Goal: Task Accomplishment & Management: Use online tool/utility

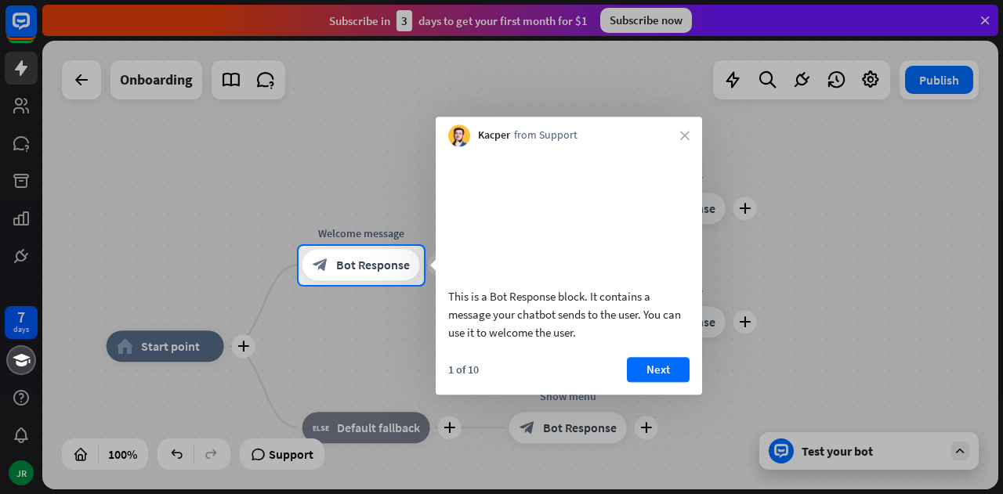
click at [652, 382] on button "Next" at bounding box center [658, 369] width 63 height 25
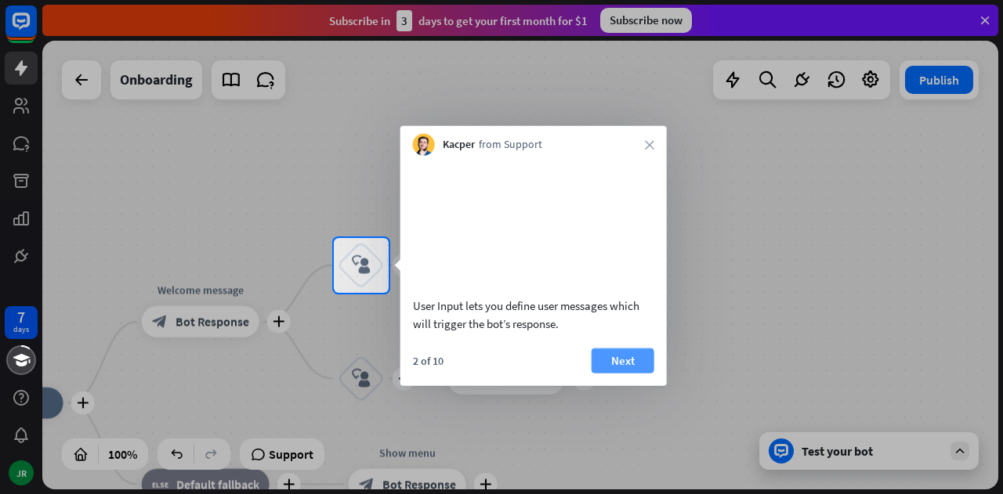
click at [609, 373] on button "Next" at bounding box center [622, 360] width 63 height 25
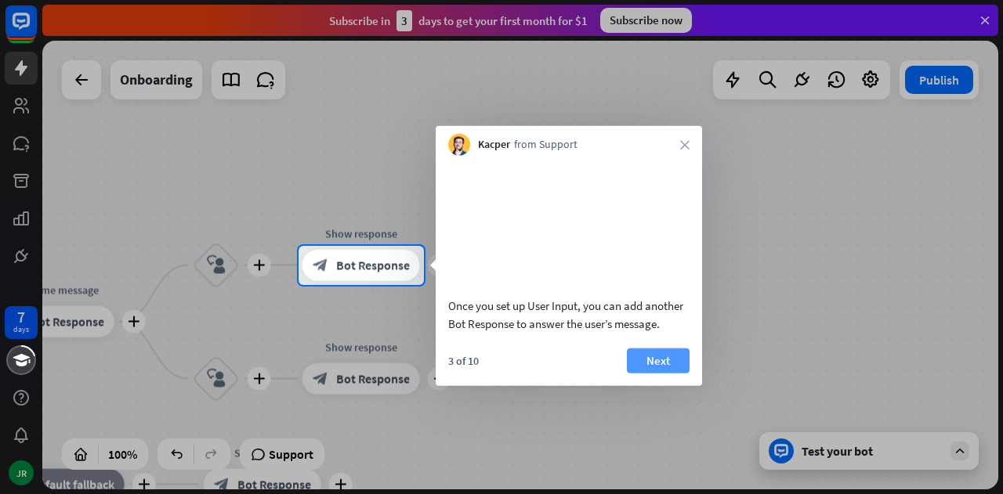
click at [649, 372] on button "Next" at bounding box center [658, 360] width 63 height 25
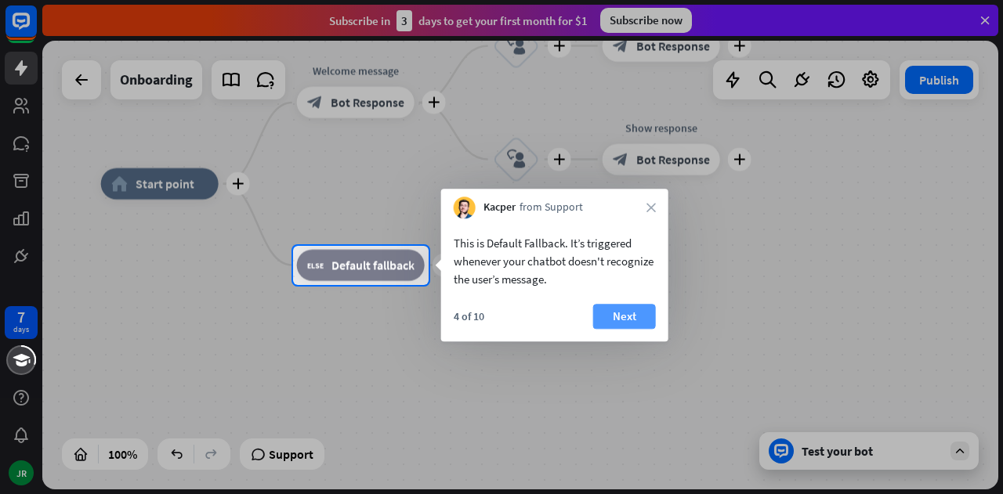
click at [617, 307] on button "Next" at bounding box center [624, 316] width 63 height 25
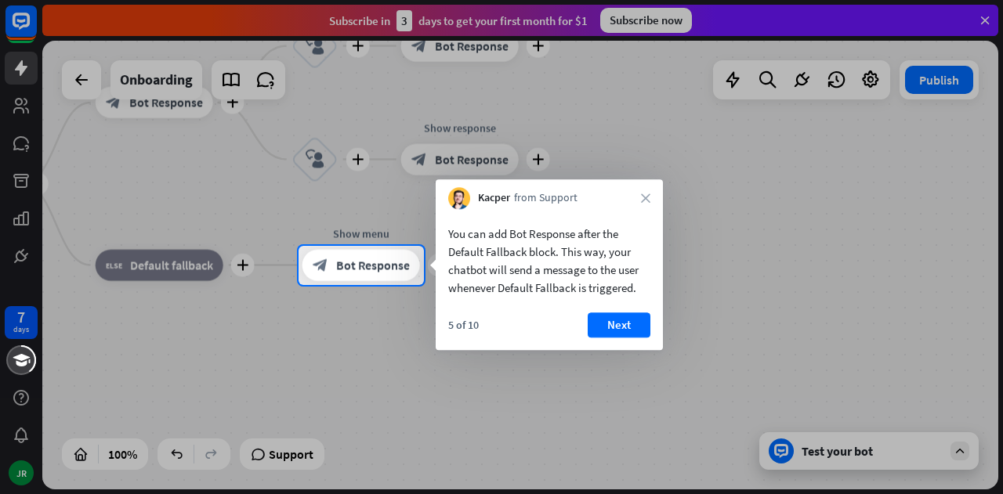
click at [620, 318] on button "Next" at bounding box center [618, 324] width 63 height 25
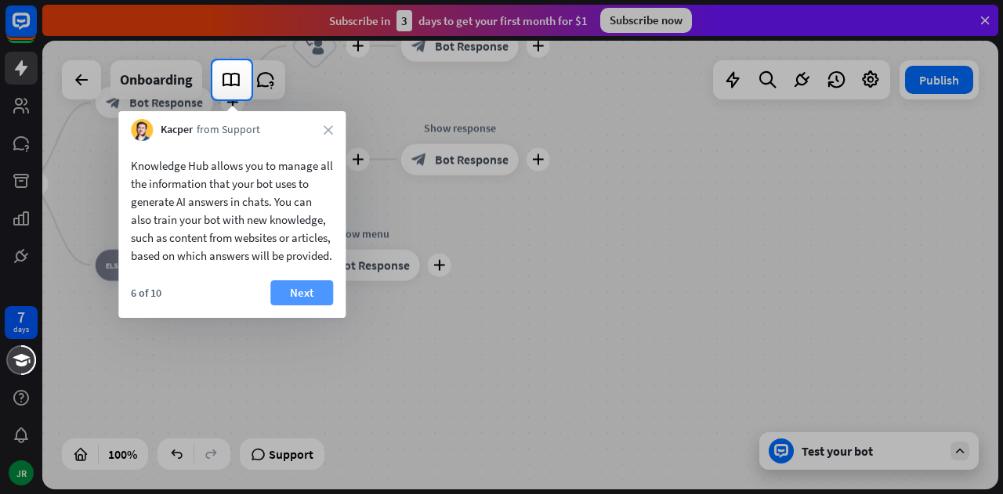
click at [320, 305] on button "Next" at bounding box center [301, 292] width 63 height 25
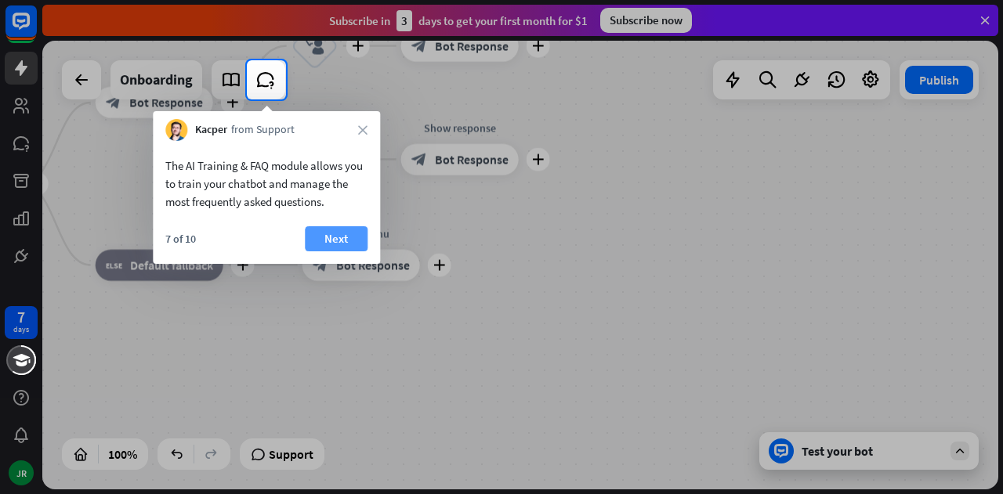
click at [341, 247] on button "Next" at bounding box center [336, 238] width 63 height 25
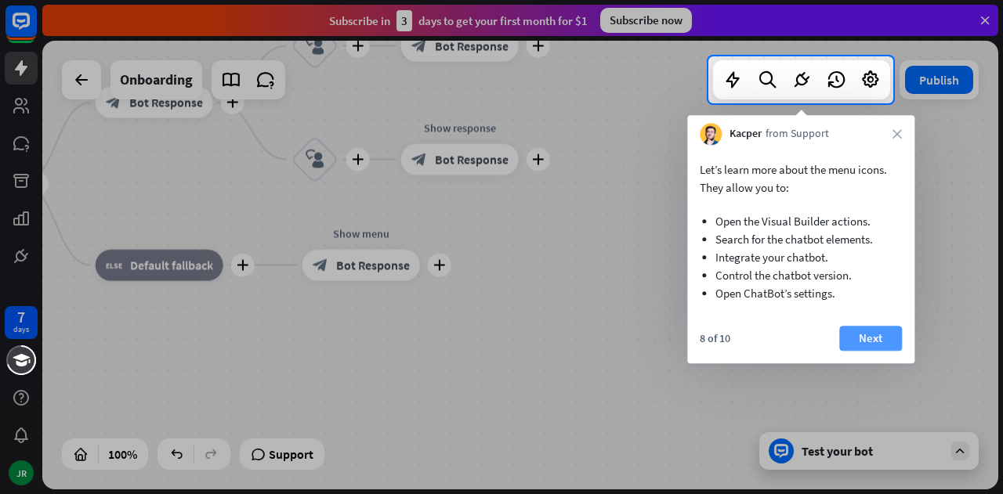
click at [862, 334] on button "Next" at bounding box center [870, 338] width 63 height 25
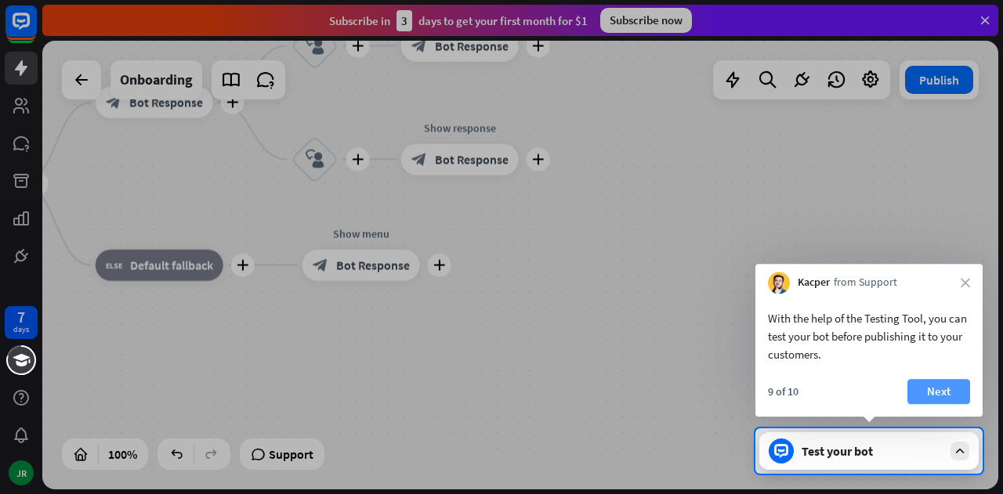
click at [932, 391] on button "Next" at bounding box center [938, 391] width 63 height 25
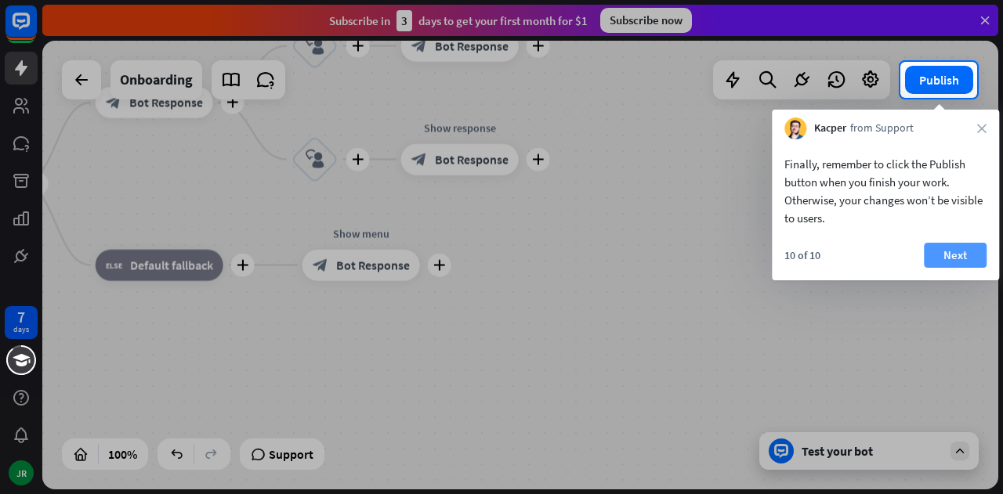
click at [952, 253] on button "Next" at bounding box center [954, 255] width 63 height 25
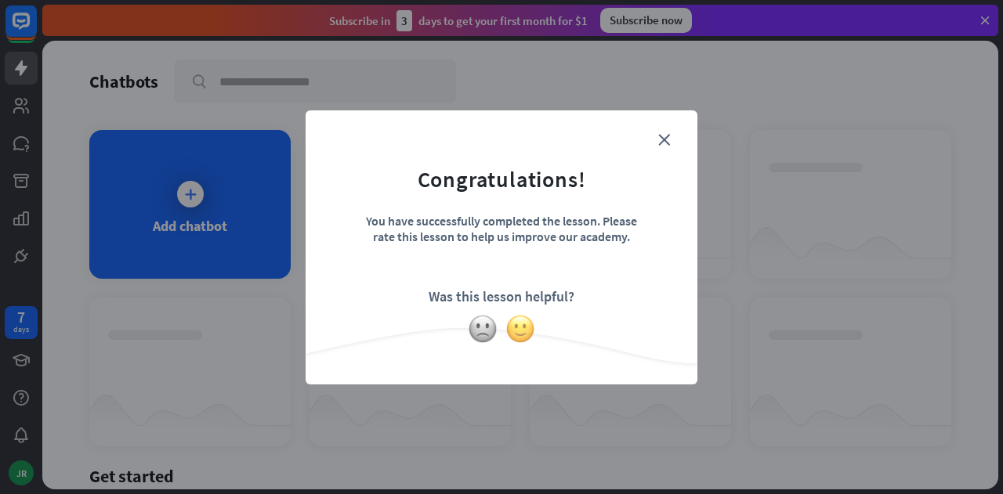
click at [523, 329] on img at bounding box center [520, 329] width 30 height 30
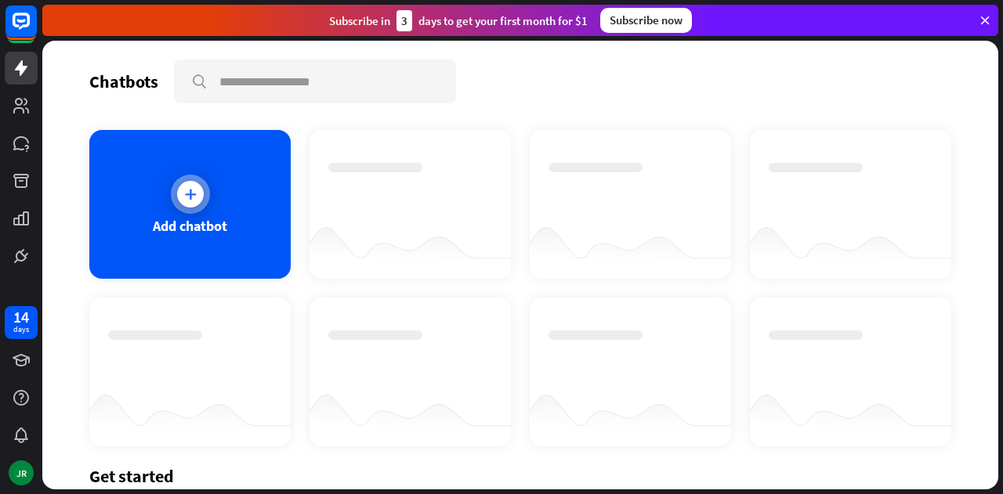
click at [202, 212] on div "Add chatbot" at bounding box center [189, 204] width 201 height 149
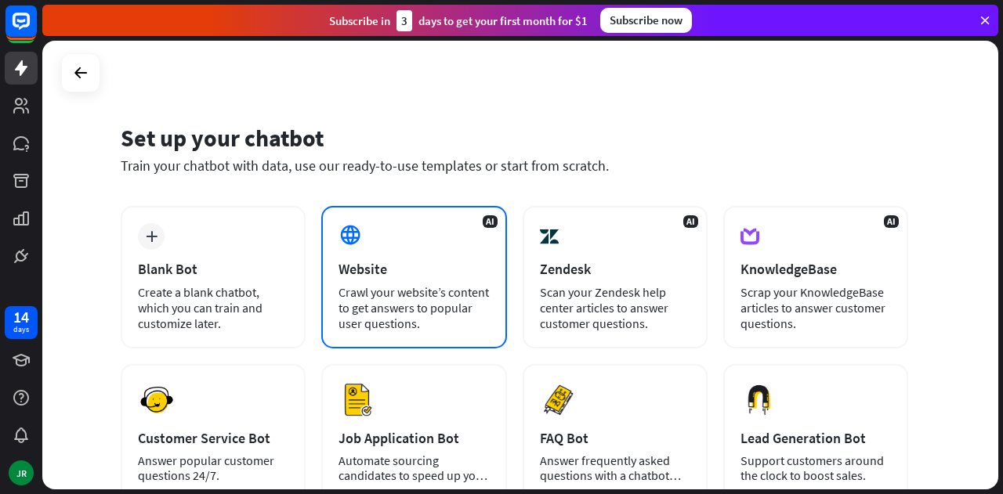
click at [442, 259] on div "AI Website Crawl your website’s content to get answers to popular user question…" at bounding box center [413, 277] width 185 height 143
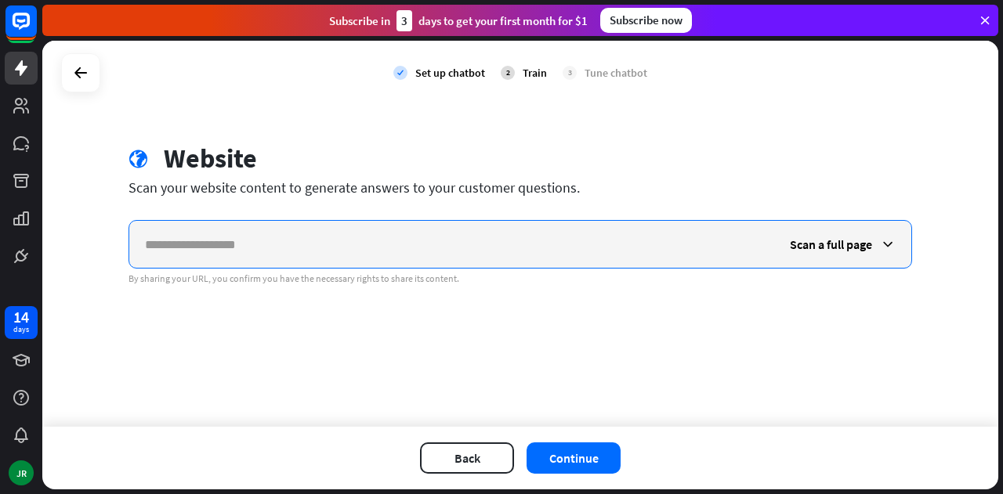
paste input "**********"
type input "**********"
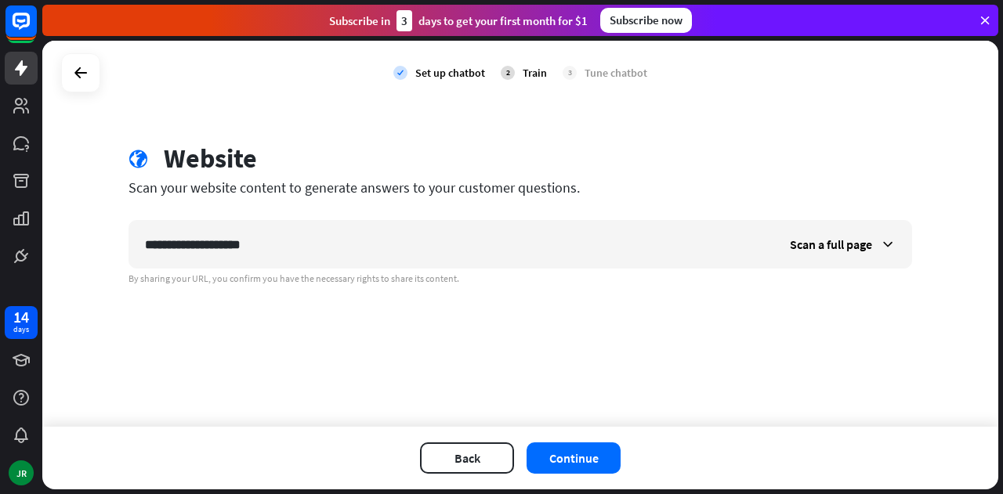
click at [540, 309] on div "**********" at bounding box center [520, 234] width 956 height 386
click at [884, 240] on icon at bounding box center [888, 245] width 16 height 16
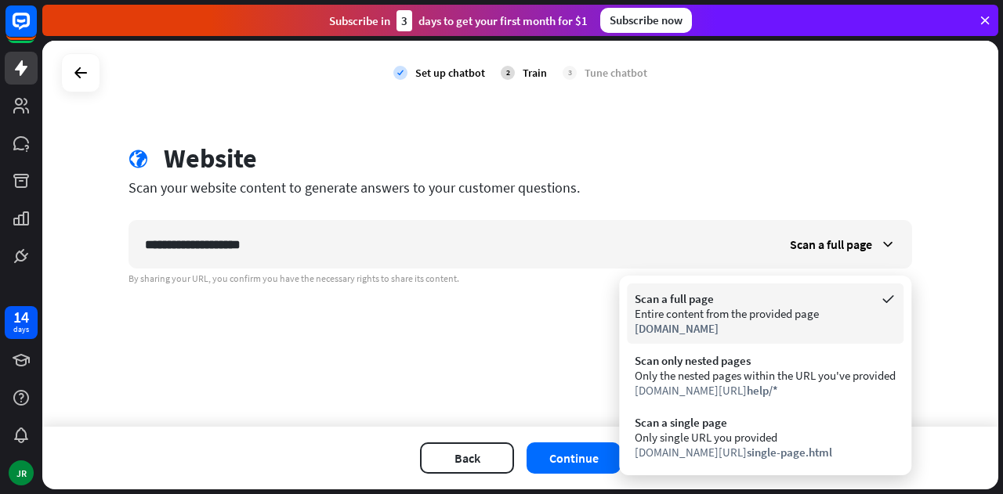
click at [766, 320] on div "Entire content from the provided page" at bounding box center [764, 313] width 261 height 15
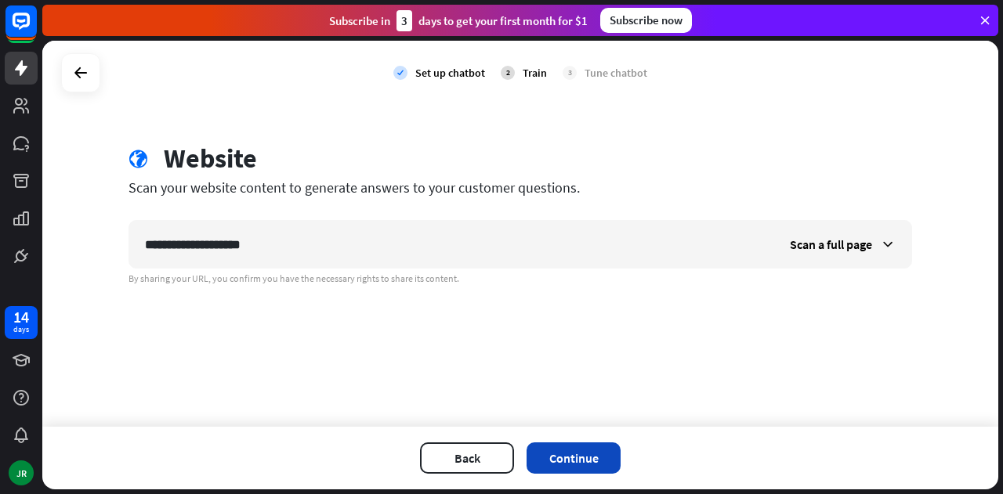
click at [598, 448] on button "Continue" at bounding box center [573, 458] width 94 height 31
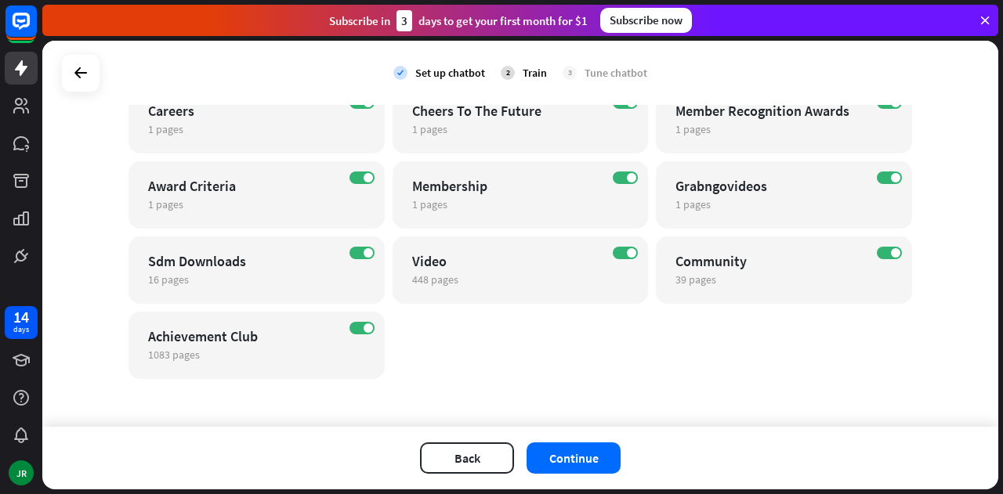
scroll to position [9560, 0]
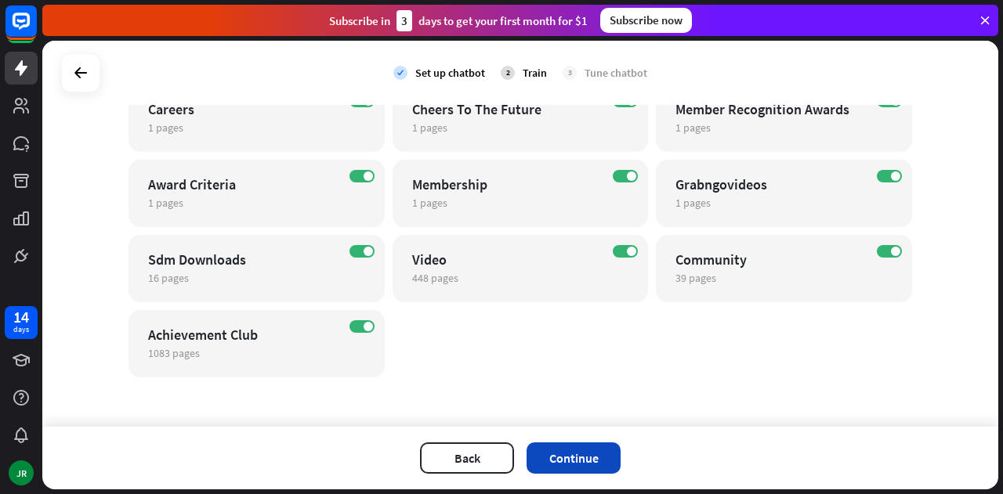
click at [578, 462] on button "Continue" at bounding box center [573, 458] width 94 height 31
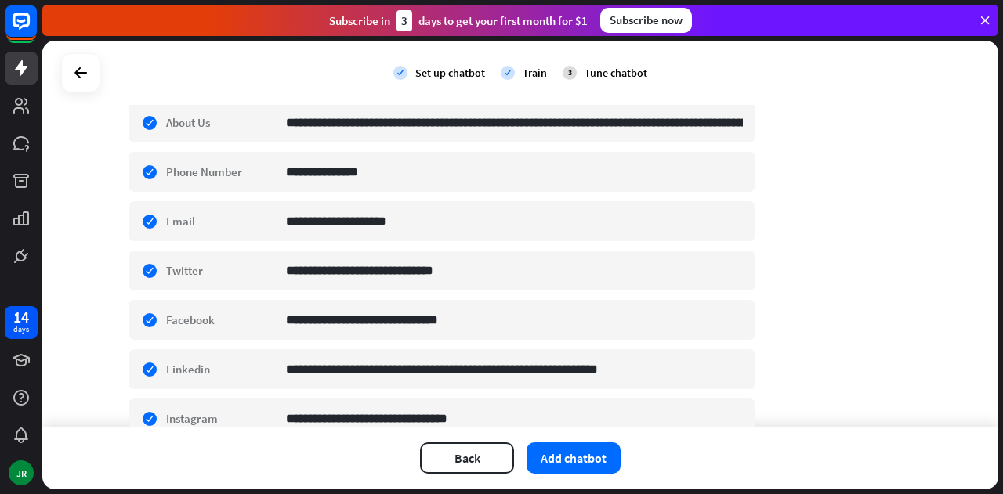
scroll to position [392, 0]
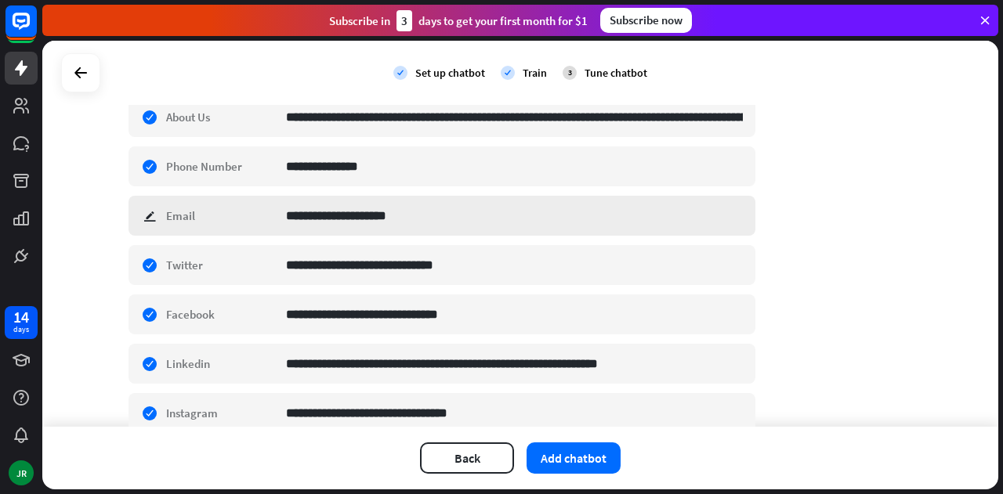
click at [149, 211] on div "**********" at bounding box center [441, 216] width 627 height 40
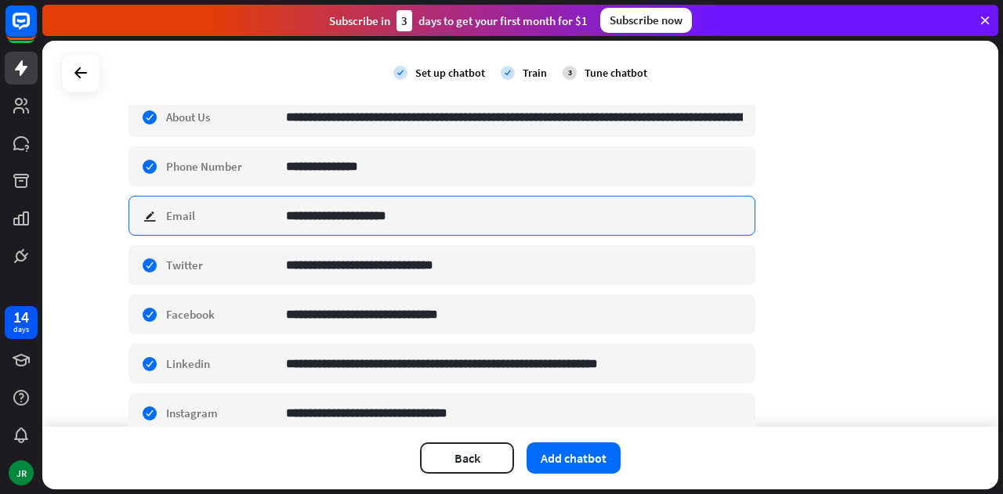
click at [376, 208] on input "**********" at bounding box center [514, 216] width 457 height 38
type input "**********"
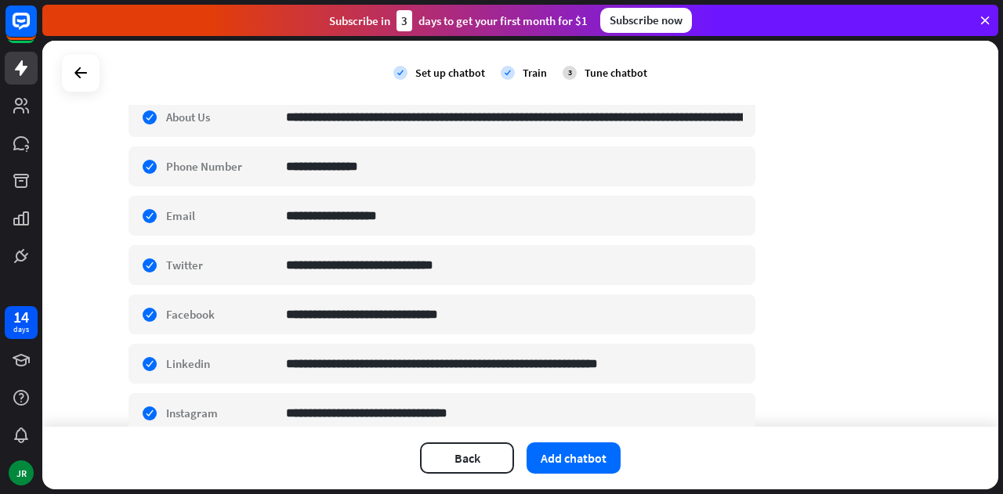
click at [831, 292] on div "**********" at bounding box center [519, 225] width 783 height 949
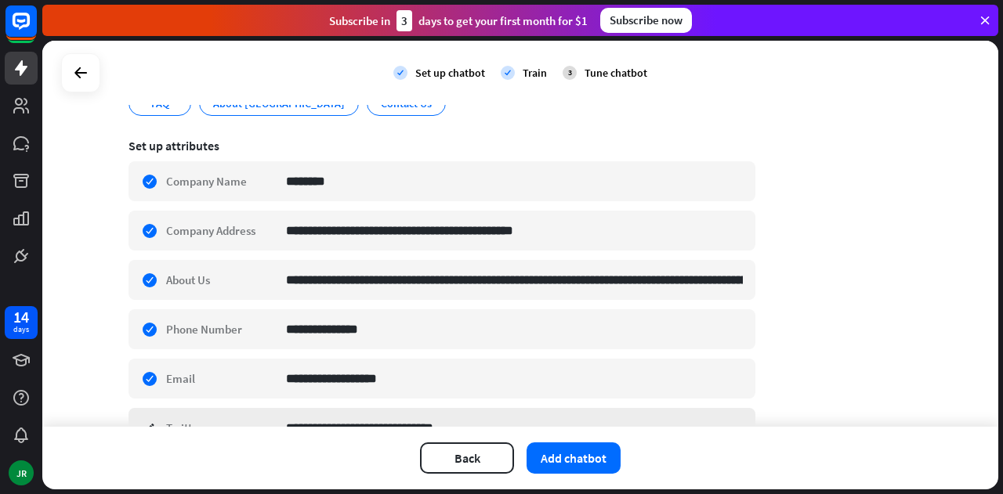
scroll to position [0, 0]
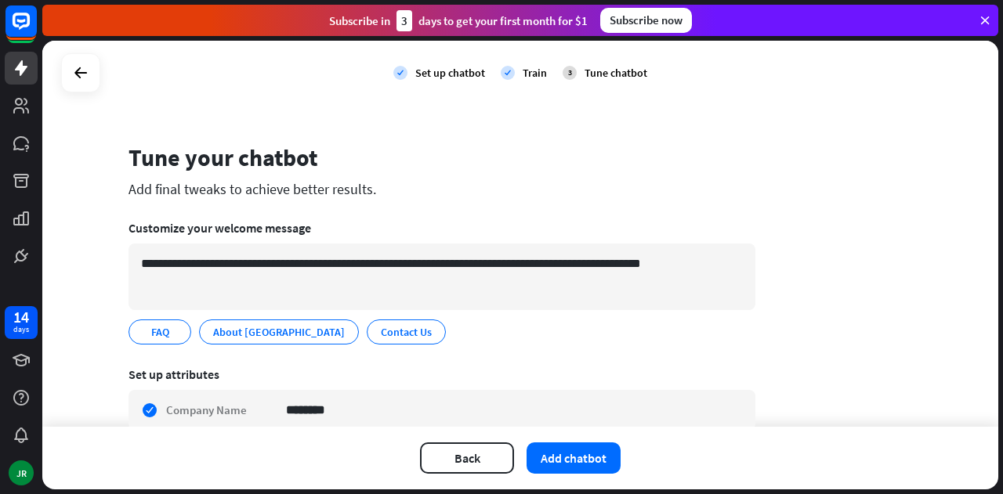
click at [596, 75] on div "Tune chatbot" at bounding box center [615, 73] width 63 height 14
click at [578, 462] on button "Add chatbot" at bounding box center [573, 458] width 94 height 31
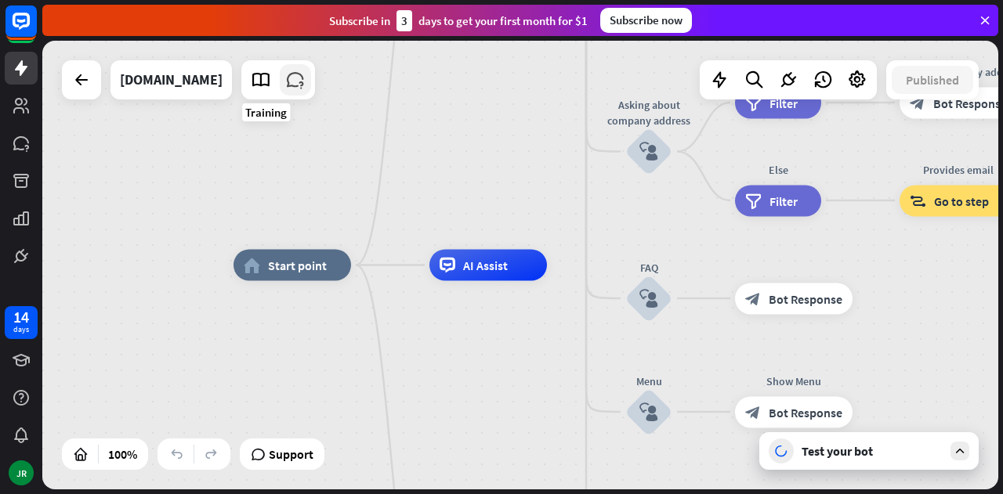
click at [285, 85] on icon at bounding box center [295, 80] width 20 height 20
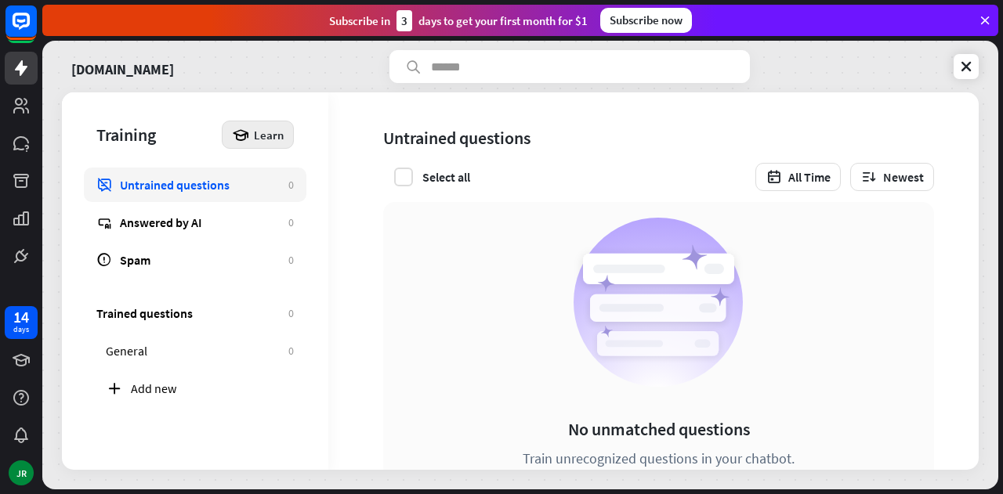
click at [257, 133] on span "Learn" at bounding box center [269, 135] width 30 height 15
click at [168, 134] on div "Training" at bounding box center [154, 135] width 117 height 22
click at [20, 67] on icon at bounding box center [21, 68] width 13 height 16
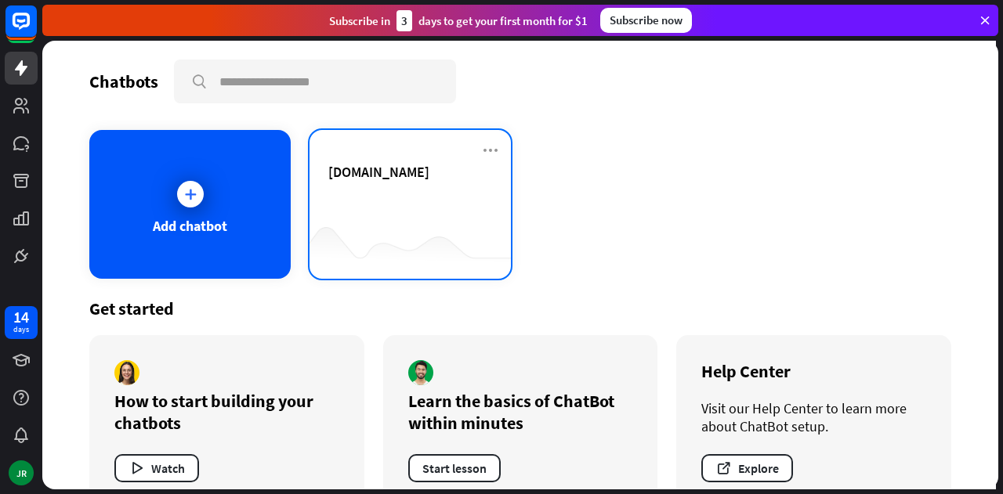
click at [381, 200] on div "[DOMAIN_NAME]" at bounding box center [410, 190] width 164 height 55
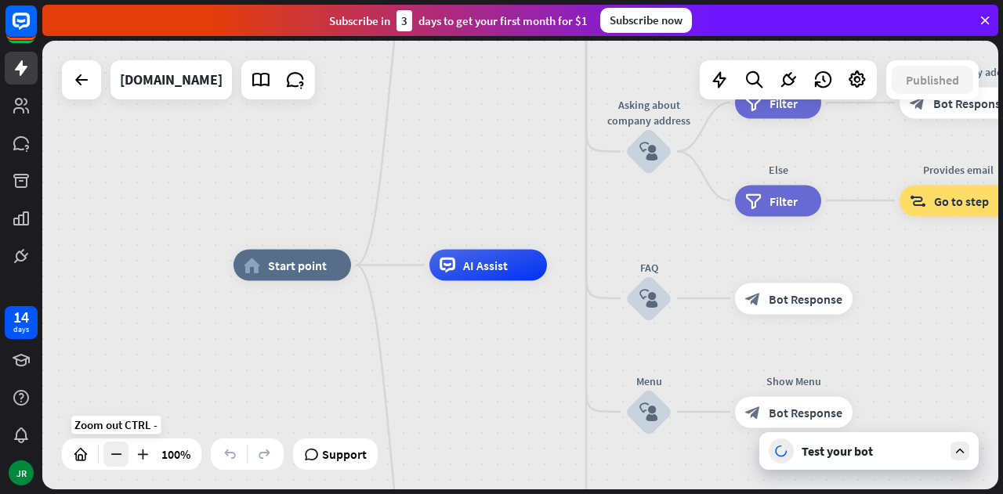
click at [115, 457] on icon at bounding box center [116, 454] width 16 height 16
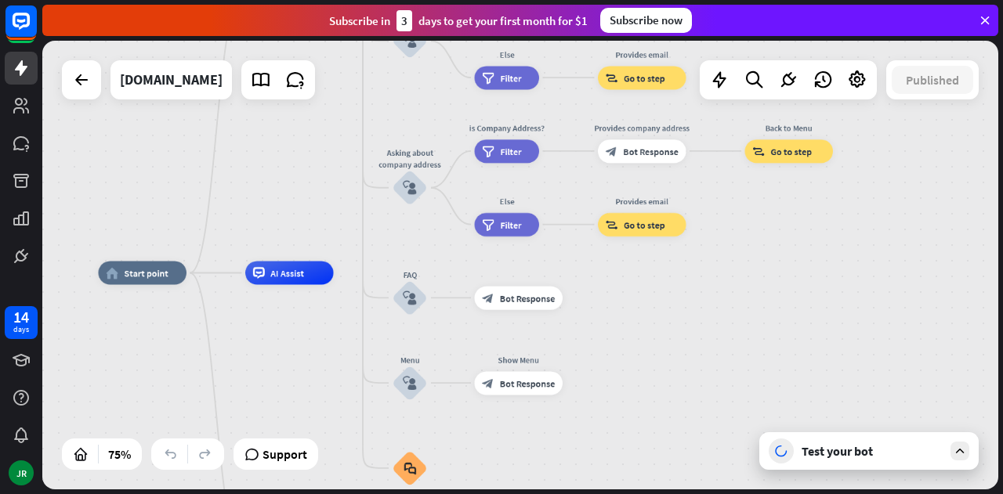
drag, startPoint x: 521, startPoint y: 333, endPoint x: 312, endPoint y: 341, distance: 208.5
click at [312, 341] on div "home_2 Start point Welcome message block_bot_response Bot Response About us blo…" at bounding box center [457, 441] width 717 height 337
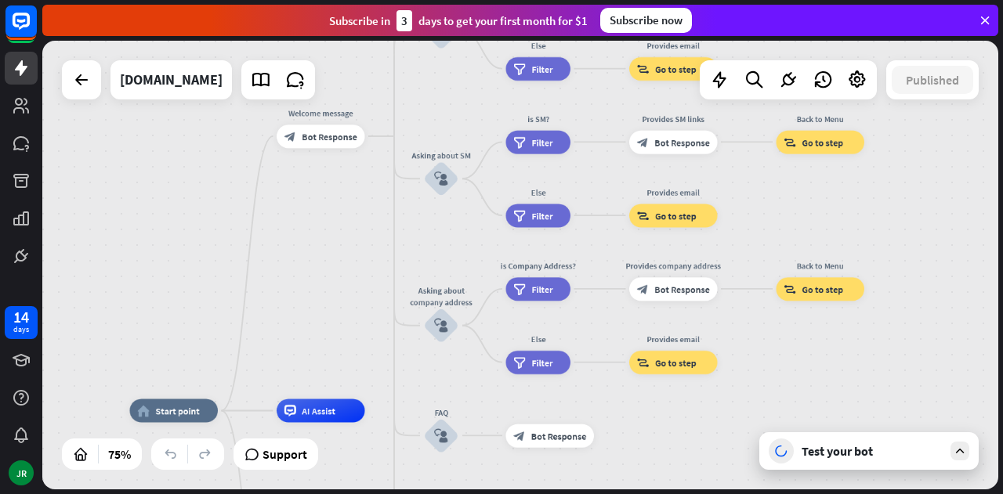
drag, startPoint x: 714, startPoint y: 310, endPoint x: 755, endPoint y: 437, distance: 133.3
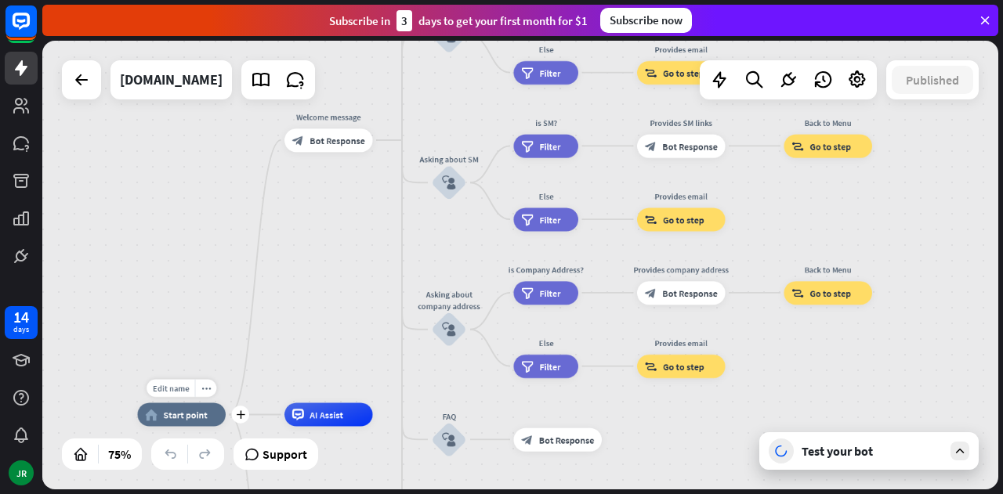
click at [185, 419] on span "Start point" at bounding box center [186, 415] width 44 height 12
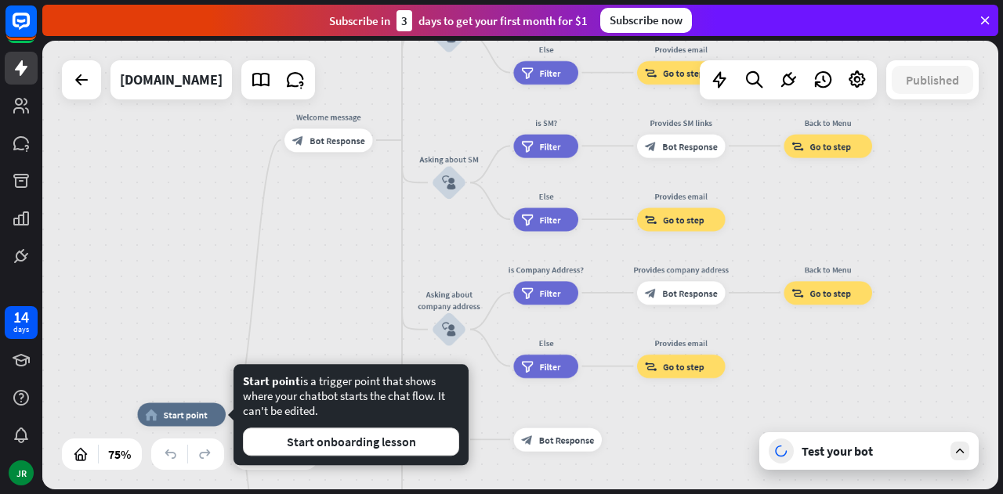
click at [208, 291] on div "home_2 Start point Welcome message block_bot_response Bot Response About us blo…" at bounding box center [520, 265] width 956 height 449
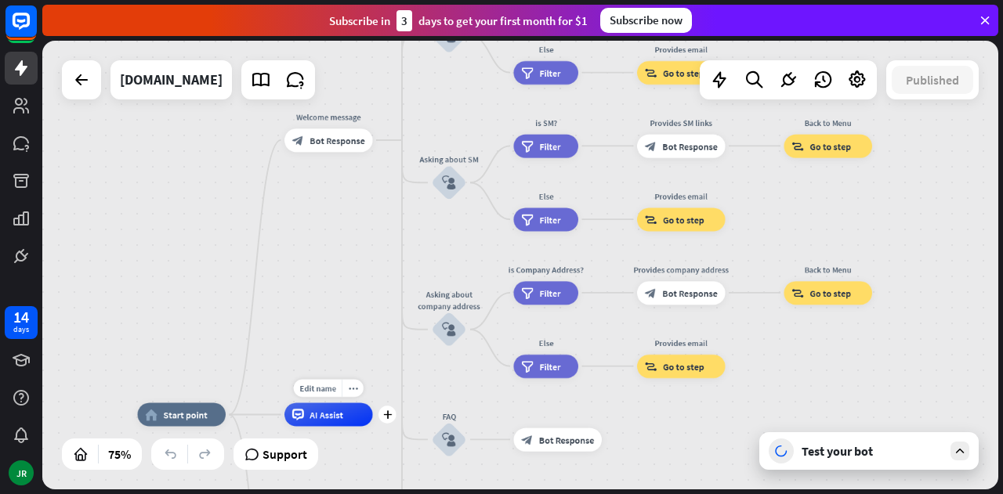
click at [345, 425] on div "AI Assist" at bounding box center [328, 414] width 89 height 23
click at [349, 356] on div "home_2 Start point Welcome message block_bot_response Bot Response About us blo…" at bounding box center [520, 265] width 956 height 449
click at [962, 460] on div at bounding box center [959, 451] width 19 height 19
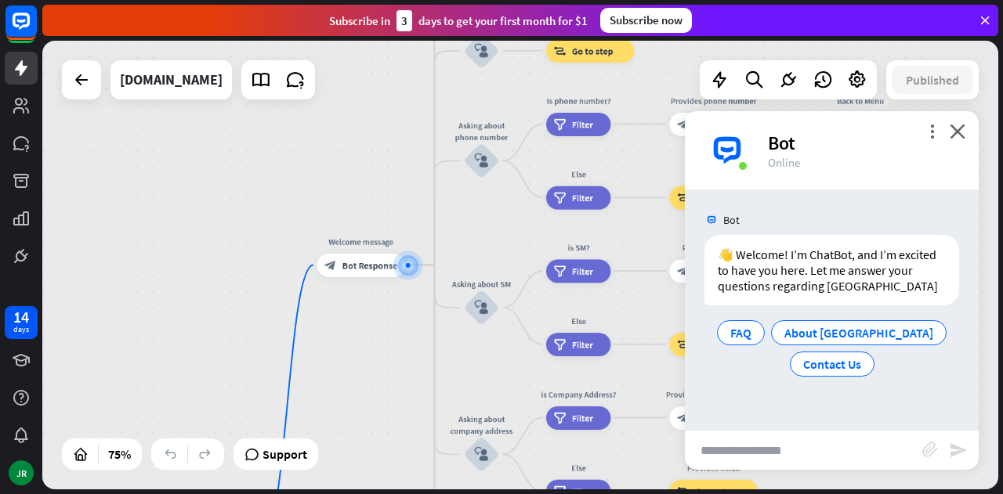
click at [760, 453] on input "text" at bounding box center [803, 450] width 237 height 39
type input "**********"
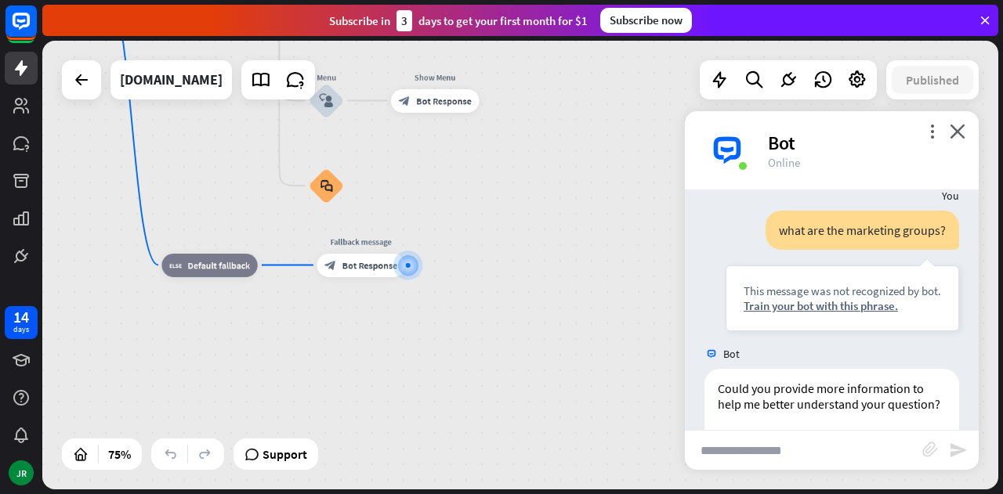
scroll to position [254, 0]
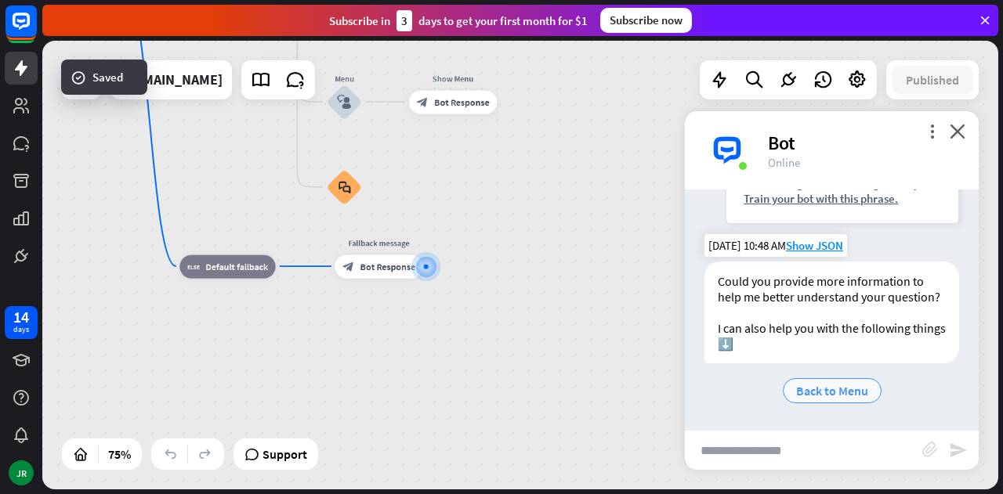
click at [828, 390] on span "Back to Menu" at bounding box center [832, 391] width 72 height 16
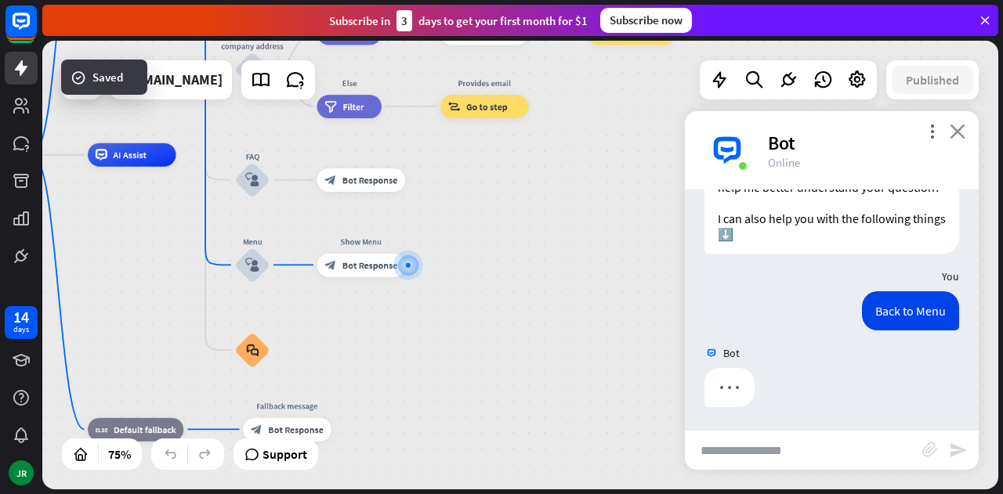
scroll to position [364, 0]
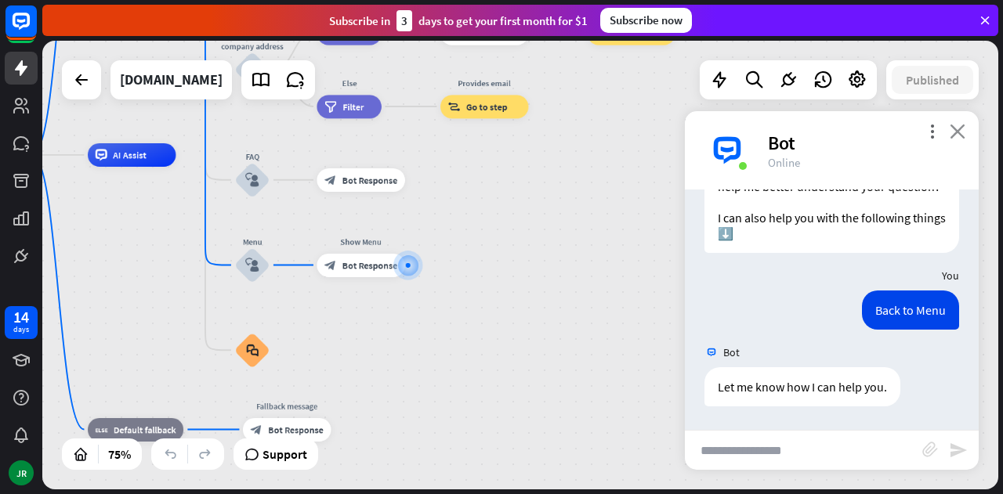
click at [956, 130] on icon "close" at bounding box center [957, 131] width 16 height 15
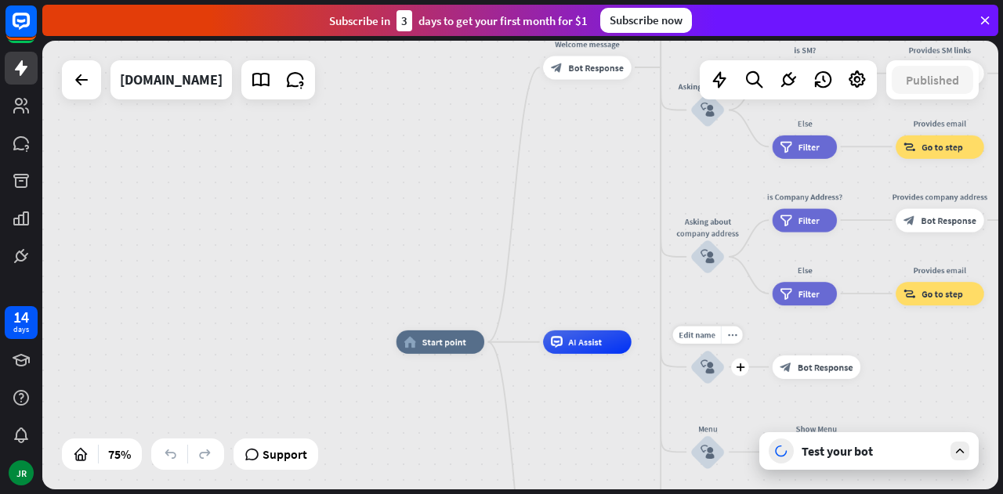
drag, startPoint x: 291, startPoint y: 161, endPoint x: 684, endPoint y: 349, distance: 434.7
click at [690, 349] on div "Edit name more_horiz plus FAQ block_user_input" at bounding box center [707, 366] width 35 height 35
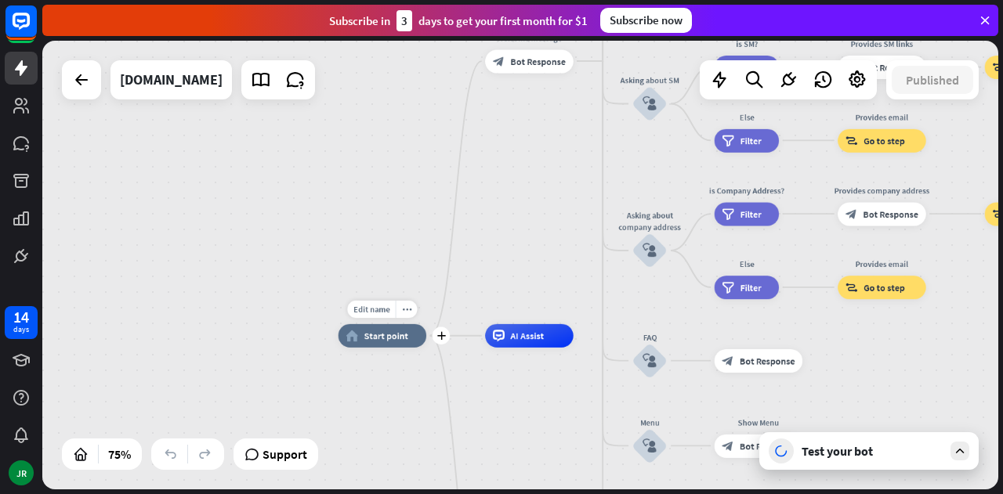
click at [364, 341] on span "Start point" at bounding box center [386, 336] width 44 height 12
click at [371, 309] on span "Edit name" at bounding box center [371, 309] width 37 height 11
click at [378, 341] on span "Start point" at bounding box center [386, 336] width 44 height 12
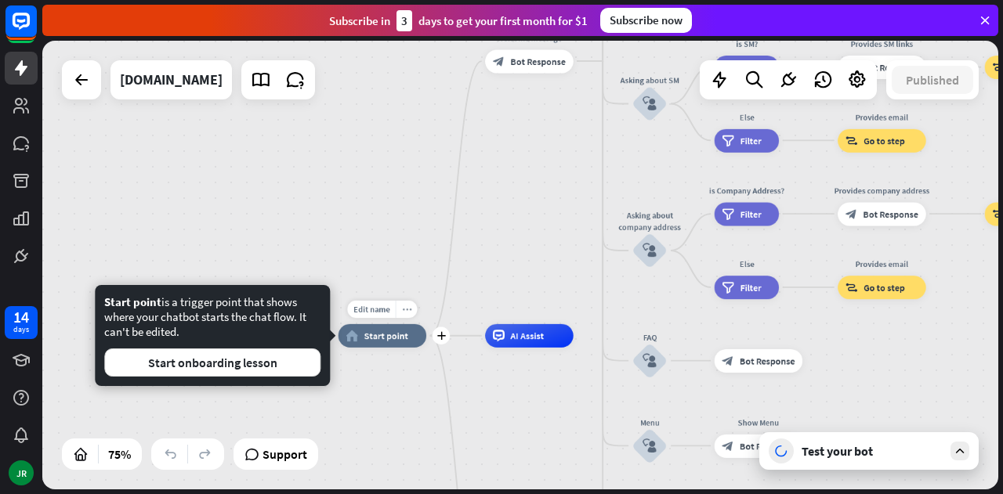
click at [410, 309] on div "more_horiz" at bounding box center [407, 310] width 22 height 18
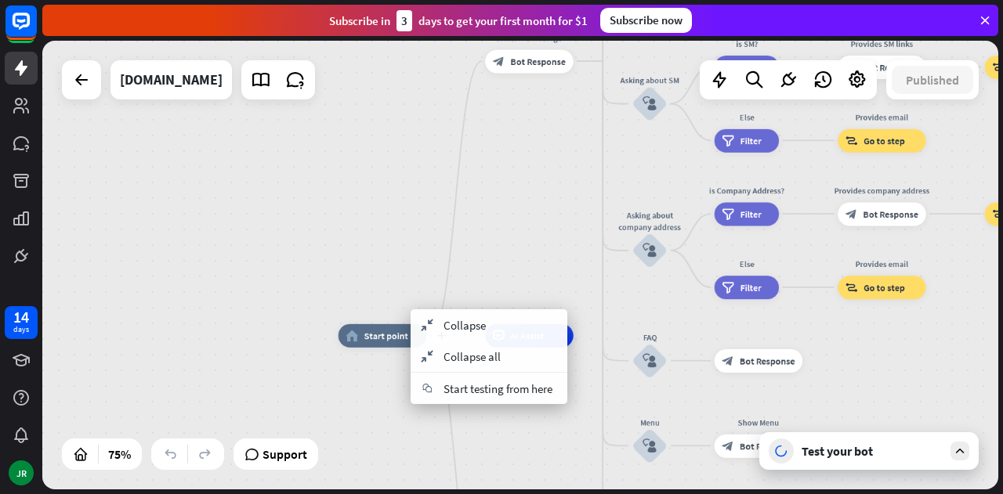
click at [392, 340] on span "Start point" at bounding box center [386, 336] width 44 height 12
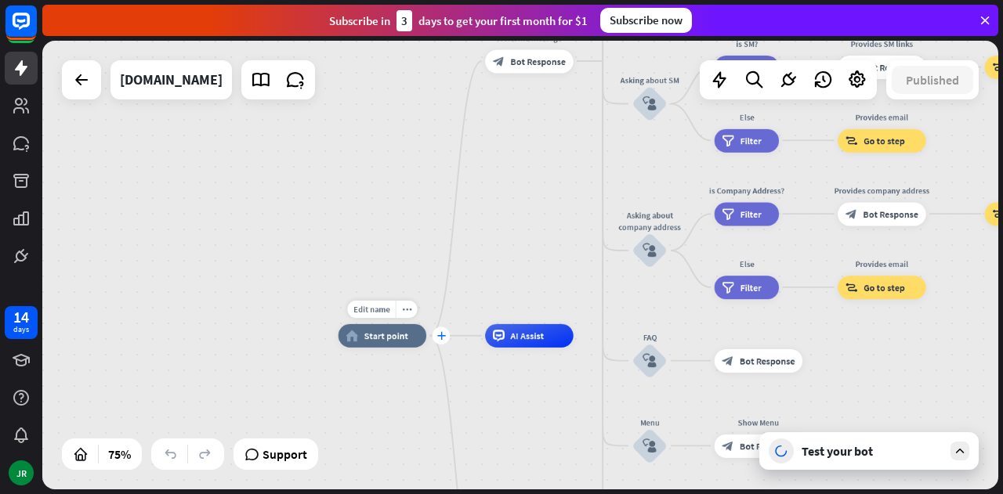
click at [442, 338] on icon "plus" at bounding box center [440, 336] width 9 height 9
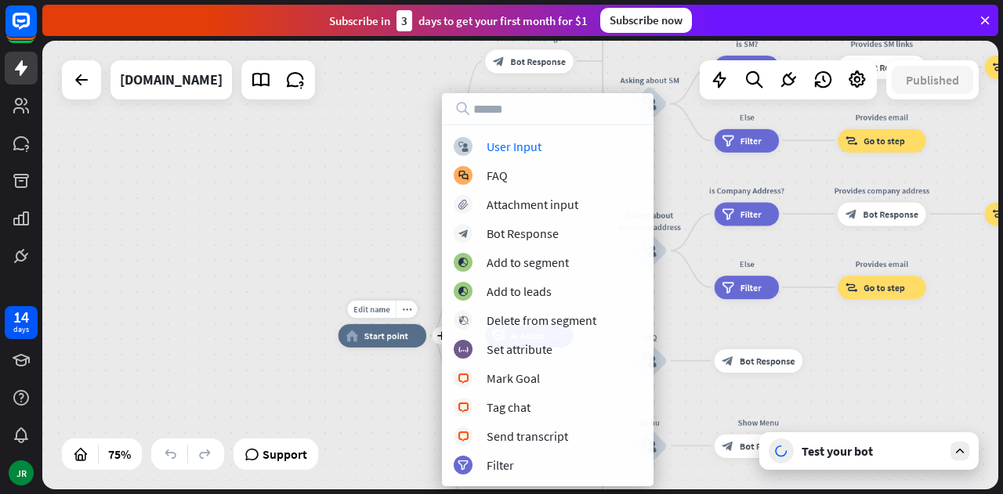
click at [405, 341] on div "home_2 Start point" at bounding box center [382, 335] width 89 height 23
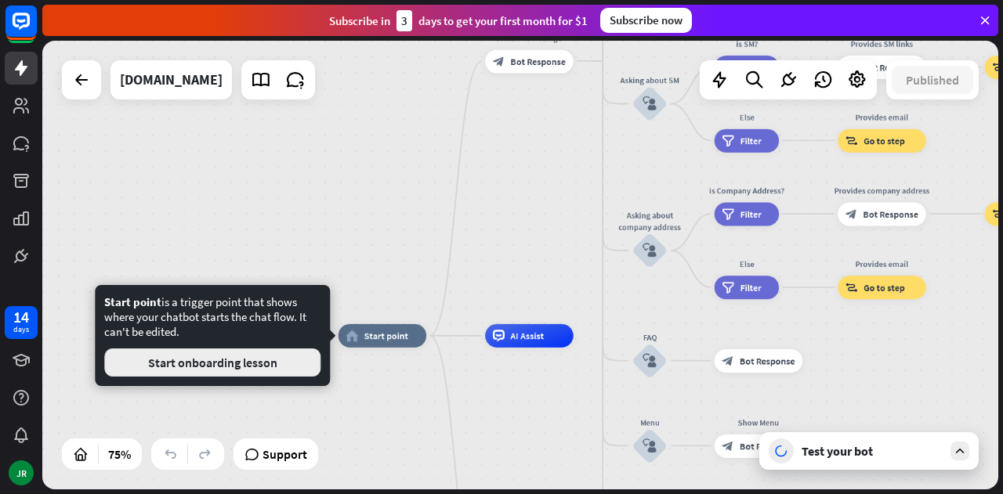
click at [264, 366] on button "Start onboarding lesson" at bounding box center [212, 363] width 216 height 28
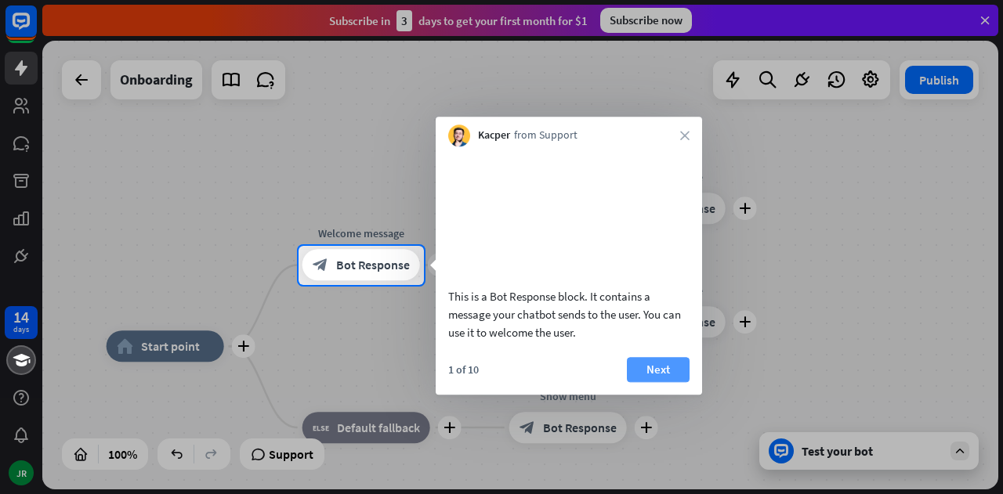
click at [670, 382] on button "Next" at bounding box center [658, 369] width 63 height 25
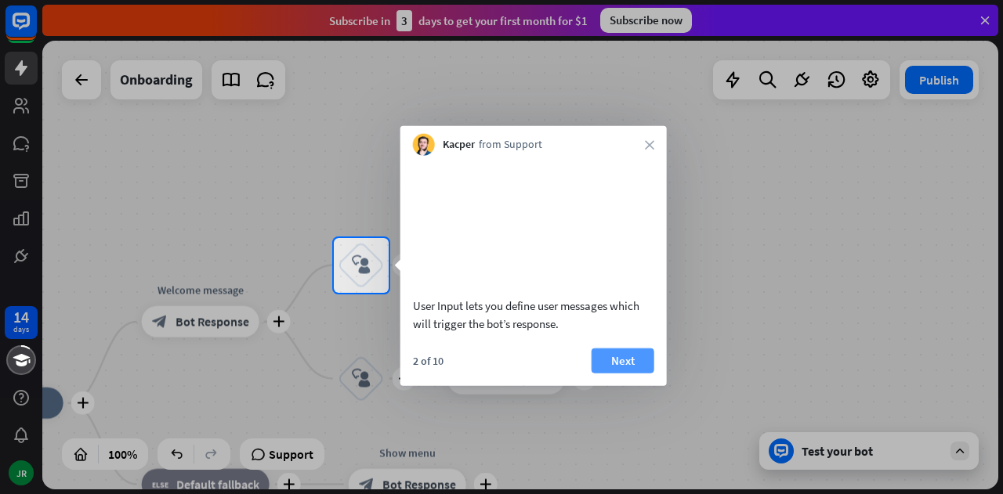
click at [618, 373] on button "Next" at bounding box center [622, 360] width 63 height 25
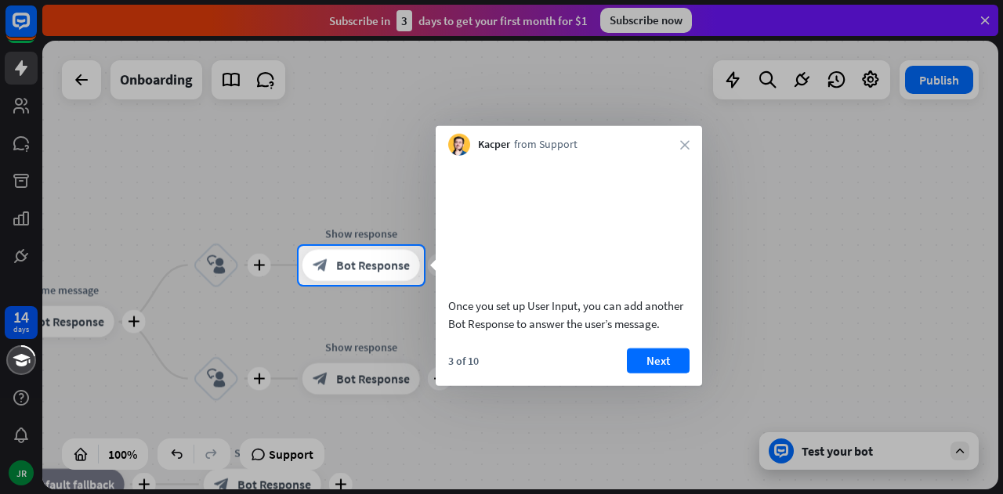
click at [688, 373] on button "Next" at bounding box center [658, 360] width 63 height 25
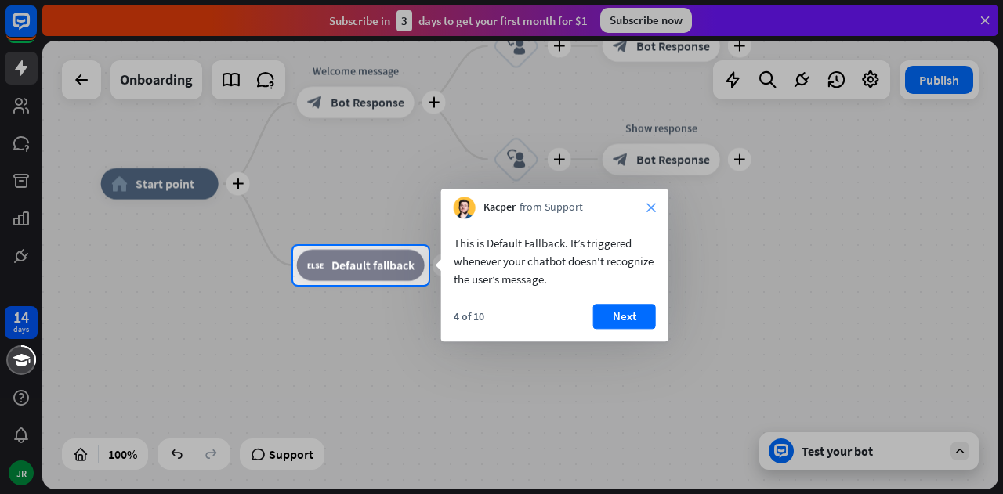
click at [646, 209] on icon "close" at bounding box center [650, 207] width 9 height 9
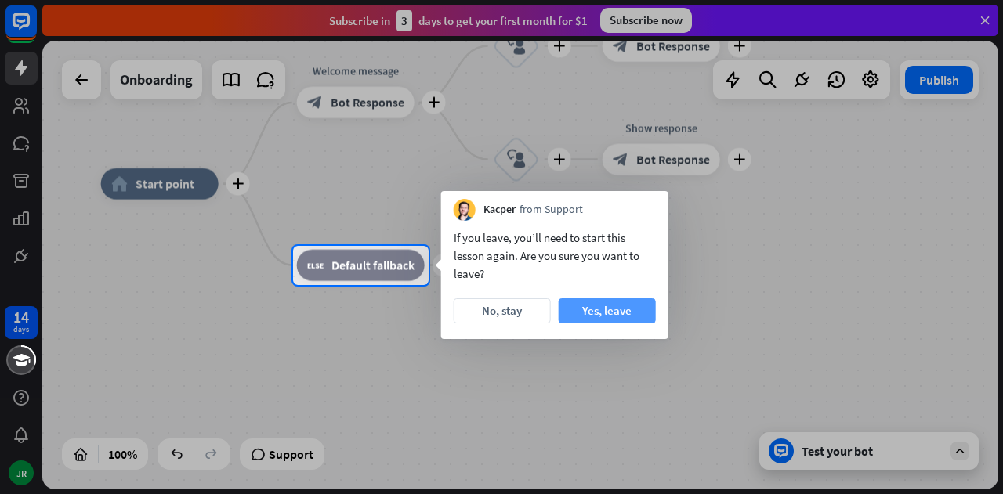
click at [606, 316] on button "Yes, leave" at bounding box center [606, 310] width 97 height 25
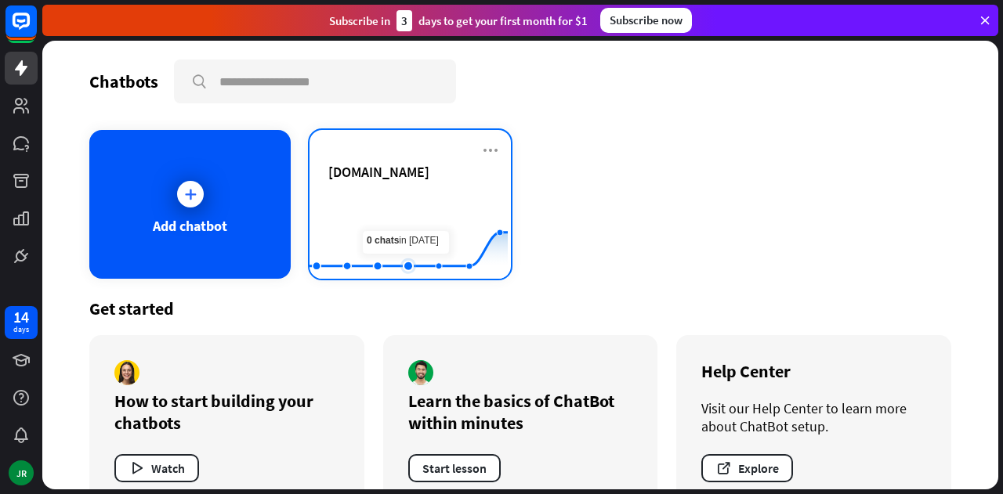
click at [392, 216] on rect at bounding box center [408, 240] width 198 height 98
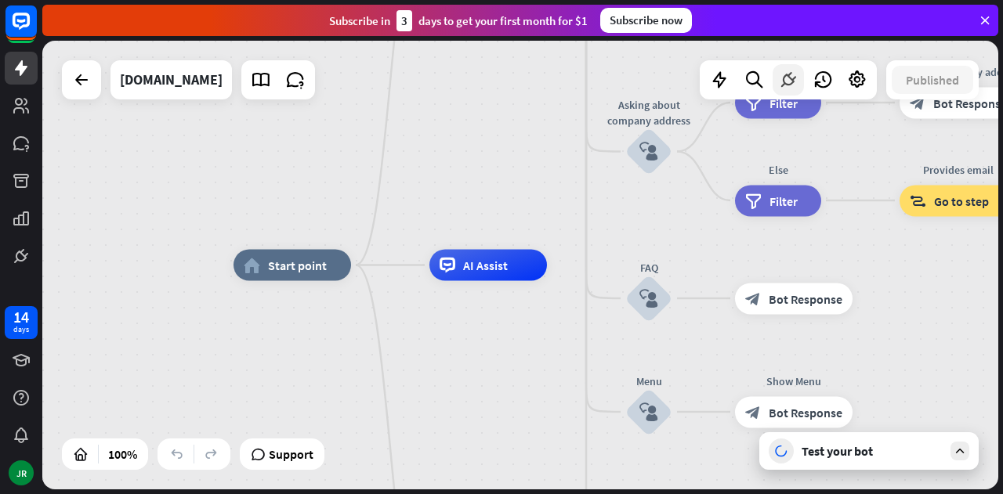
click at [783, 82] on icon at bounding box center [788, 80] width 20 height 20
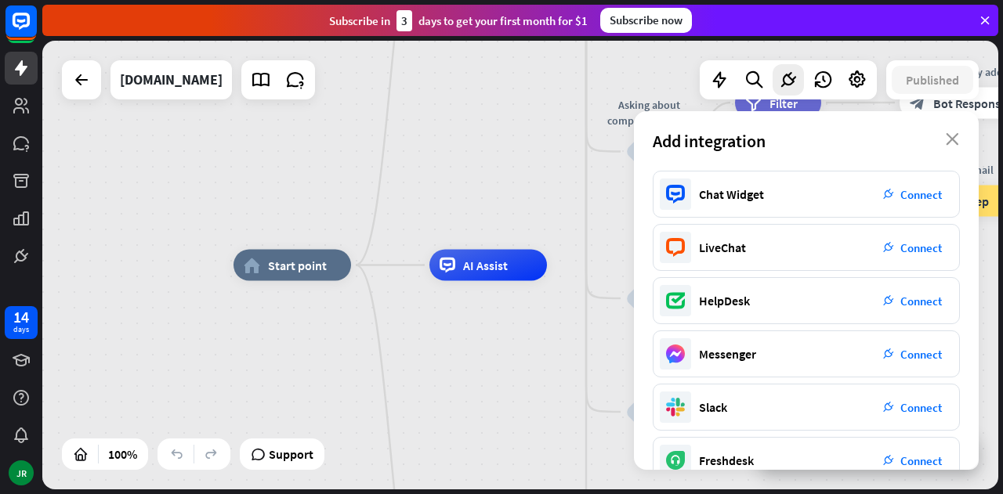
click at [944, 139] on div "Add integration close" at bounding box center [806, 141] width 345 height 60
click at [951, 133] on icon "close" at bounding box center [951, 139] width 13 height 13
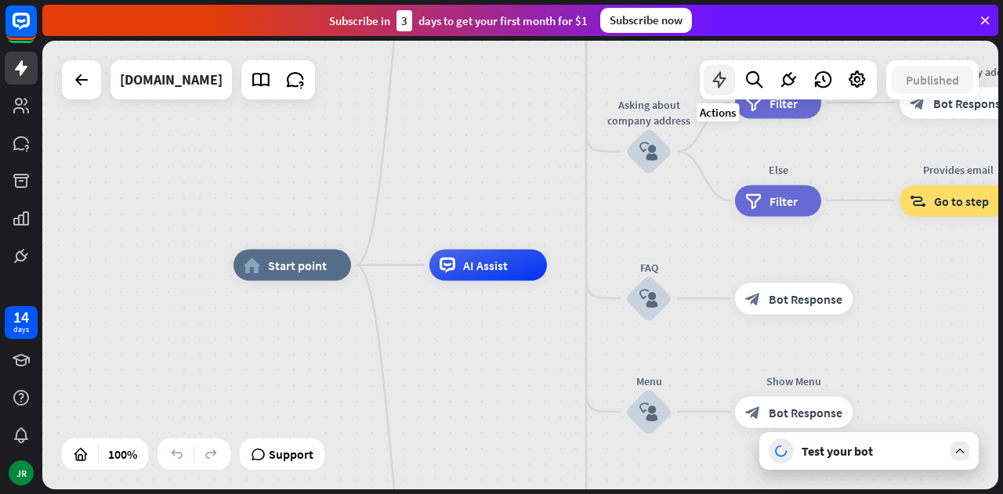
click at [726, 81] on icon at bounding box center [719, 80] width 20 height 20
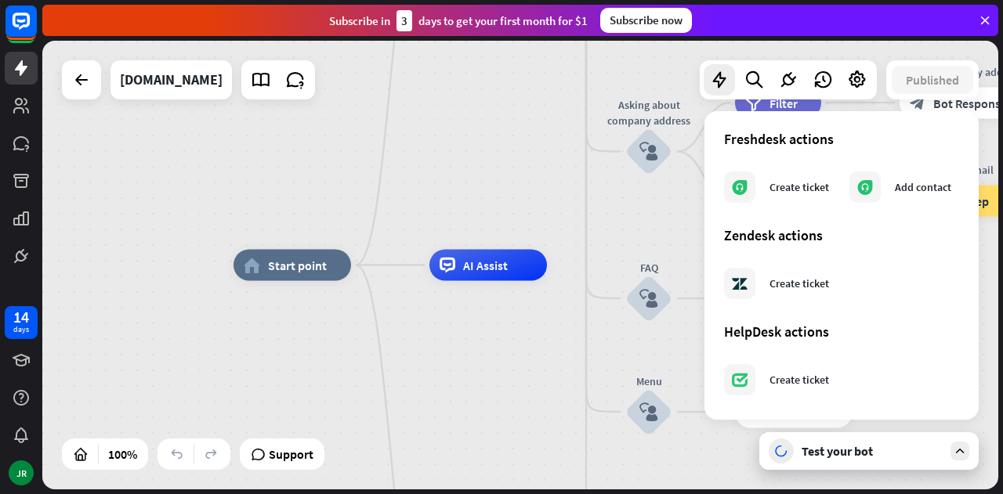
scroll to position [954, 0]
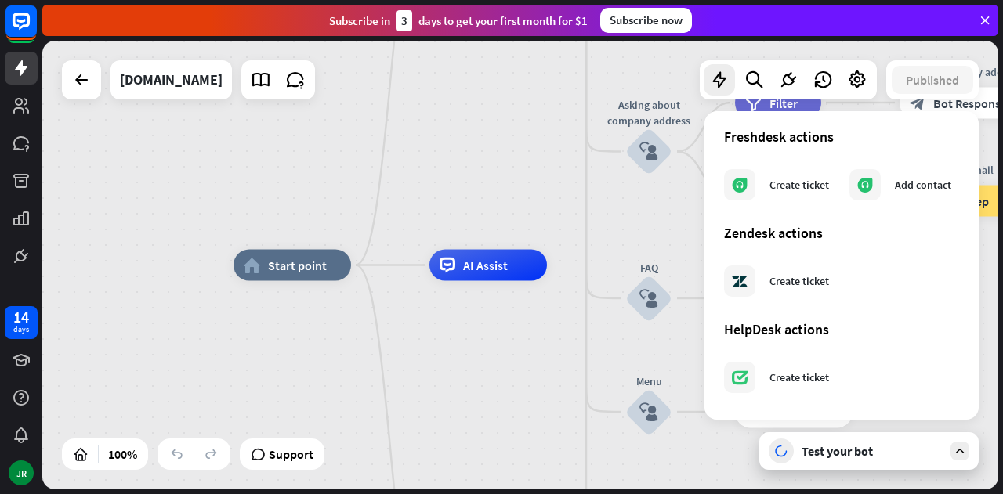
click at [95, 280] on div "home_2 Start point Welcome message block_bot_response Bot Response About us blo…" at bounding box center [520, 265] width 956 height 449
click at [22, 148] on icon at bounding box center [21, 143] width 16 height 14
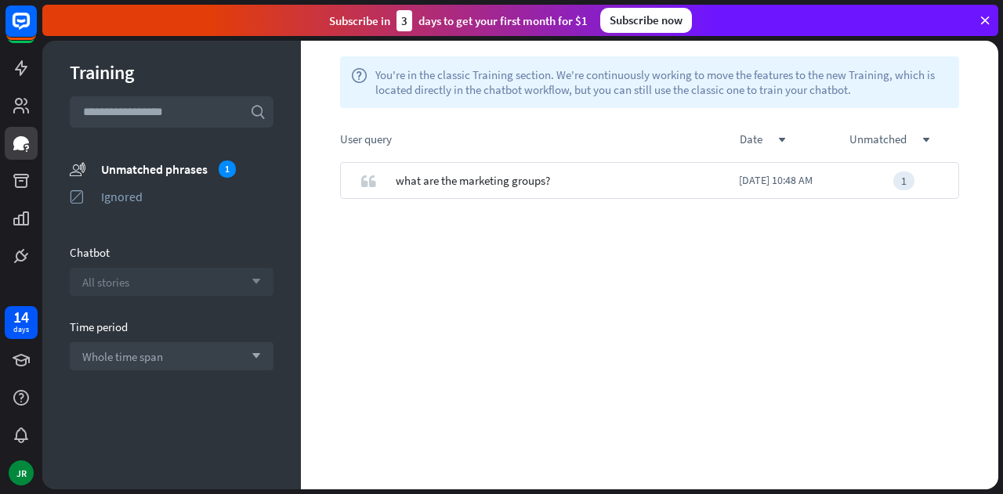
click at [175, 278] on div "All stories arrow_down" at bounding box center [172, 282] width 204 height 28
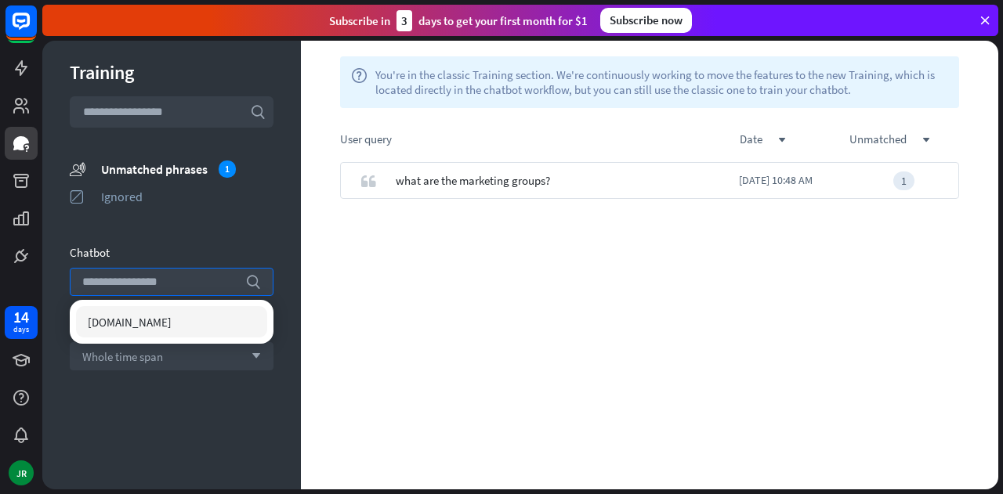
click at [222, 250] on div "Chatbot" at bounding box center [172, 252] width 204 height 15
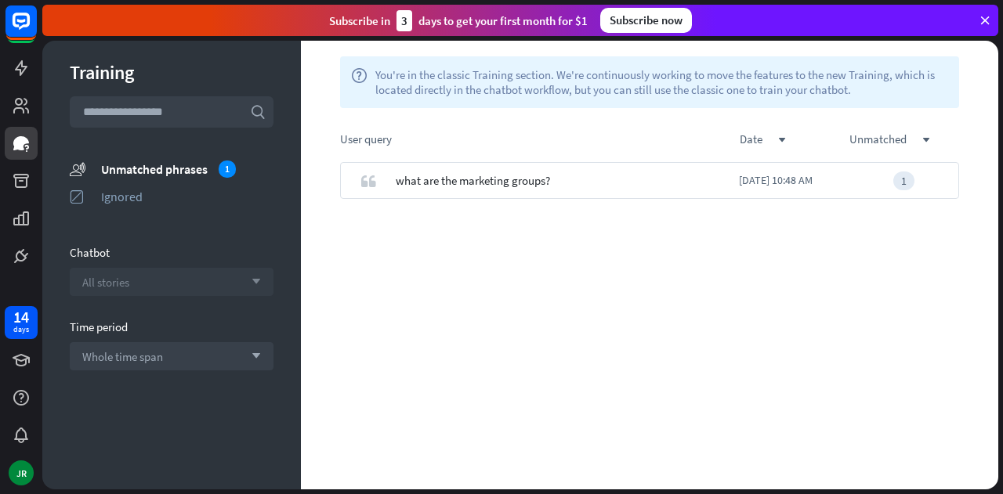
click at [215, 278] on div "All stories arrow_down" at bounding box center [172, 282] width 204 height 28
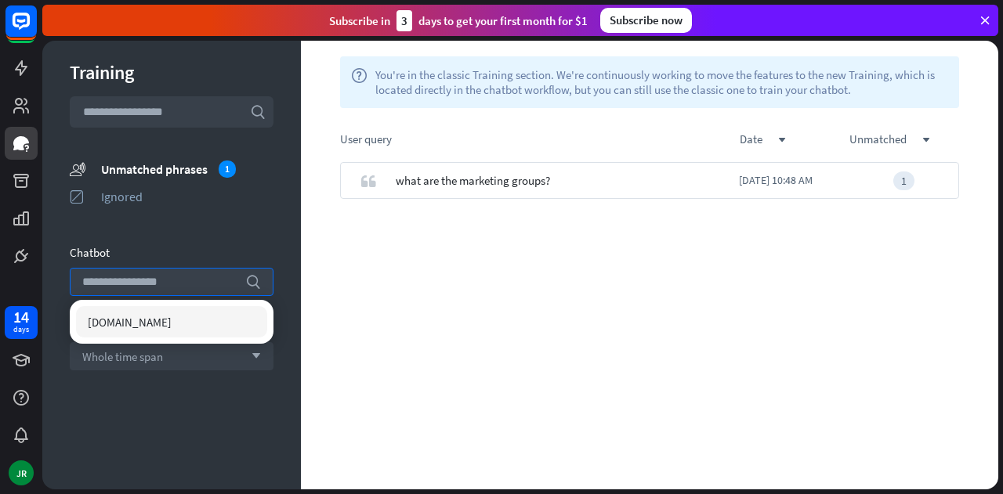
click at [204, 251] on div "Chatbot" at bounding box center [172, 252] width 204 height 15
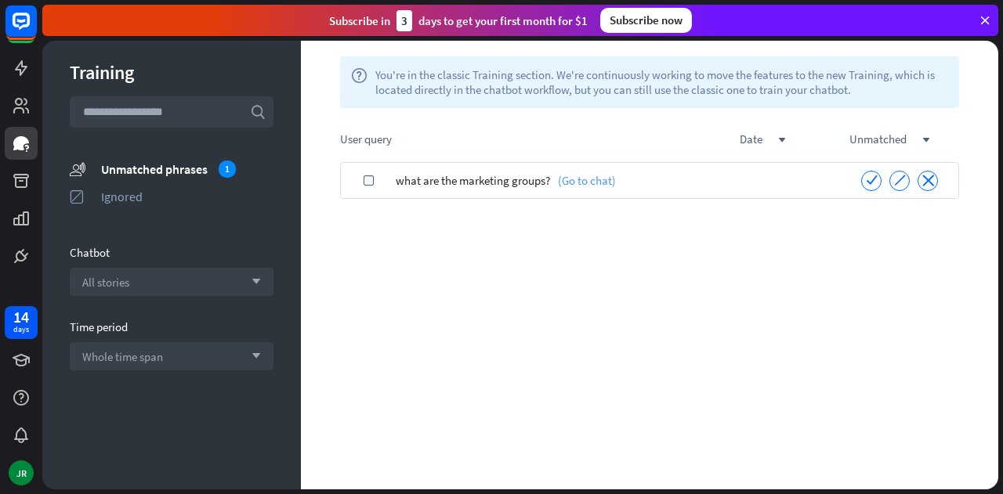
click at [594, 178] on link "(Go to chat)" at bounding box center [583, 180] width 66 height 37
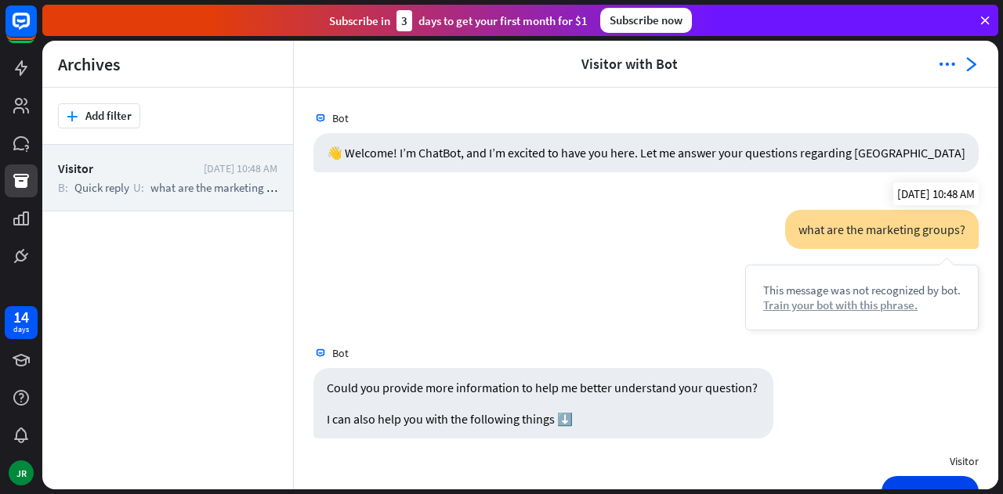
click at [857, 305] on div "Train your bot with this phrase." at bounding box center [861, 305] width 197 height 15
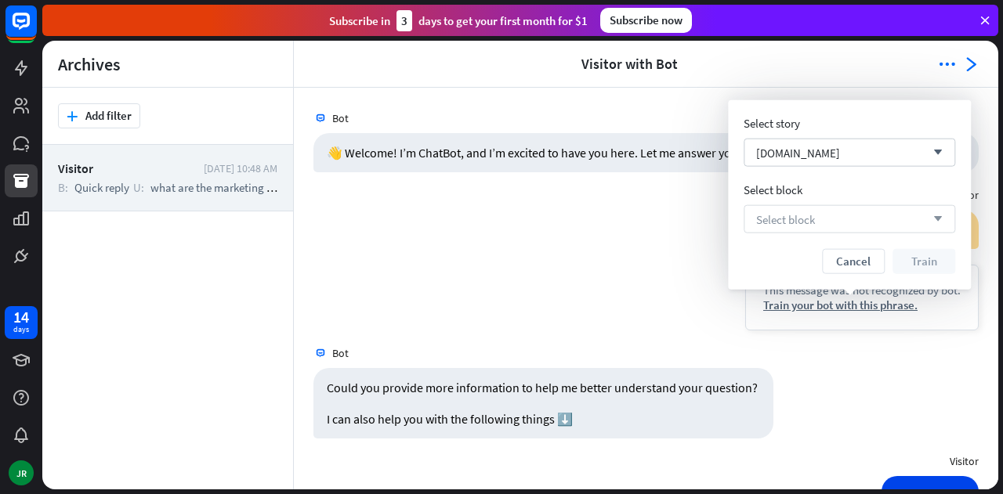
click at [828, 217] on div "Select block arrow_down" at bounding box center [848, 219] width 211 height 28
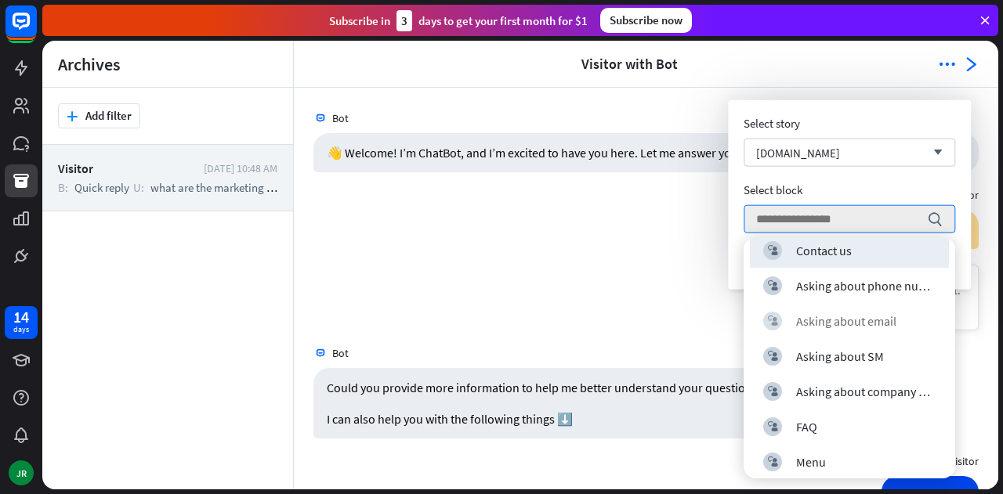
scroll to position [158, 0]
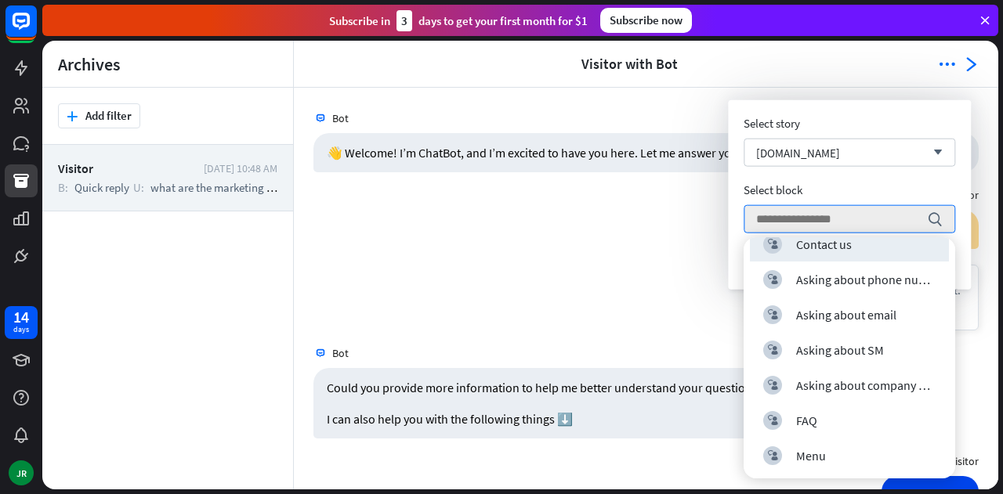
click at [852, 181] on div "Select story [DOMAIN_NAME] arrow_down Select block search Cancel Train" at bounding box center [848, 195] width 211 height 158
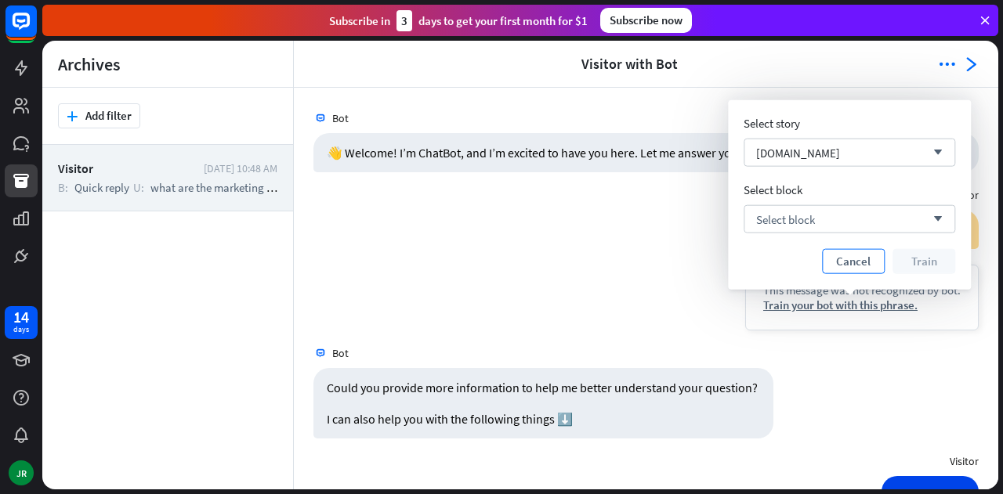
click at [846, 263] on button "Cancel" at bounding box center [853, 261] width 63 height 25
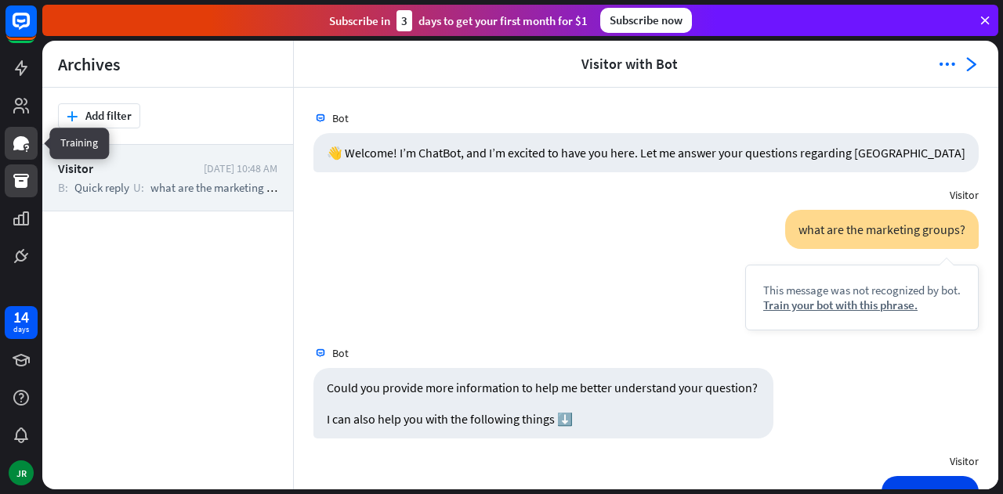
click at [20, 147] on icon at bounding box center [21, 143] width 16 height 14
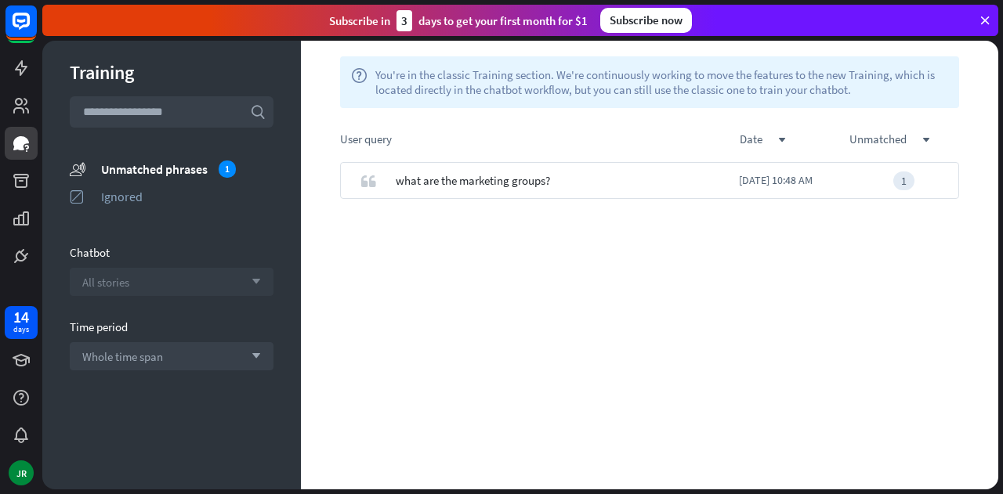
click at [162, 281] on div "All stories arrow_down" at bounding box center [172, 282] width 204 height 28
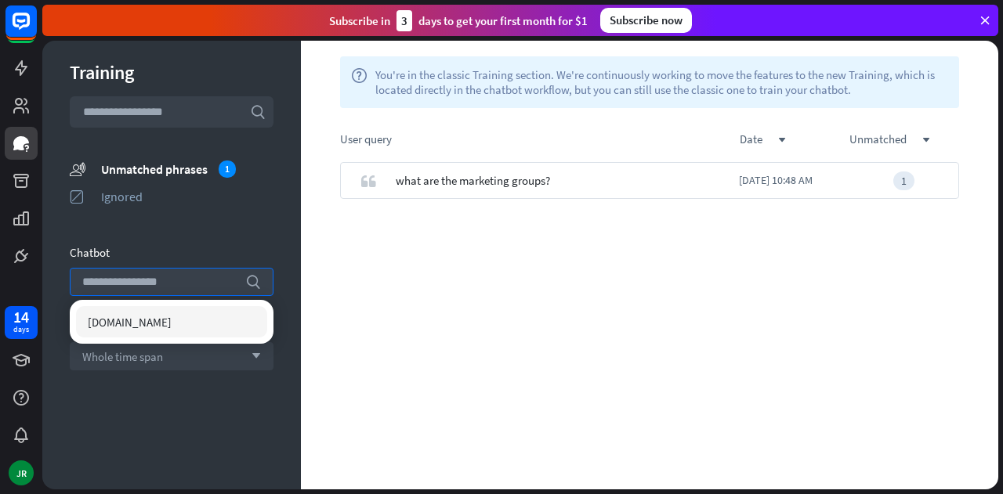
click at [163, 312] on div "[DOMAIN_NAME]" at bounding box center [171, 321] width 191 height 31
click at [288, 244] on div "Training search unmatched_phrases Unmatched phrases 1 ignored Ignored Chatbot s…" at bounding box center [171, 265] width 258 height 449
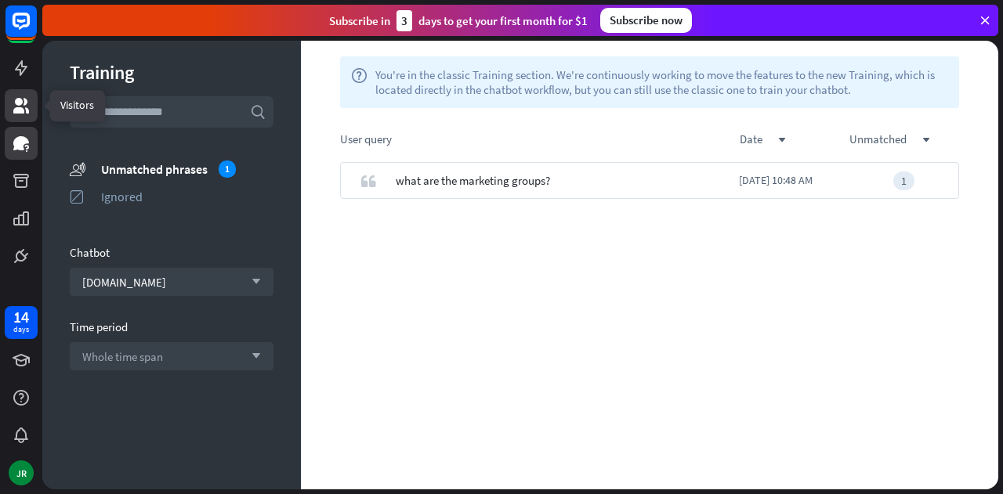
click at [21, 108] on icon at bounding box center [21, 106] width 16 height 16
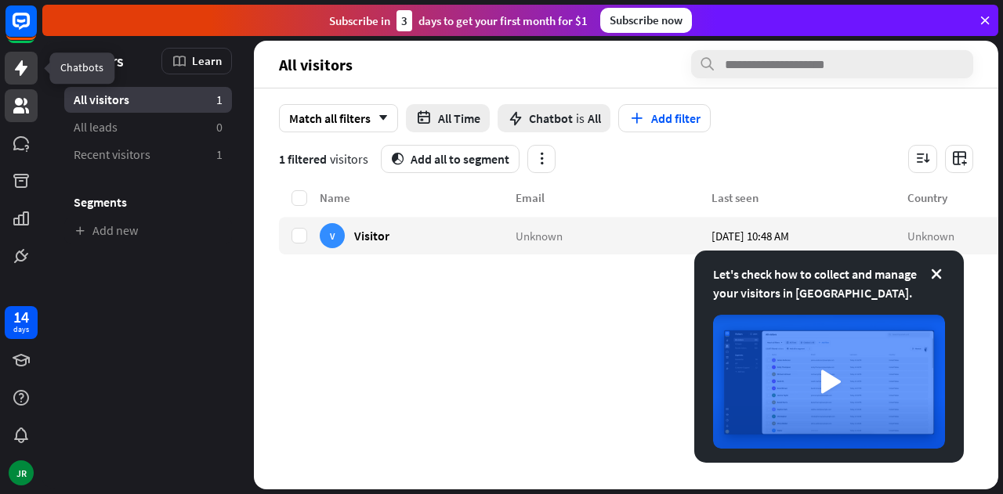
click at [21, 70] on icon at bounding box center [21, 68] width 13 height 16
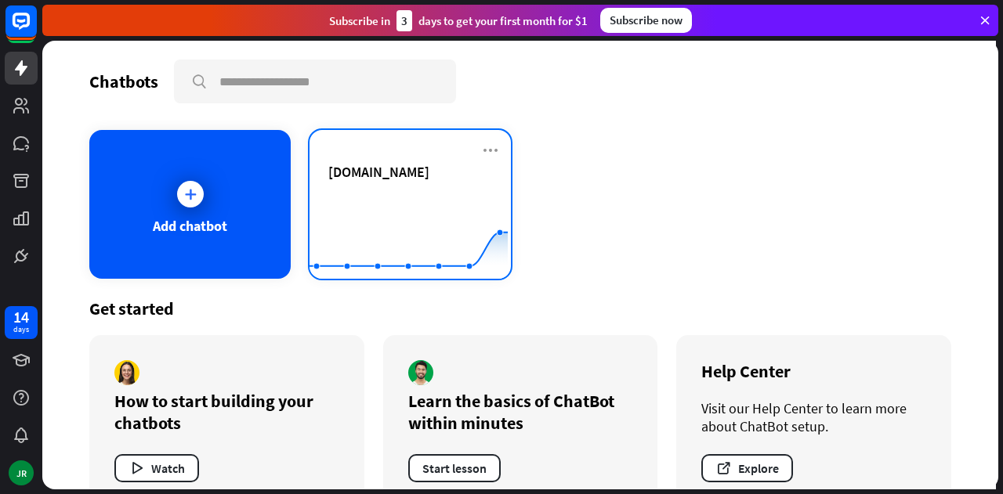
click at [413, 204] on rect at bounding box center [408, 240] width 198 height 98
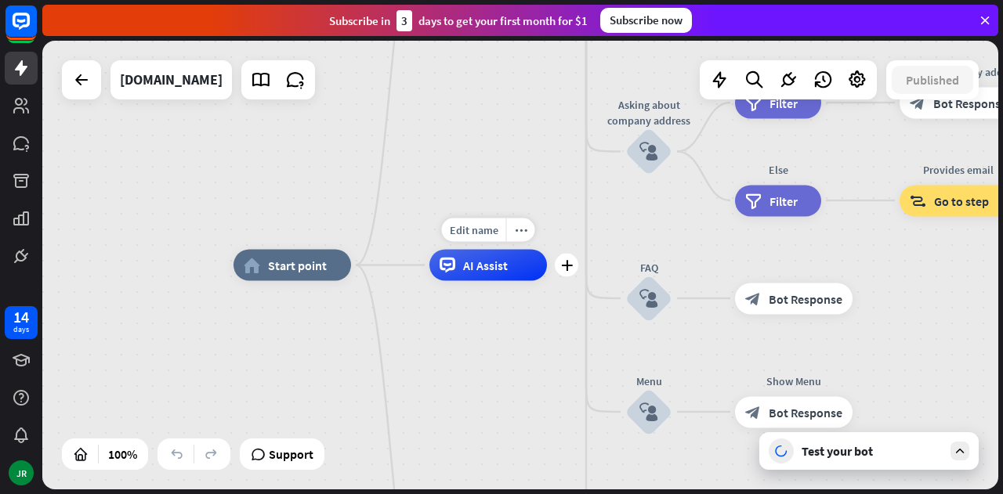
click at [495, 275] on div "AI Assist" at bounding box center [487, 265] width 117 height 31
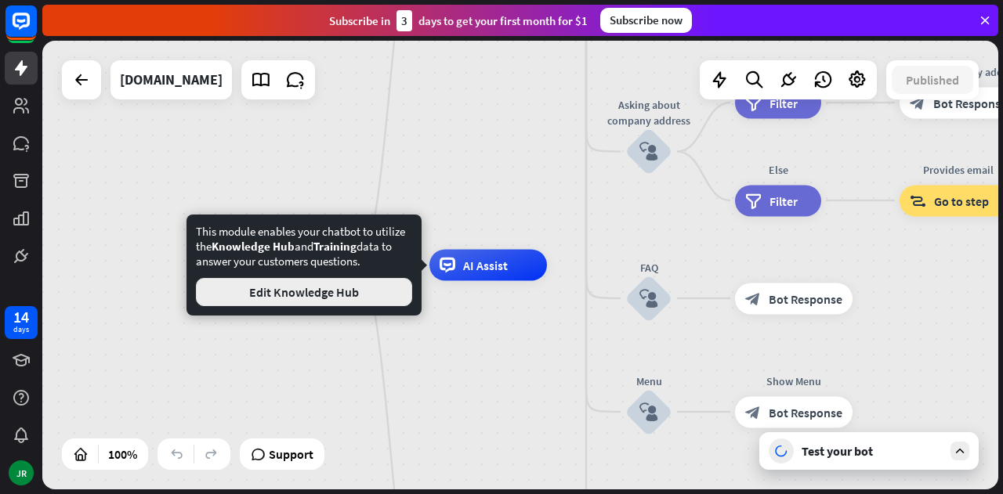
click at [318, 294] on button "Edit Knowledge Hub" at bounding box center [304, 292] width 216 height 28
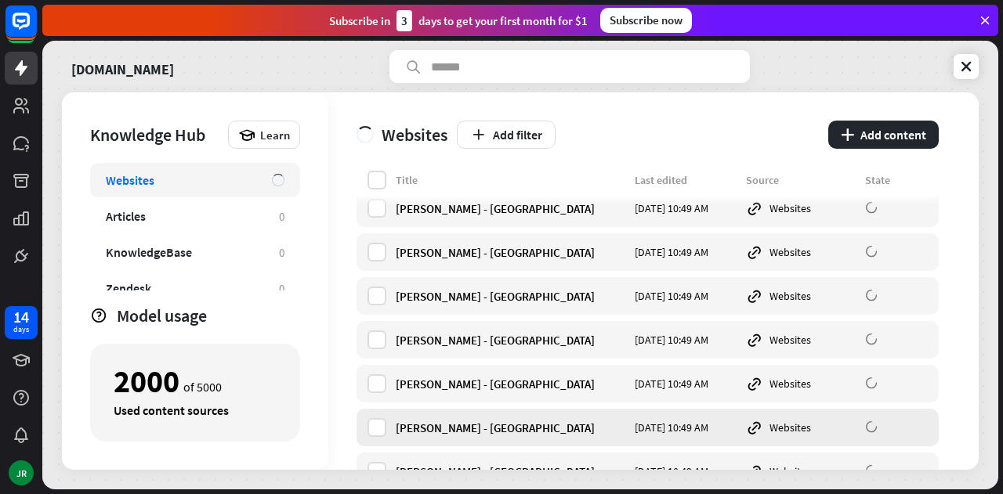
scroll to position [78, 0]
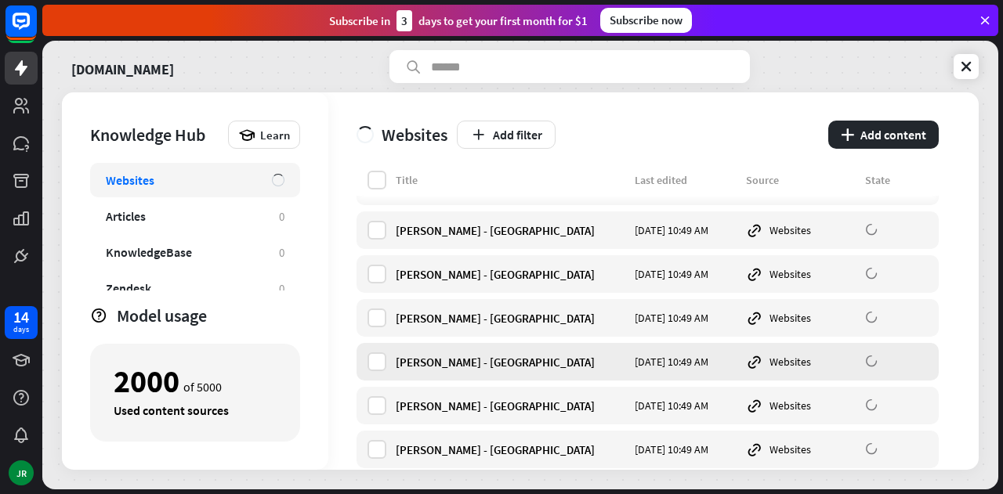
click at [422, 363] on div "[PERSON_NAME] - [GEOGRAPHIC_DATA]" at bounding box center [510, 362] width 229 height 15
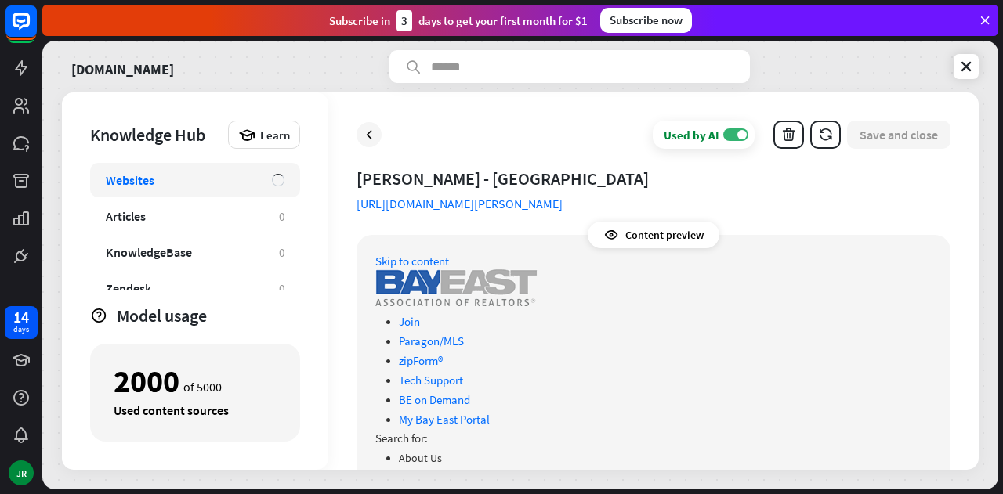
click at [517, 201] on link "[URL][DOMAIN_NAME][PERSON_NAME]" at bounding box center [459, 204] width 206 height 16
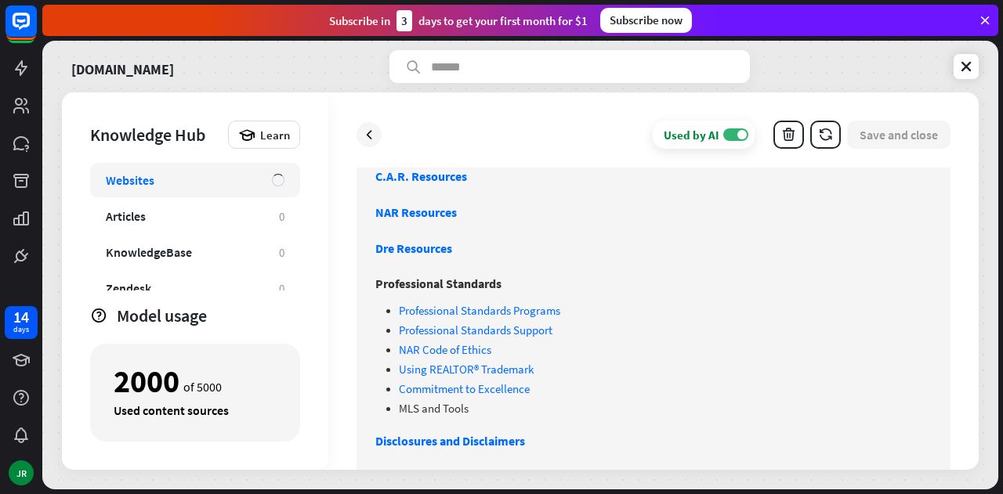
scroll to position [862, 0]
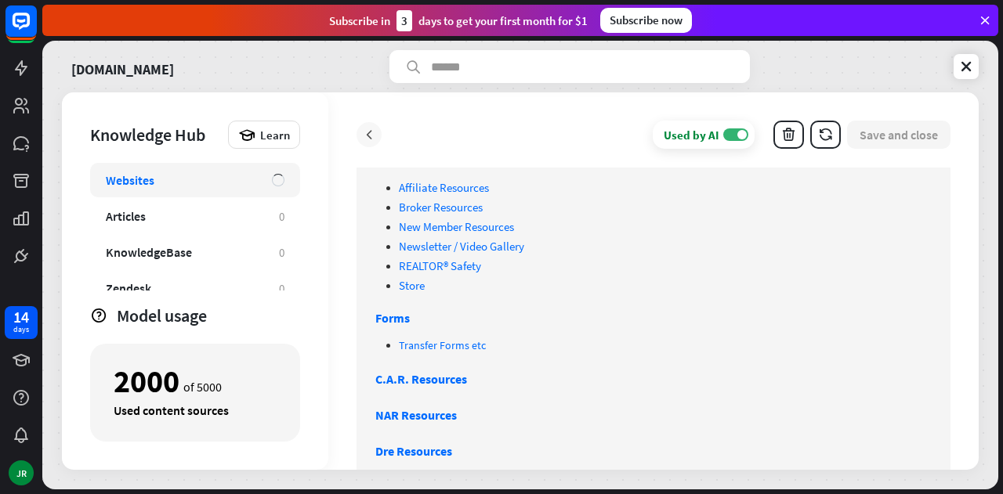
click at [379, 139] on div at bounding box center [368, 134] width 25 height 25
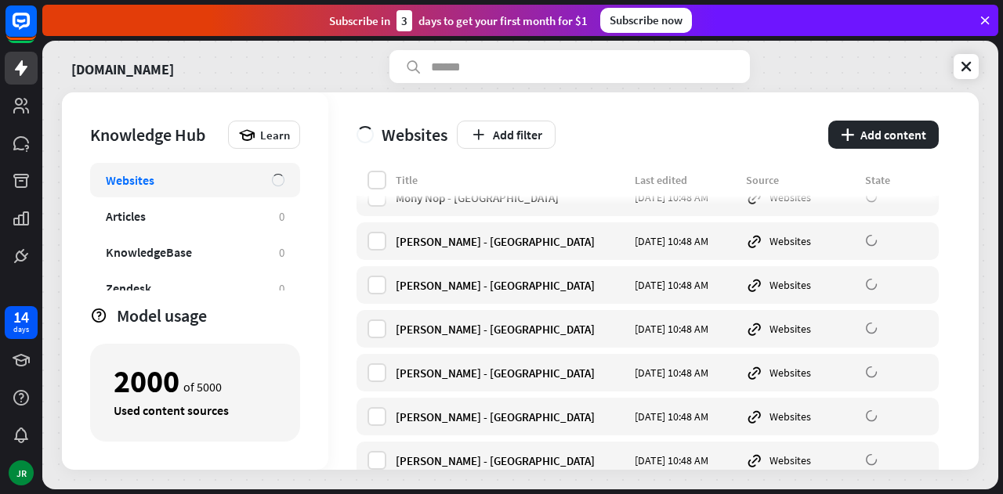
scroll to position [17779, 0]
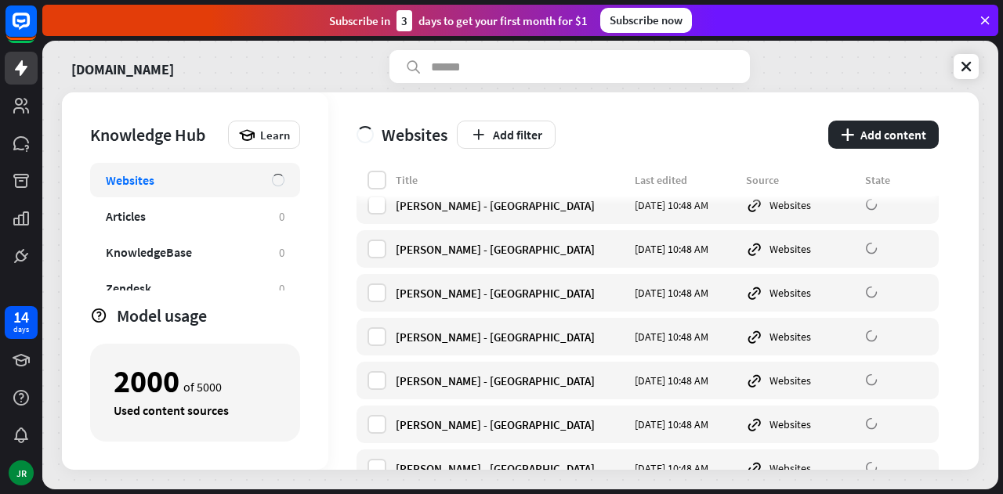
click at [150, 418] on div "2000 of 5000 Used content sources" at bounding box center [195, 393] width 210 height 98
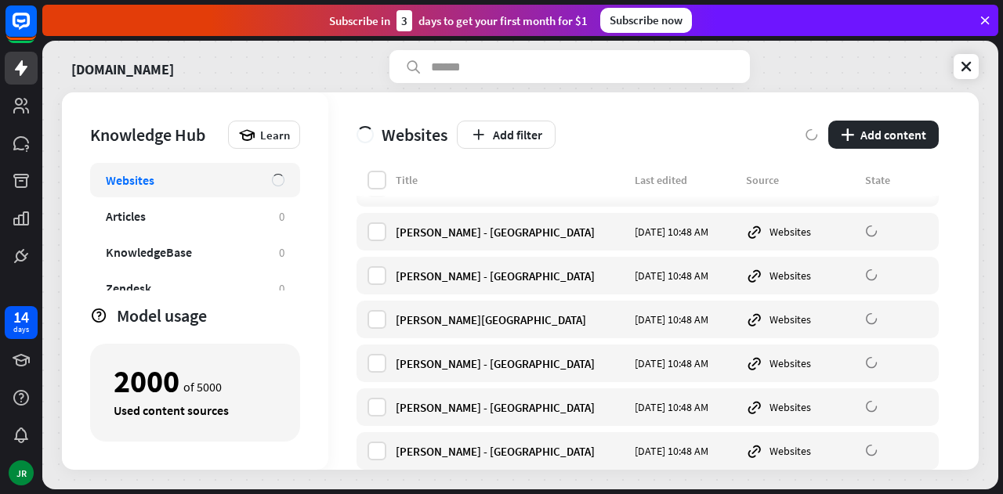
scroll to position [26075, 0]
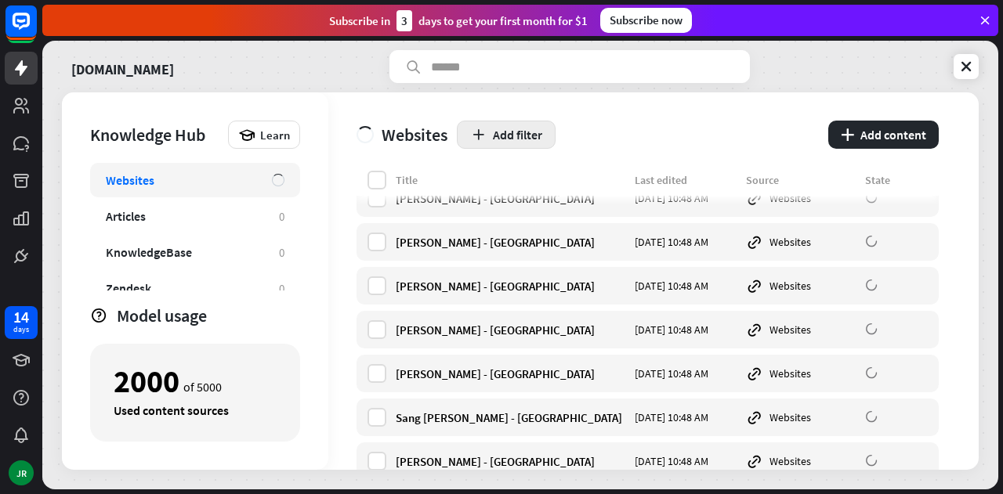
click at [482, 134] on icon "button" at bounding box center [478, 135] width 16 height 16
click at [522, 198] on div "globe Source" at bounding box center [514, 202] width 69 height 28
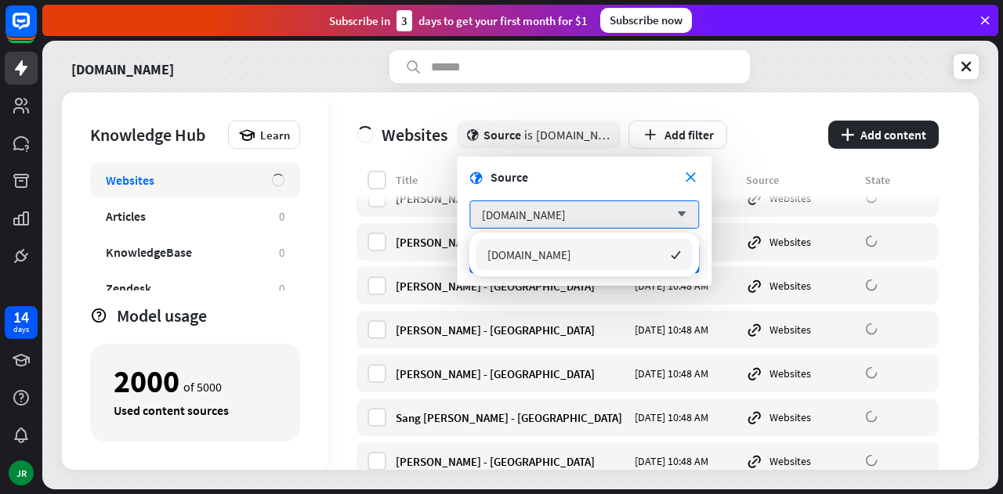
click at [757, 134] on div "globe close Source is [DOMAIN_NAME] Add filter" at bounding box center [638, 135] width 362 height 28
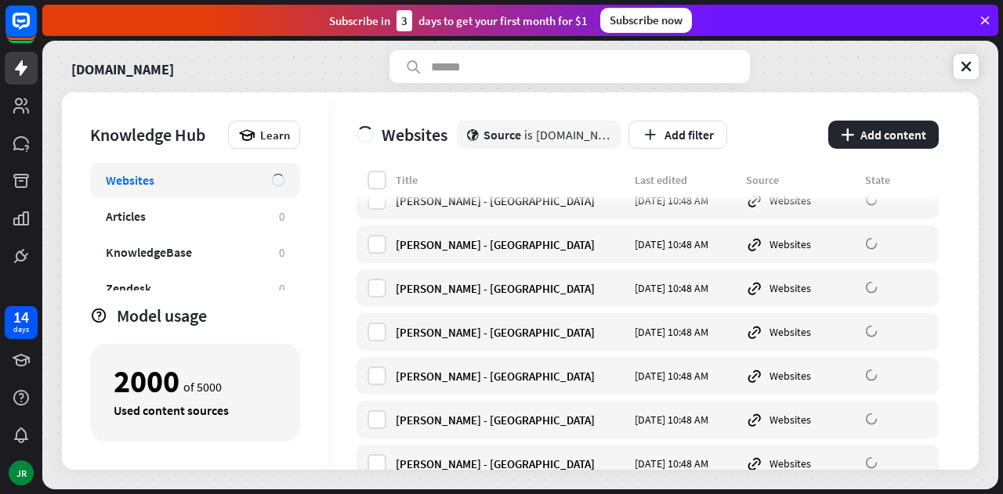
scroll to position [11754, 0]
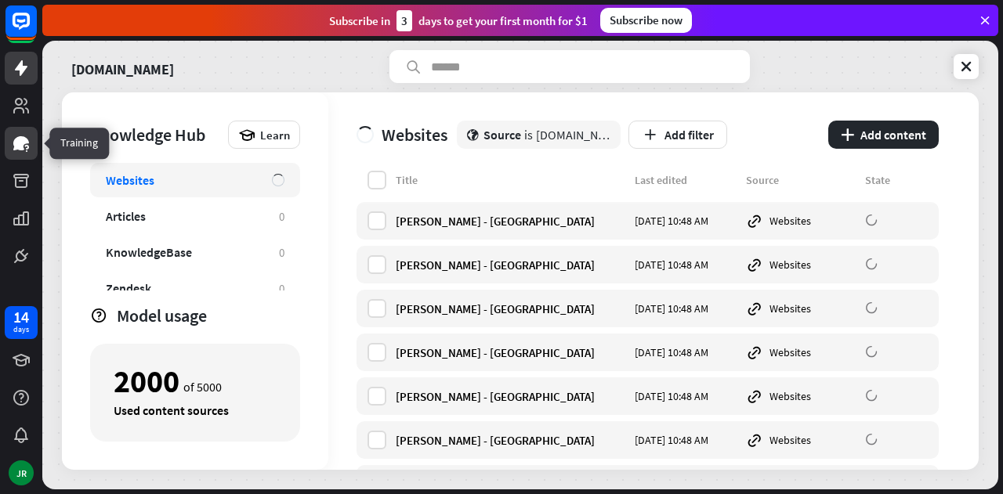
click at [24, 141] on icon at bounding box center [21, 143] width 16 height 14
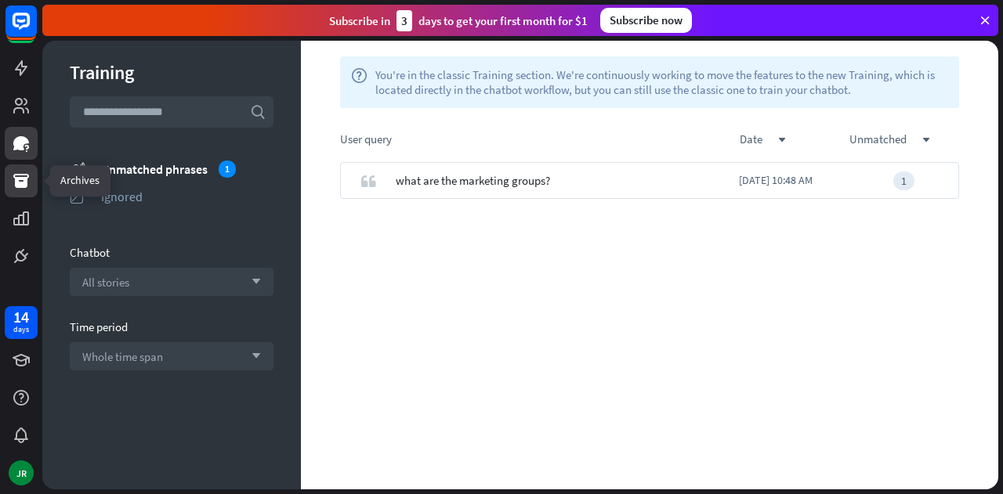
click at [18, 190] on link at bounding box center [21, 180] width 33 height 33
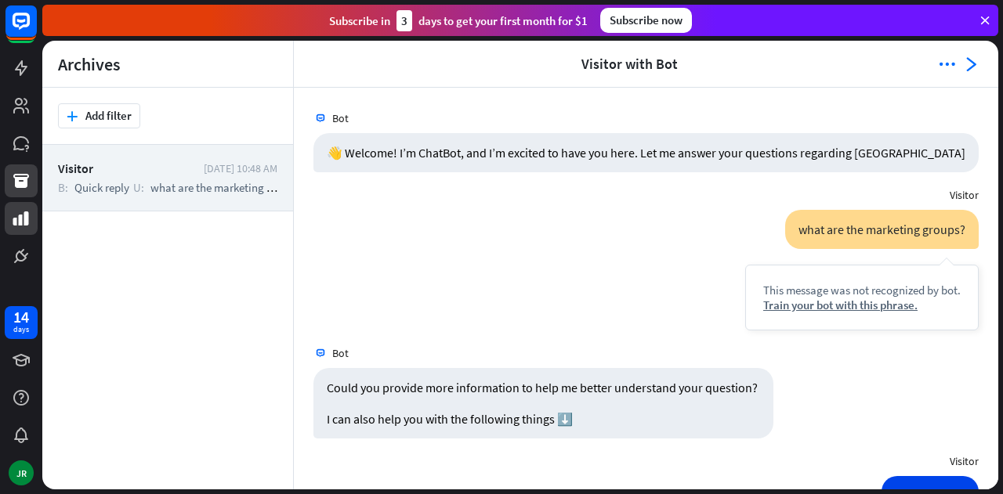
scroll to position [125, 0]
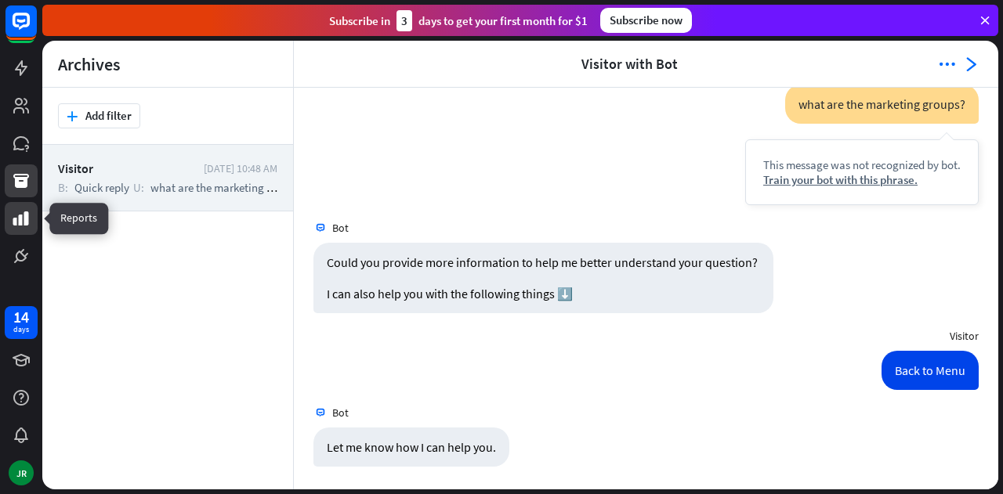
click at [24, 229] on link at bounding box center [21, 218] width 33 height 33
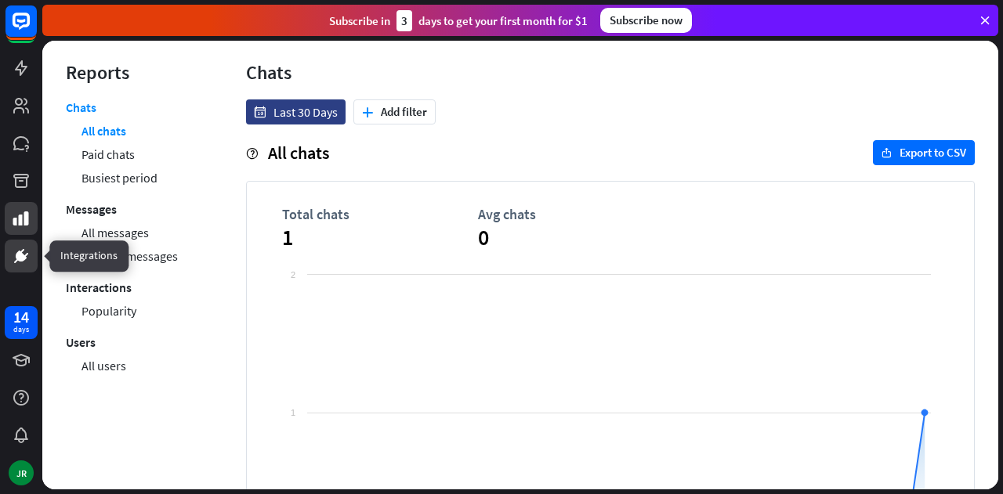
click at [24, 259] on icon at bounding box center [21, 256] width 11 height 11
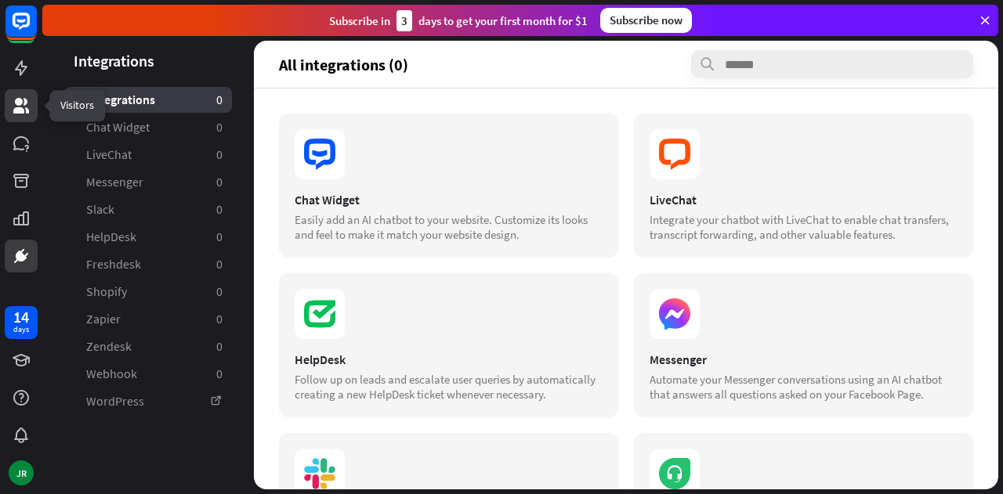
click at [25, 99] on icon at bounding box center [21, 106] width 16 height 16
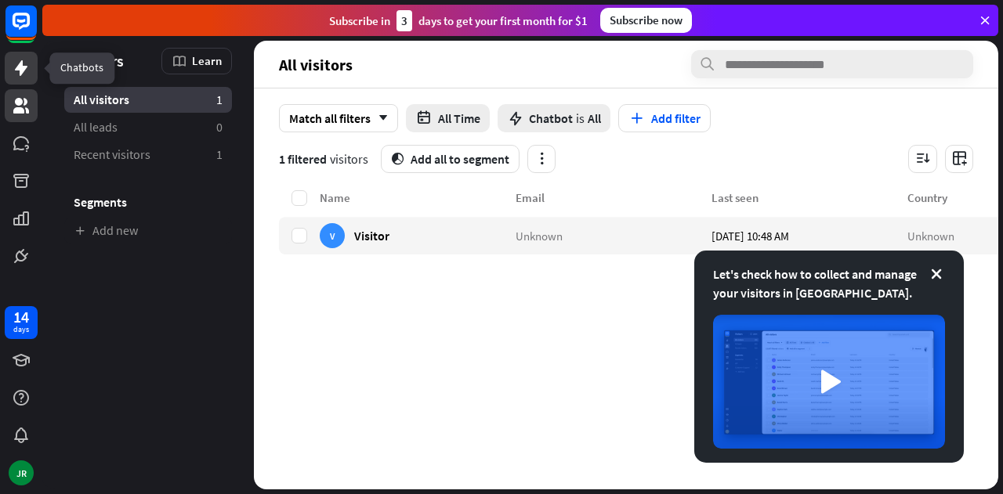
click at [18, 60] on icon at bounding box center [21, 68] width 19 height 19
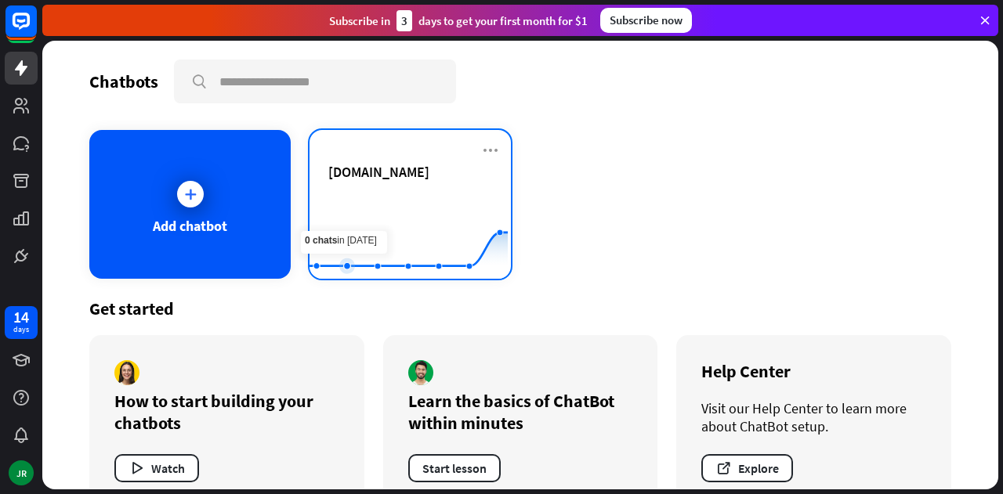
click at [356, 217] on rect at bounding box center [408, 240] width 198 height 98
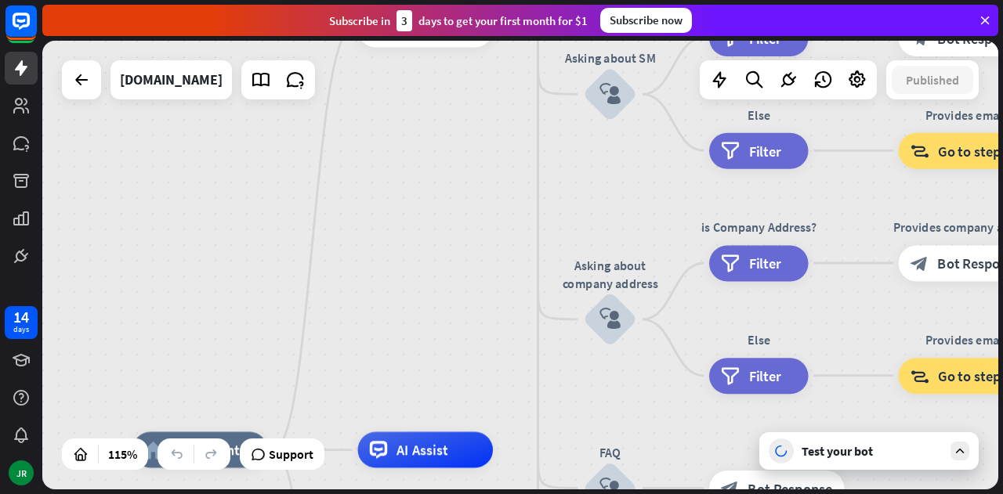
drag, startPoint x: 443, startPoint y: 166, endPoint x: 382, endPoint y: 383, distance: 225.4
click at [373, 403] on div "home_2 Start point Welcome message block_bot_response Bot Response About us blo…" at bounding box center [520, 265] width 956 height 449
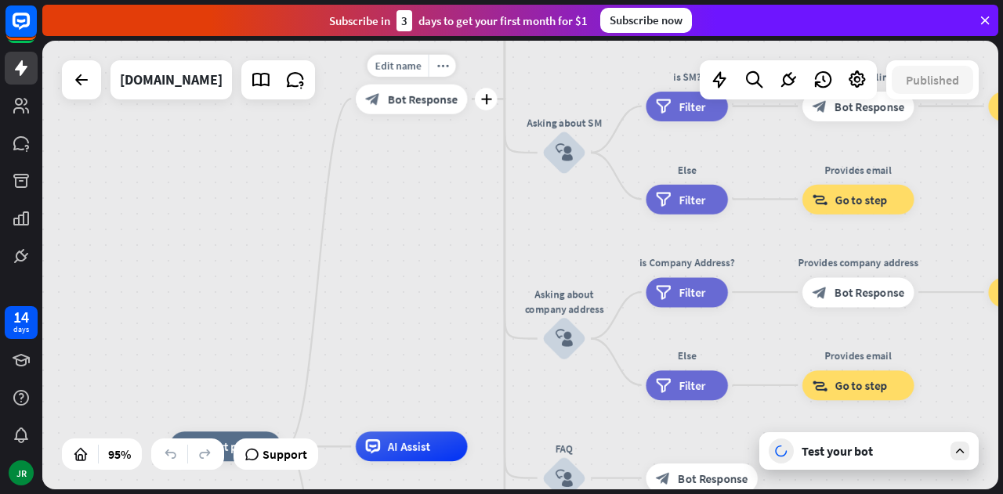
click at [421, 103] on span "Bot Response" at bounding box center [423, 99] width 70 height 15
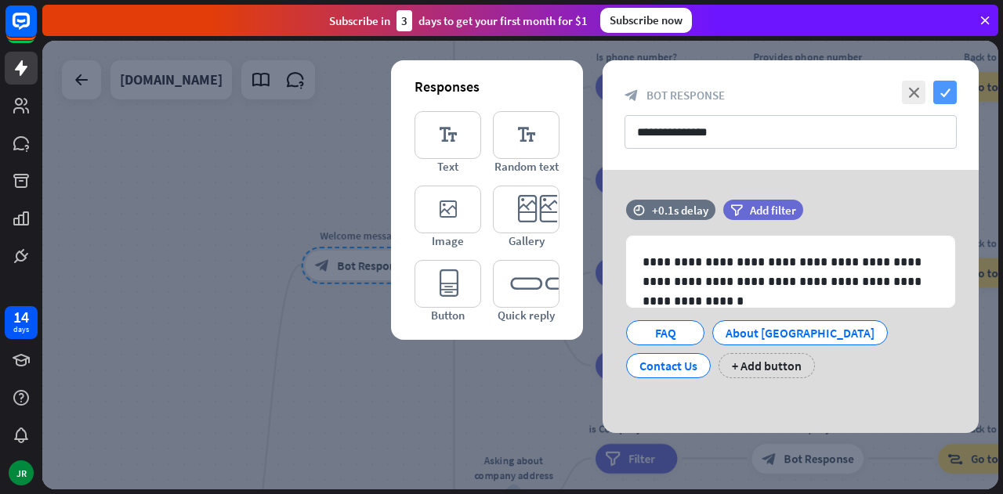
click at [939, 92] on icon "check" at bounding box center [944, 92] width 23 height 23
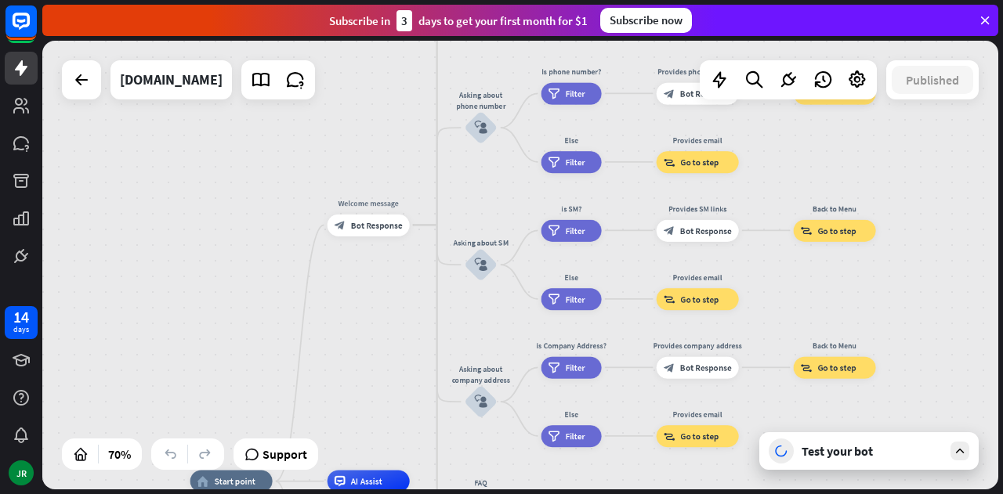
drag, startPoint x: 367, startPoint y: 389, endPoint x: 377, endPoint y: 334, distance: 56.4
click at [377, 334] on div "home_2 Start point Welcome message block_bot_response Bot Response About us blo…" at bounding box center [520, 265] width 956 height 449
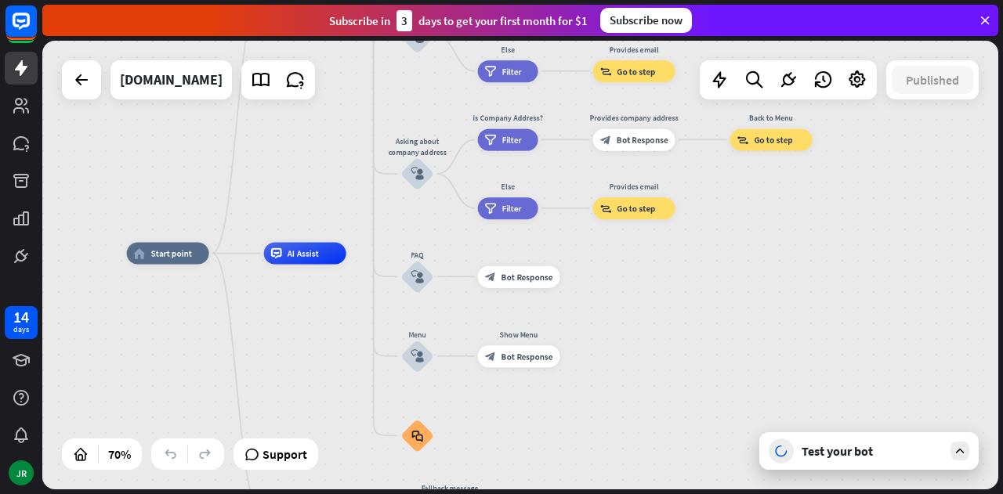
drag, startPoint x: 392, startPoint y: 392, endPoint x: 328, endPoint y: 167, distance: 234.3
click at [328, 167] on div "home_2 Start point Welcome message block_bot_response Bot Response About us blo…" at bounding box center [520, 265] width 956 height 449
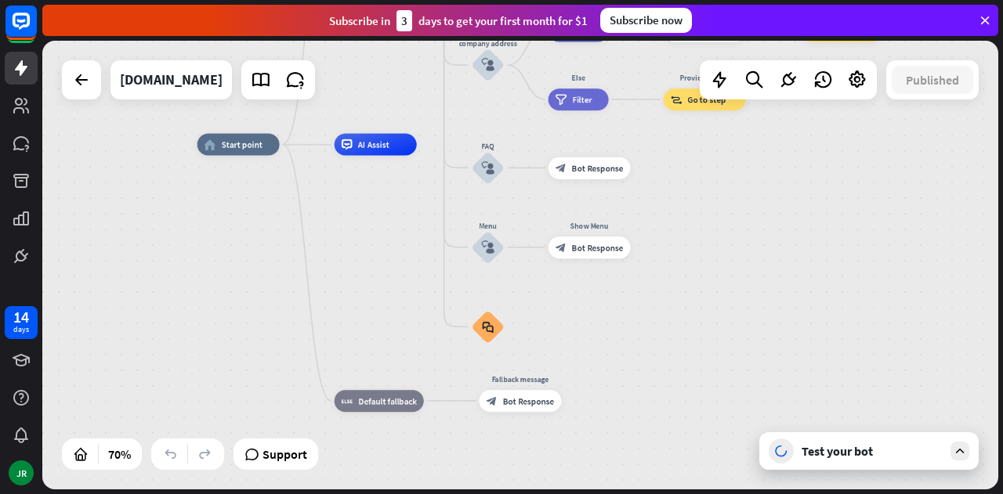
drag, startPoint x: 345, startPoint y: 365, endPoint x: 415, endPoint y: 256, distance: 129.7
click at [415, 256] on div "home_2 Start point Welcome message block_bot_response Bot Response About us blo…" at bounding box center [531, 302] width 669 height 314
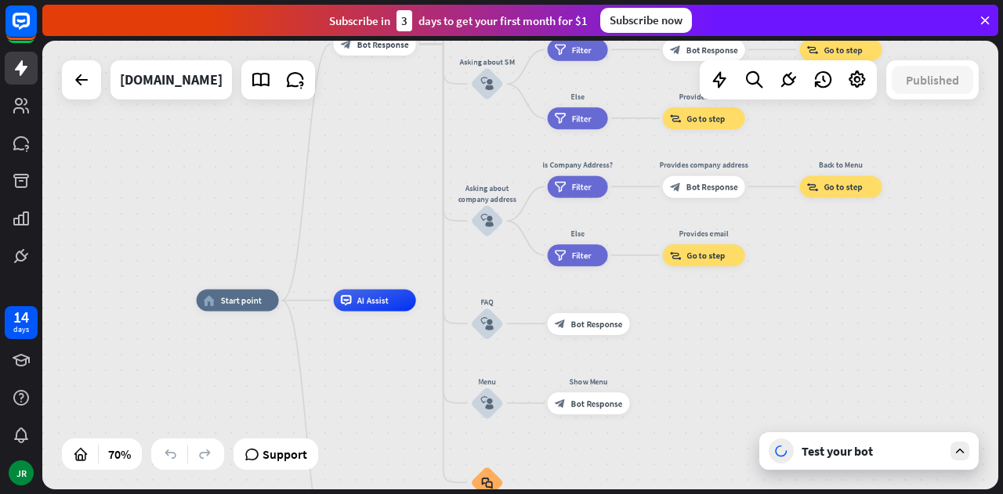
drag, startPoint x: 407, startPoint y: 250, endPoint x: 409, endPoint y: 435, distance: 184.8
click at [403, 444] on div "home_2 Start point Welcome message block_bot_response Bot Response About us blo…" at bounding box center [531, 458] width 669 height 314
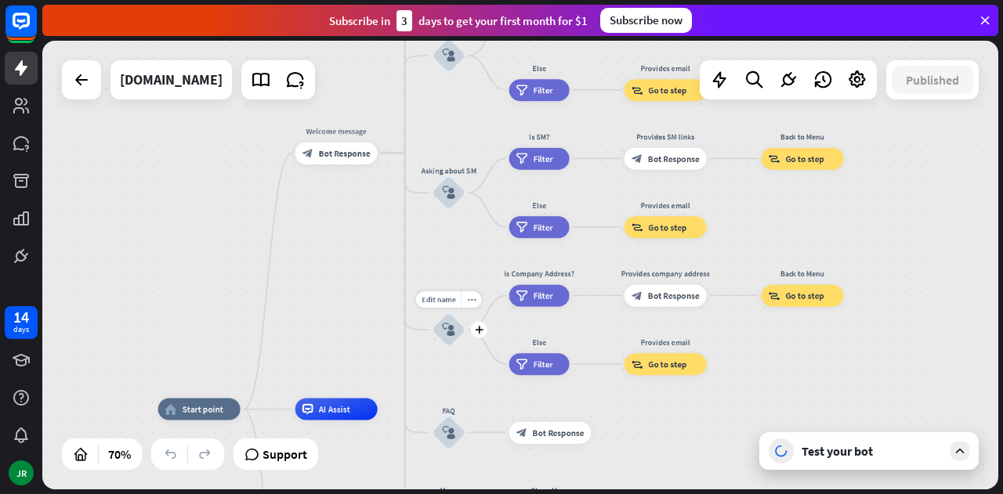
drag, startPoint x: 465, startPoint y: 319, endPoint x: 409, endPoint y: 433, distance: 127.5
click at [432, 346] on div "Edit name more_horiz plus Asking about company address block_user_input" at bounding box center [448, 329] width 33 height 33
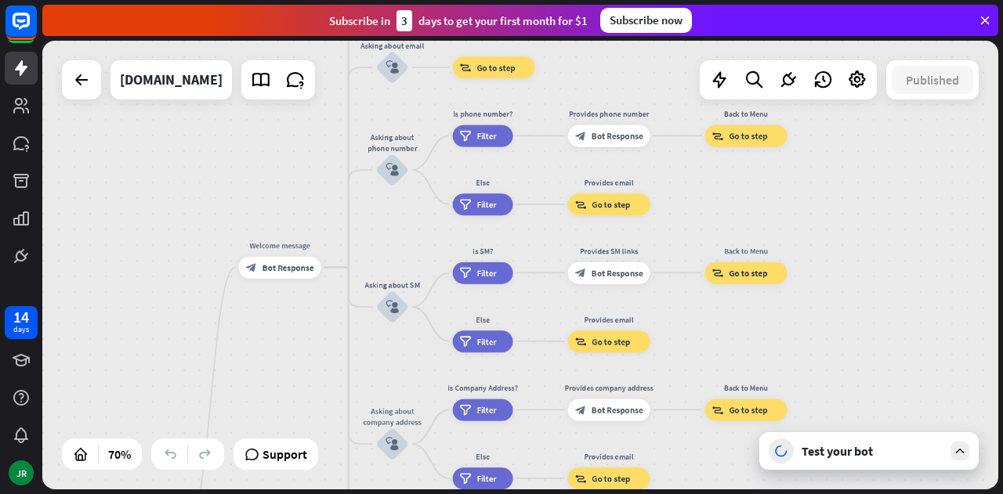
drag, startPoint x: 753, startPoint y: 262, endPoint x: 667, endPoint y: 423, distance: 182.2
click at [650, 421] on div "Edit name more_horiz plus Provides company address block_bot_response Bot Respo…" at bounding box center [609, 410] width 82 height 22
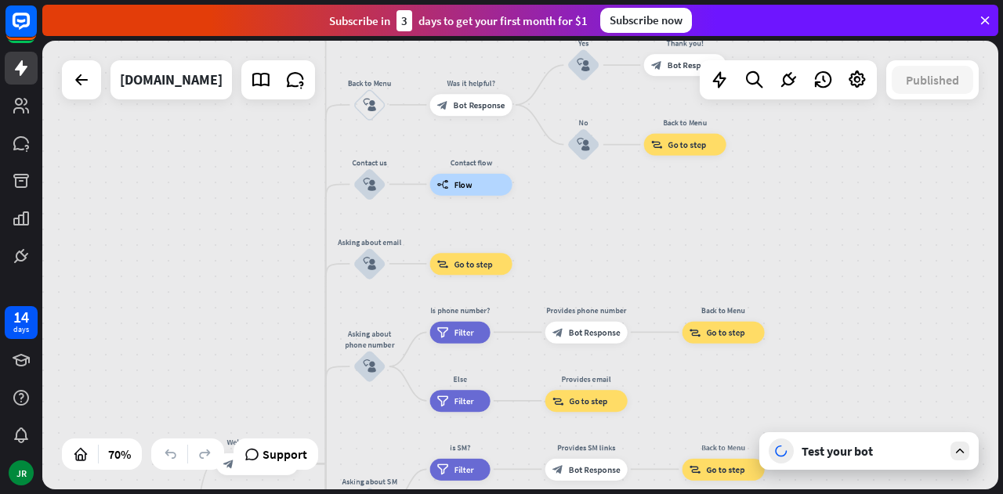
drag, startPoint x: 887, startPoint y: 235, endPoint x: 890, endPoint y: 438, distance: 202.9
click at [891, 439] on div "home_2 Start point Welcome message block_bot_response Bot Response About us blo…" at bounding box center [520, 265] width 956 height 449
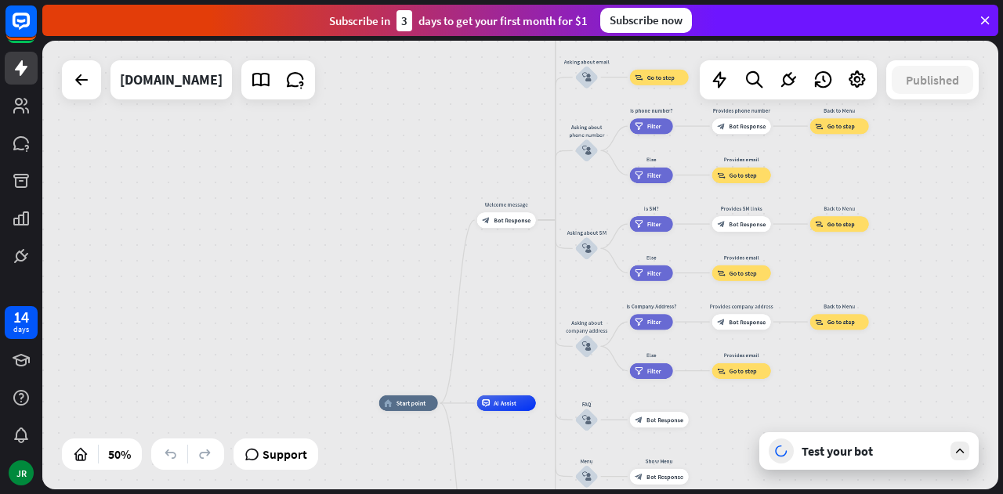
drag, startPoint x: 370, startPoint y: 297, endPoint x: 461, endPoint y: 95, distance: 221.6
click at [461, 95] on div "home_2 Start point Welcome message block_bot_response Bot Response About us blo…" at bounding box center [520, 265] width 956 height 449
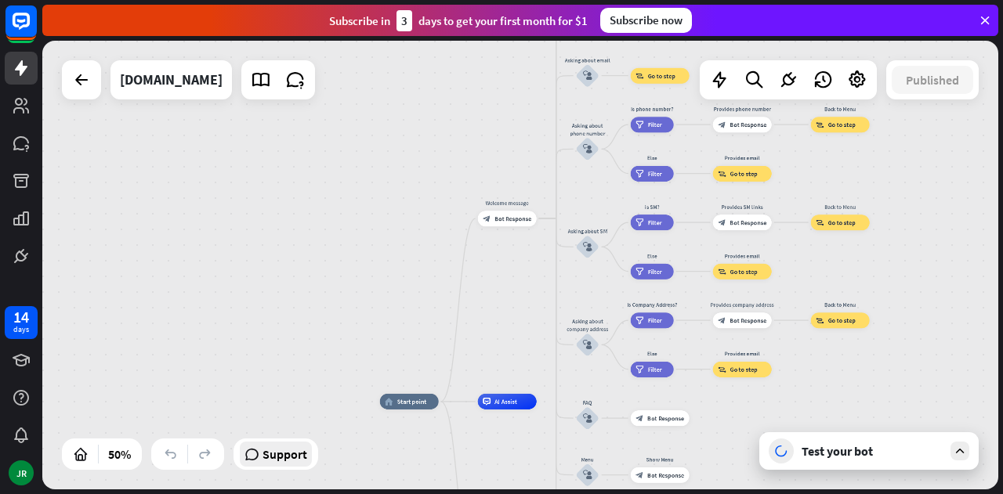
click at [262, 463] on div "Support" at bounding box center [276, 454] width 72 height 25
click at [287, 462] on span "Support" at bounding box center [284, 454] width 45 height 25
click at [946, 452] on div "Test your bot" at bounding box center [868, 451] width 219 height 38
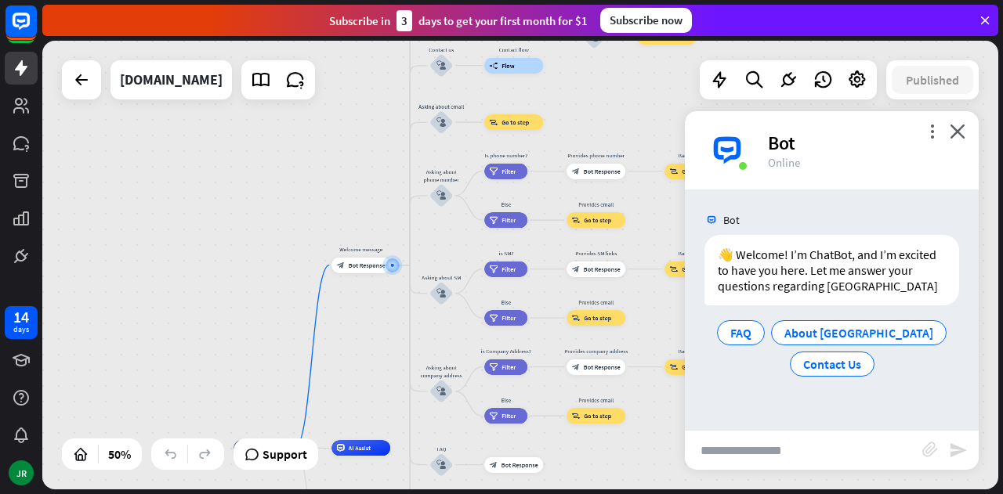
click at [763, 440] on input "text" at bounding box center [803, 450] width 237 height 39
type input "*"
type input "**********"
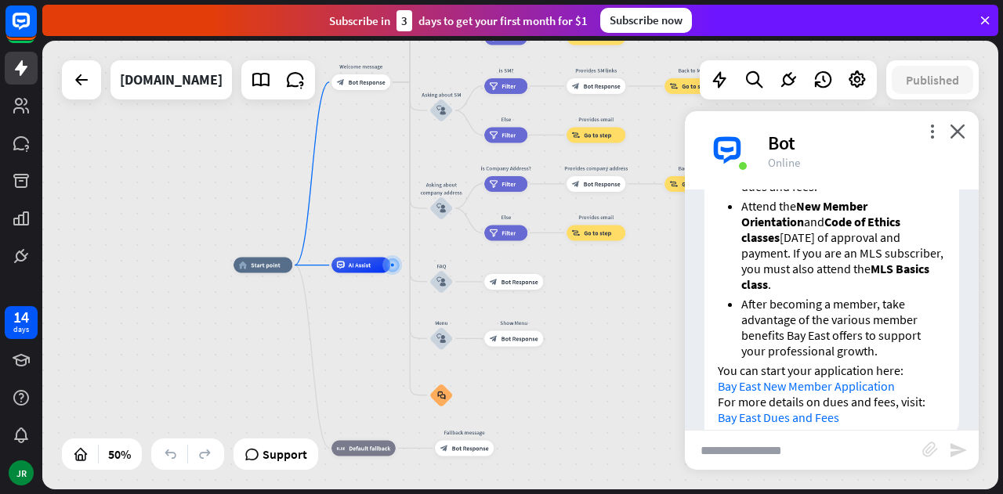
scroll to position [451, 0]
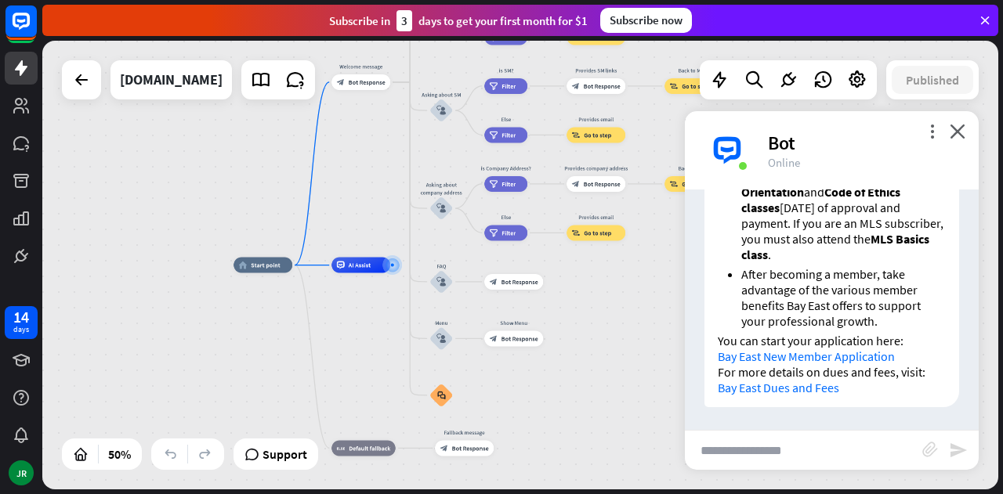
click at [797, 449] on input "text" at bounding box center [803, 450] width 237 height 39
type input "**********"
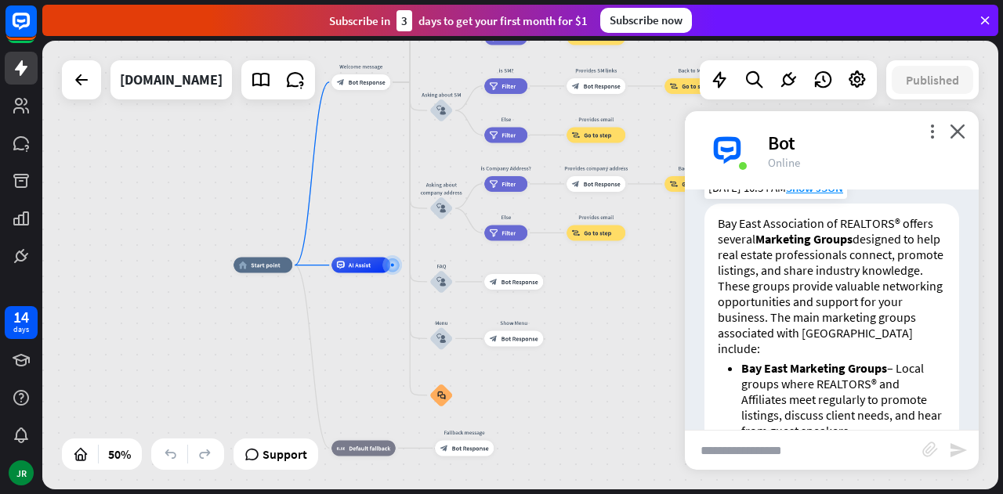
scroll to position [691, 0]
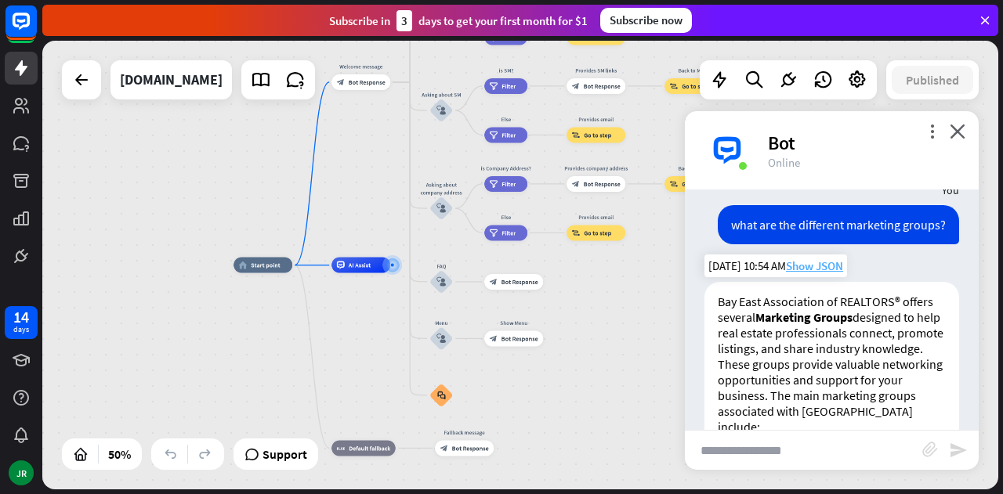
click at [824, 268] on span "Show JSON" at bounding box center [814, 265] width 57 height 15
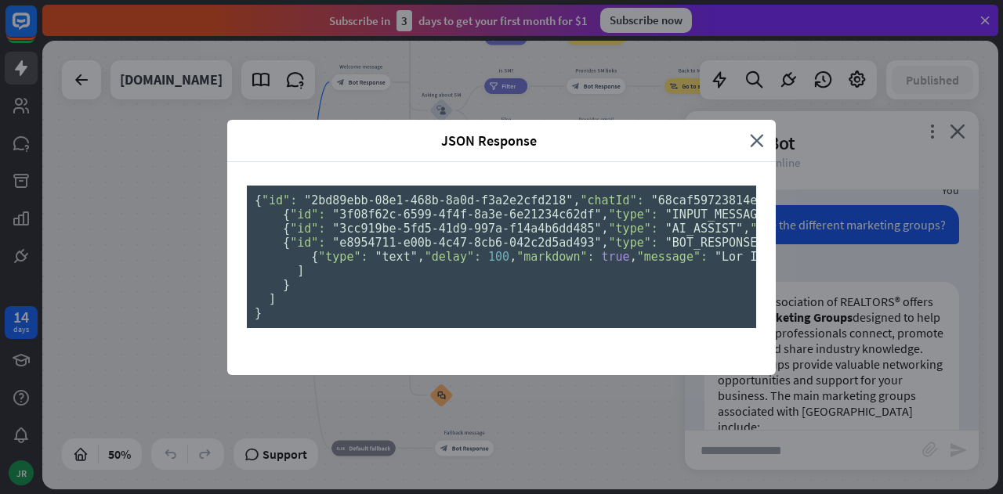
drag, startPoint x: 321, startPoint y: 143, endPoint x: 556, endPoint y: 377, distance: 331.2
click at [556, 328] on pre "{ "id": "2bd89ebb-08e1-468b-8a0d-f3a2e2cfd218" , "chatId": "68caf59723814e00070…" at bounding box center [501, 257] width 509 height 143
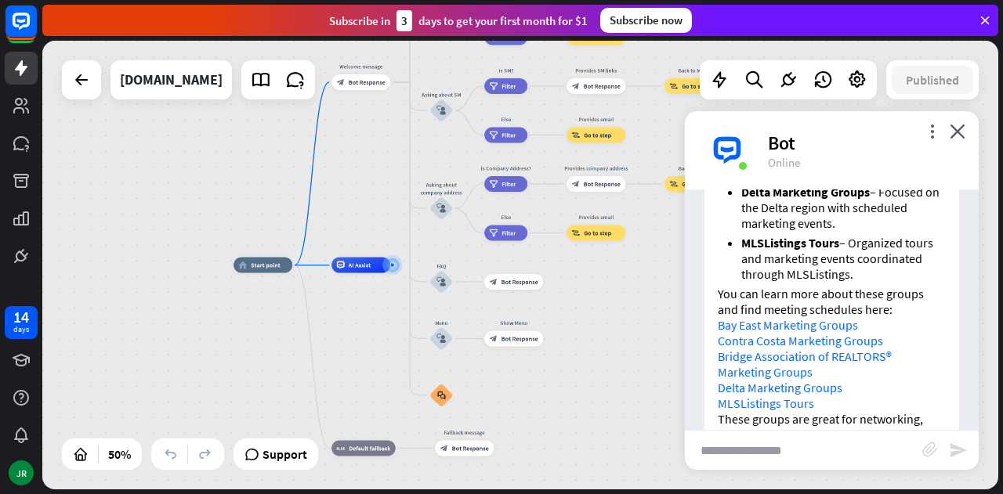
scroll to position [1239, 0]
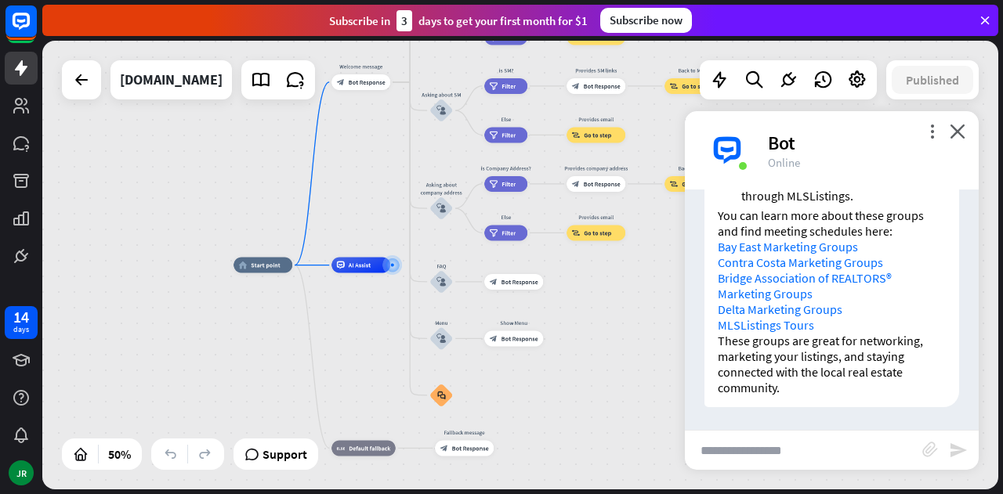
click at [793, 446] on input "text" at bounding box center [803, 450] width 237 height 39
type input "**********"
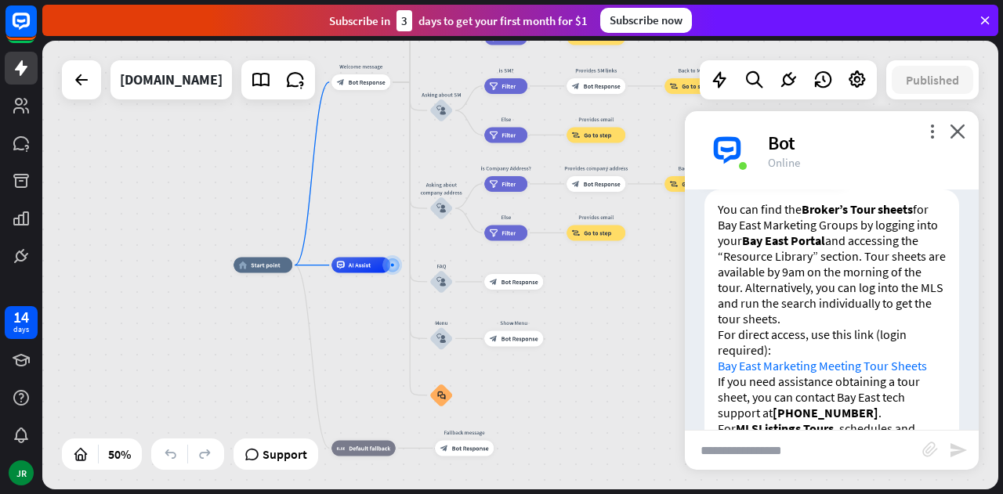
scroll to position [1549, 0]
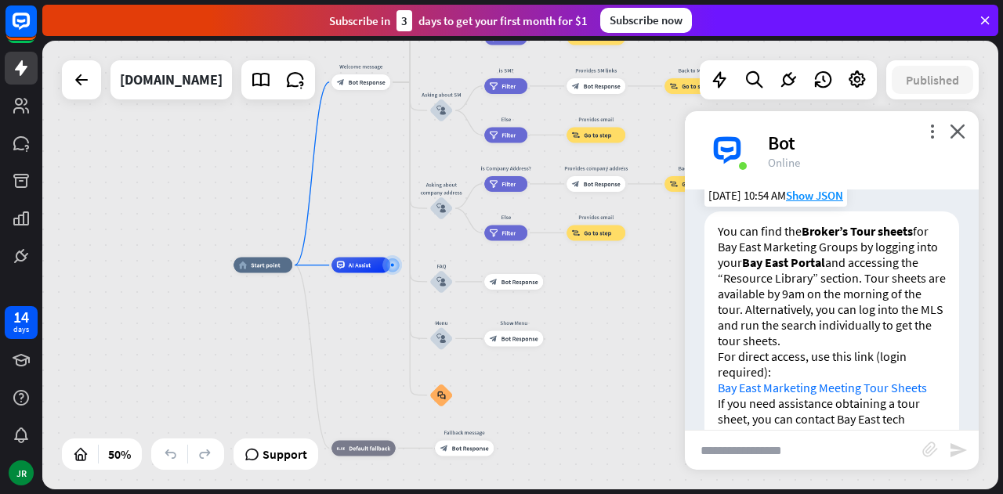
drag, startPoint x: 779, startPoint y: 259, endPoint x: 791, endPoint y: 259, distance: 11.7
click at [787, 259] on strong "Bay East Portal" at bounding box center [783, 263] width 83 height 16
click at [794, 259] on strong "Bay East Portal" at bounding box center [783, 263] width 83 height 16
click at [794, 282] on p "You can find the Broker’s Tour sheets for Bay East Marketing Groups by logging …" at bounding box center [831, 285] width 228 height 125
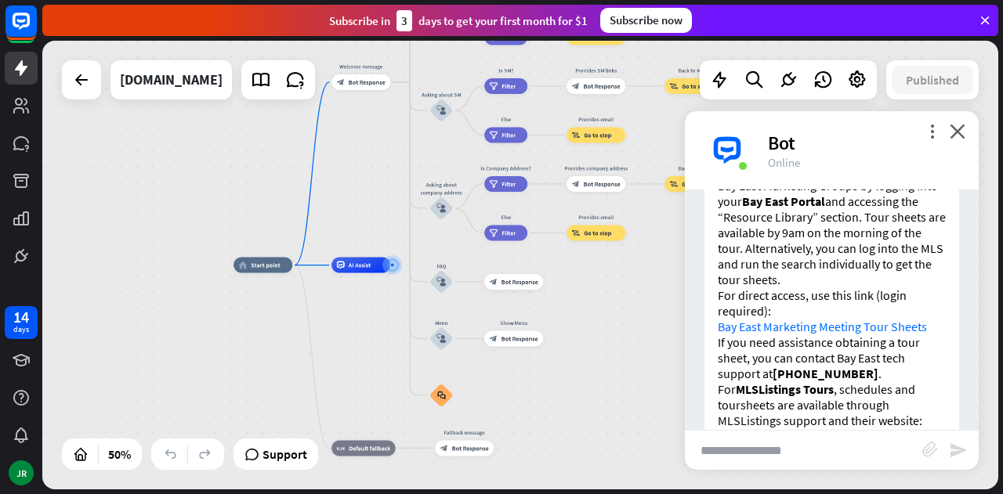
scroll to position [1628, 0]
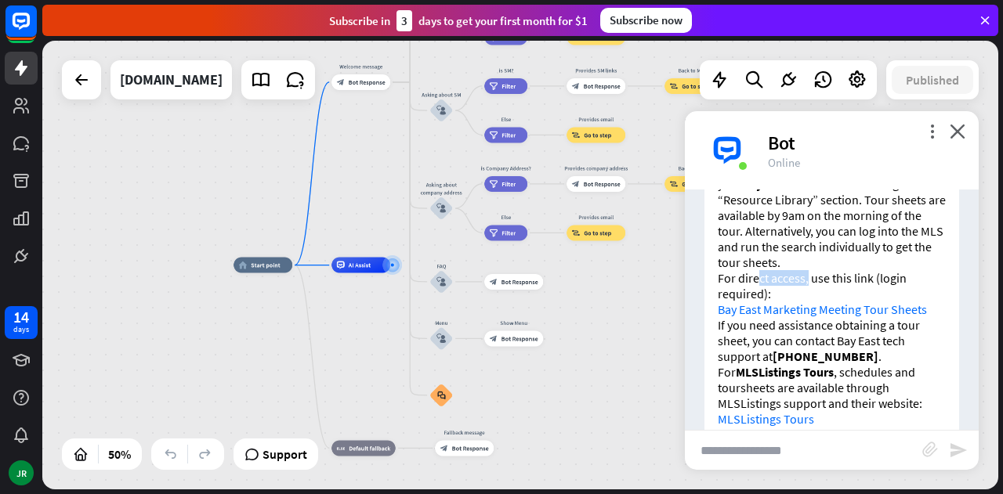
drag, startPoint x: 754, startPoint y: 276, endPoint x: 815, endPoint y: 276, distance: 60.3
click at [815, 276] on p "For direct access, use this link (login required): Bay East Marketing Meeting T…" at bounding box center [831, 293] width 228 height 47
click at [852, 276] on p "For direct access, use this link (login required): Bay East Marketing Meeting T…" at bounding box center [831, 293] width 228 height 47
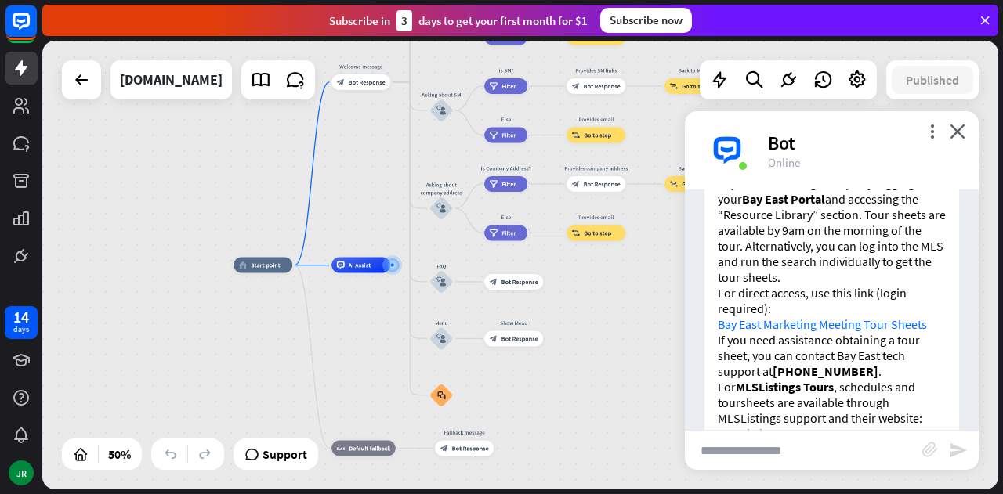
scroll to position [1706, 0]
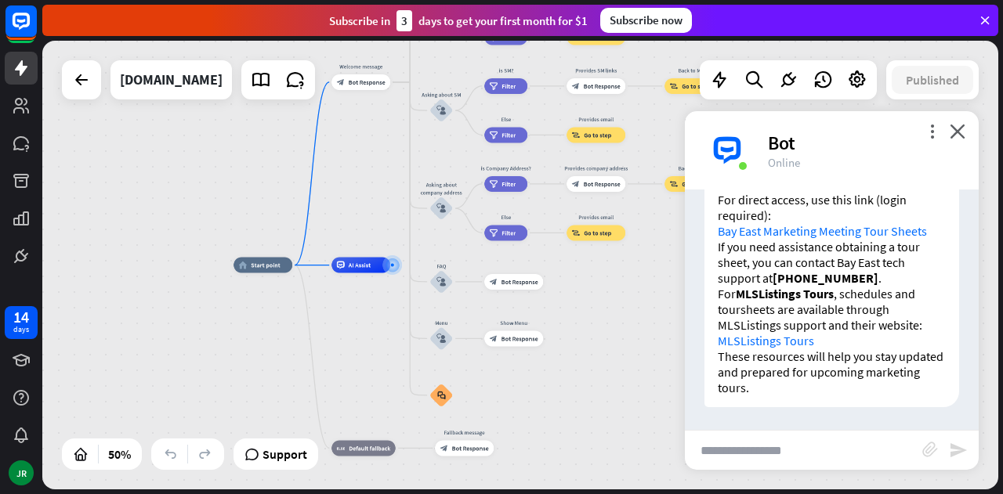
click at [807, 443] on input "text" at bounding box center [803, 450] width 237 height 39
type input "**********"
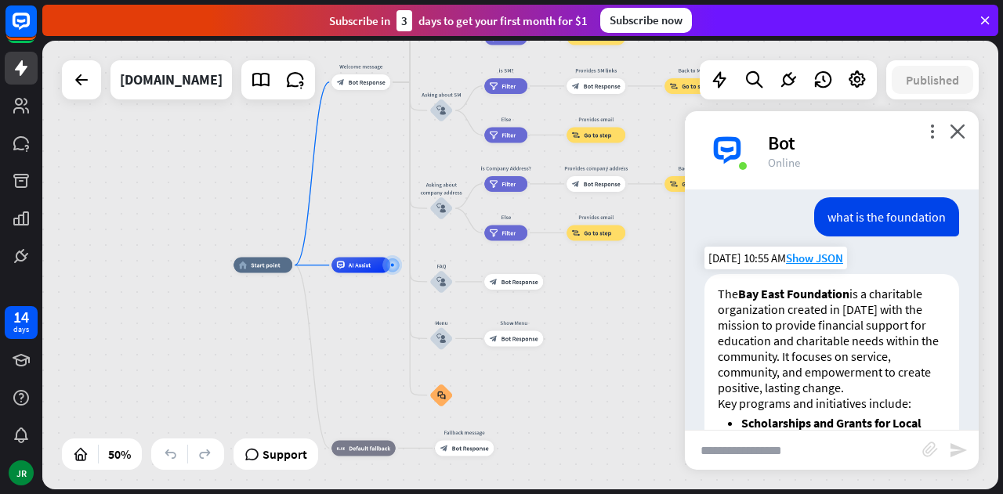
scroll to position [2345, 0]
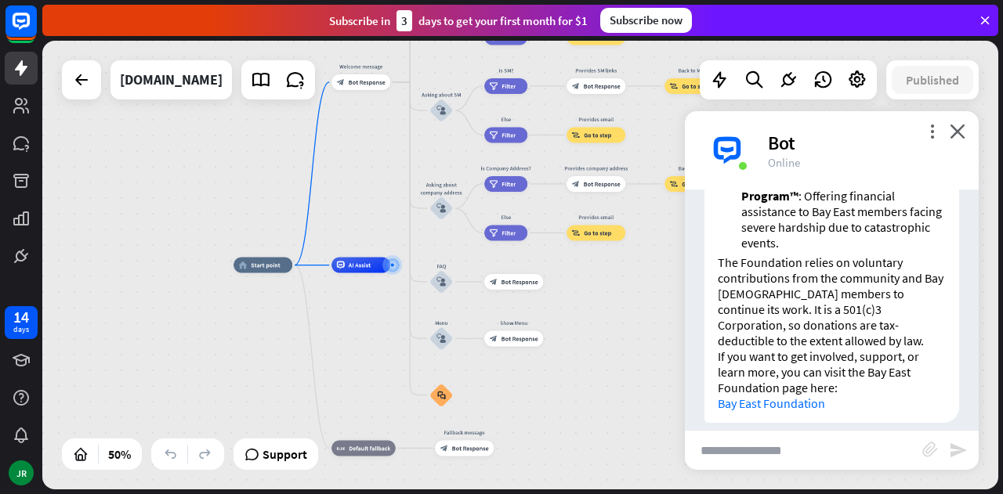
click at [800, 446] on input "text" at bounding box center [803, 450] width 237 height 39
type input "**********"
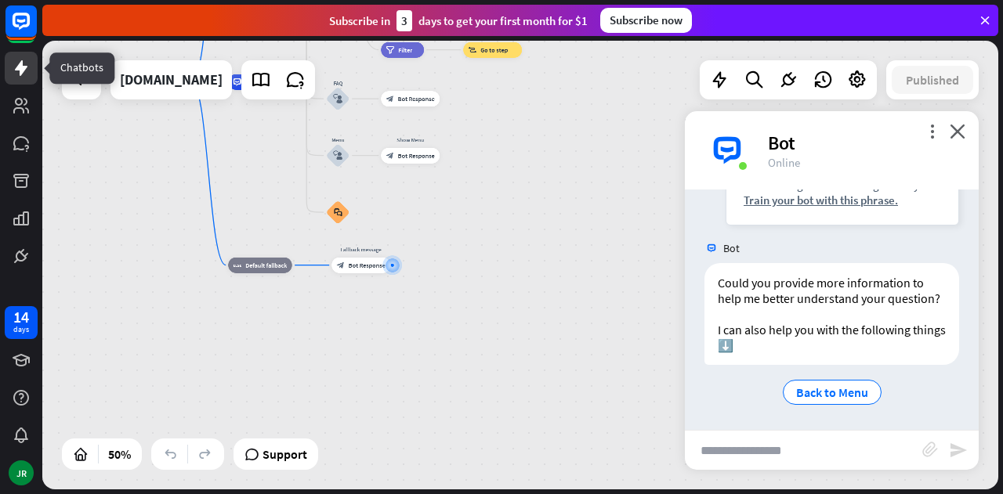
scroll to position [2700, 0]
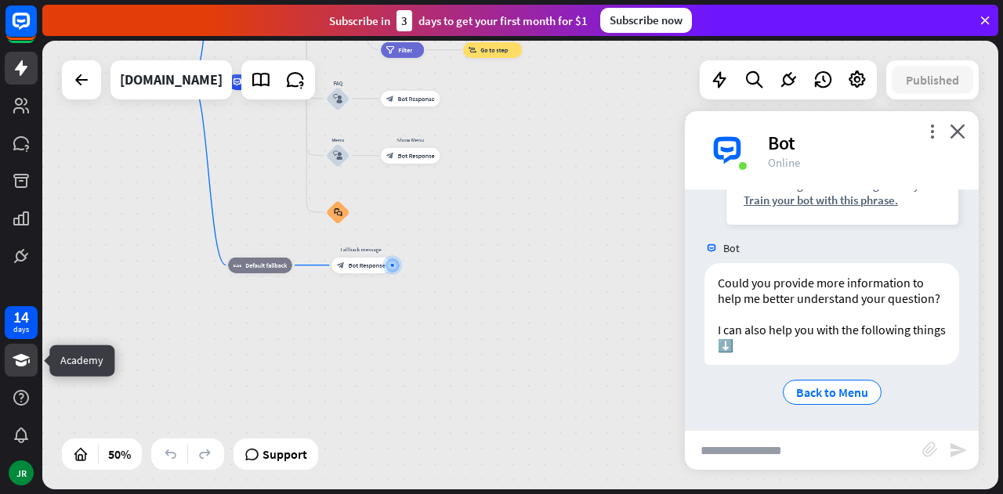
click at [31, 363] on link at bounding box center [21, 360] width 33 height 33
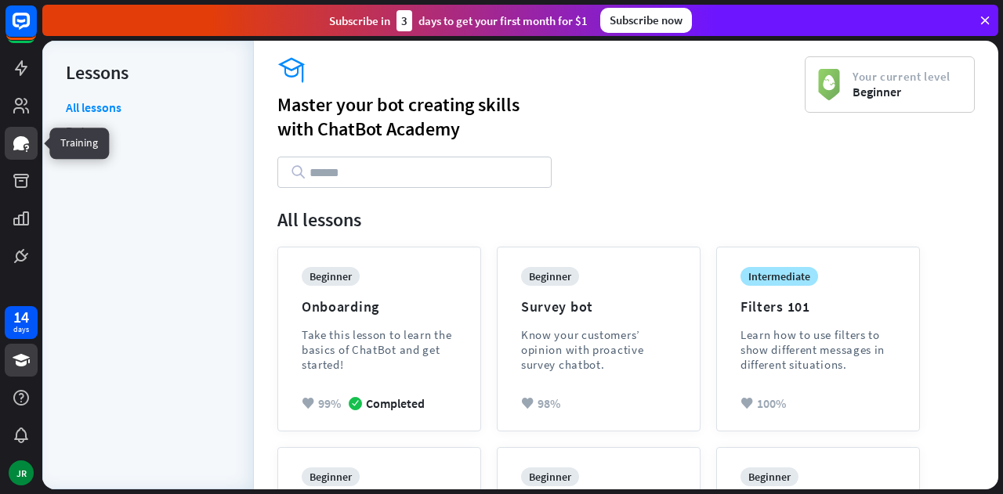
click at [23, 150] on icon at bounding box center [21, 143] width 19 height 19
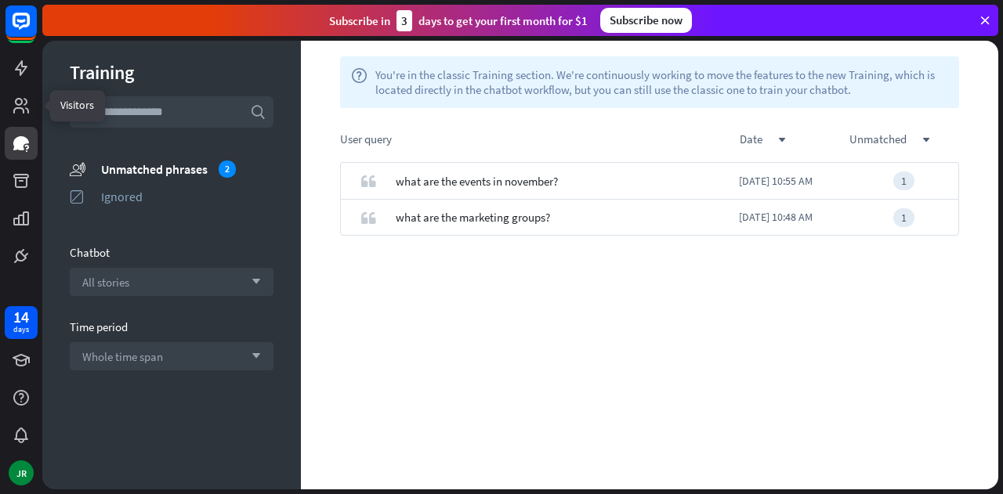
click at [36, 120] on div at bounding box center [21, 105] width 33 height 33
click at [29, 99] on icon at bounding box center [21, 105] width 19 height 19
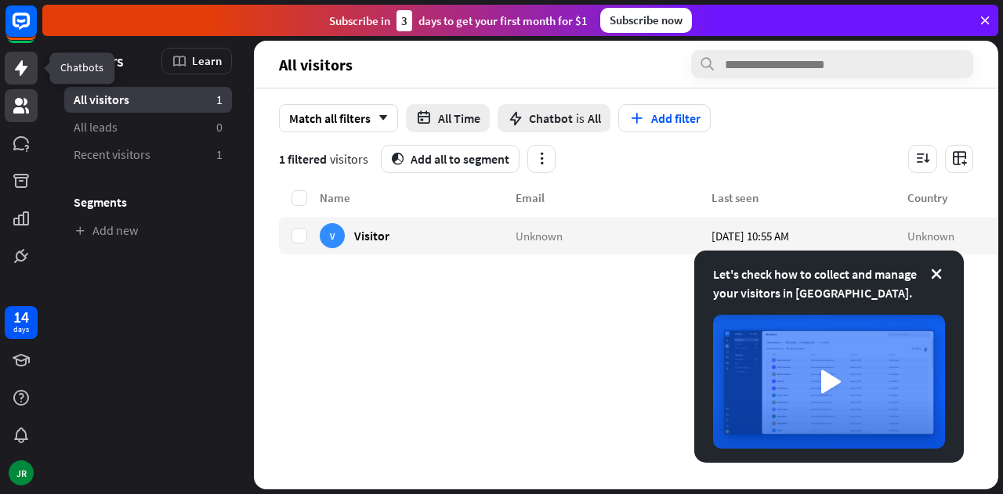
click at [13, 63] on icon at bounding box center [21, 68] width 19 height 19
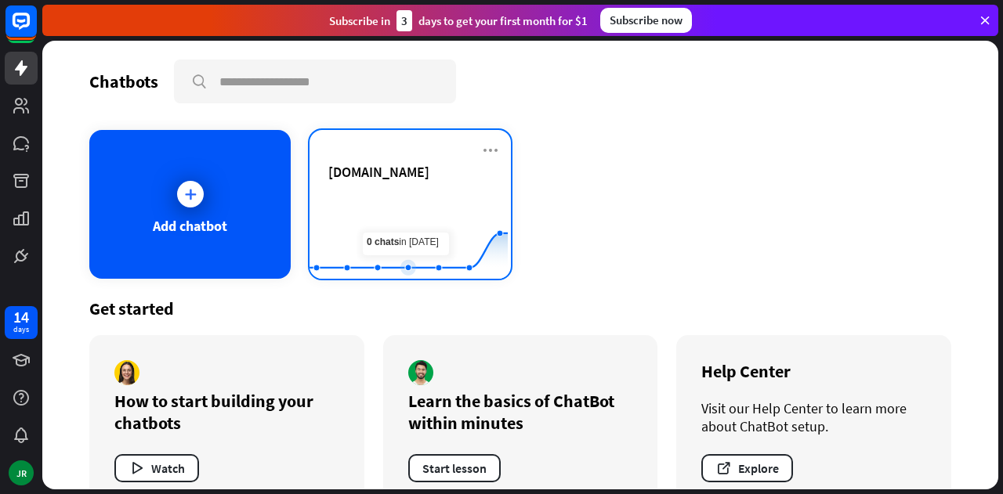
click at [413, 239] on rect at bounding box center [408, 240] width 198 height 98
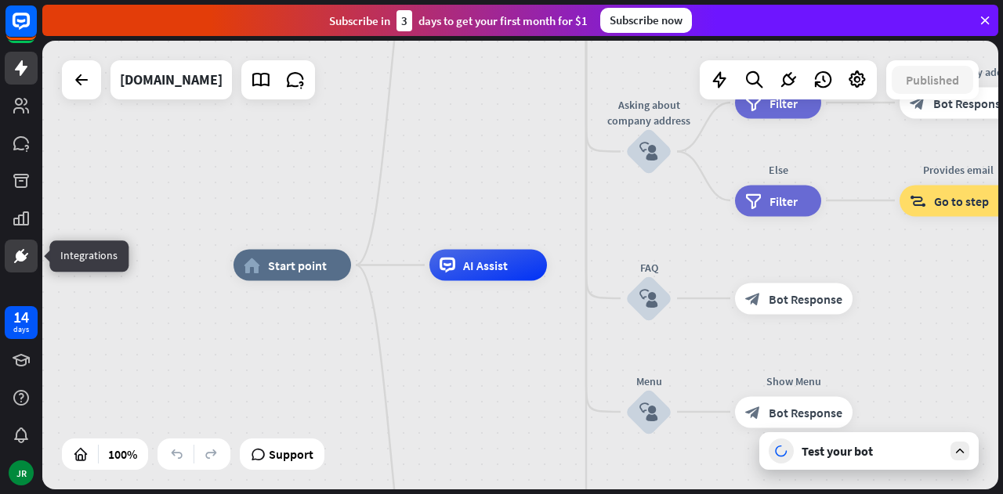
click at [13, 261] on icon at bounding box center [21, 256] width 19 height 19
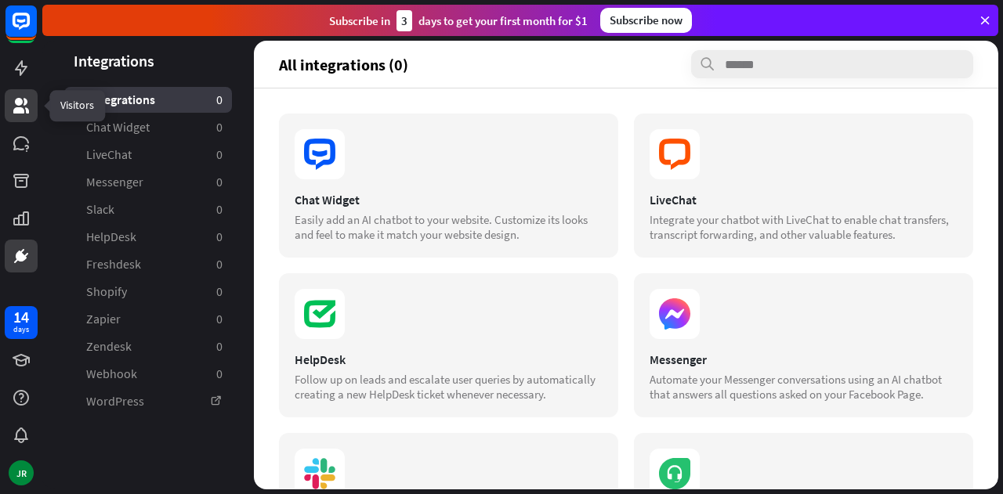
click at [23, 107] on icon at bounding box center [21, 105] width 19 height 19
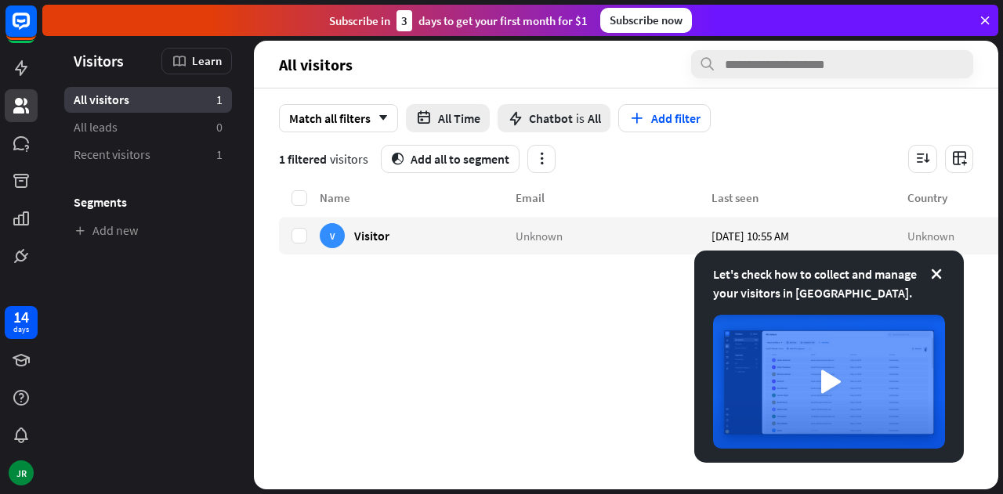
click at [38, 141] on div at bounding box center [21, 136] width 42 height 273
click at [28, 142] on icon at bounding box center [21, 143] width 16 height 14
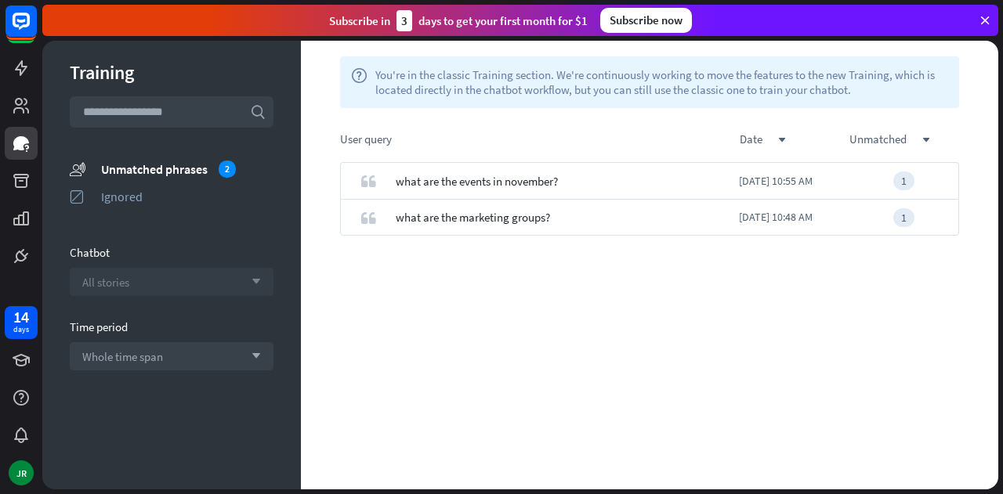
click at [157, 289] on div "All stories arrow_down" at bounding box center [172, 282] width 204 height 28
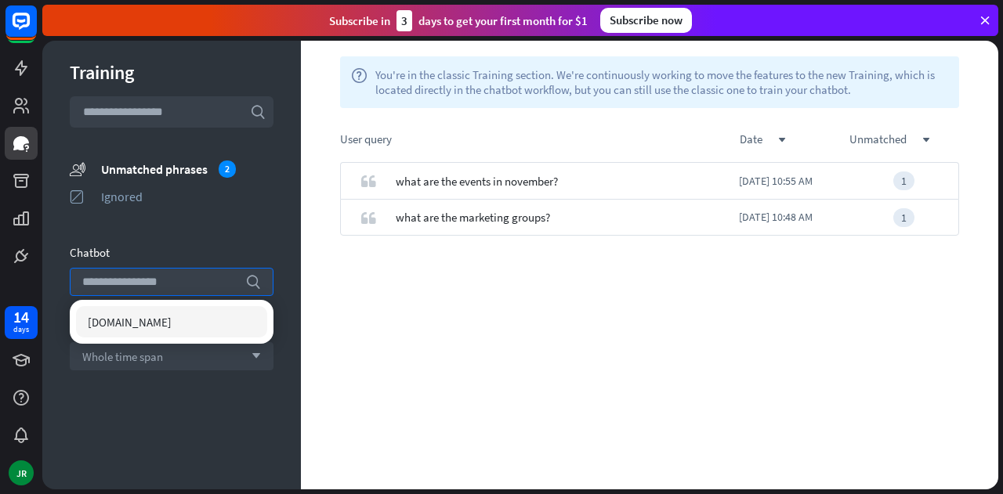
click at [188, 248] on div "Chatbot" at bounding box center [172, 252] width 204 height 15
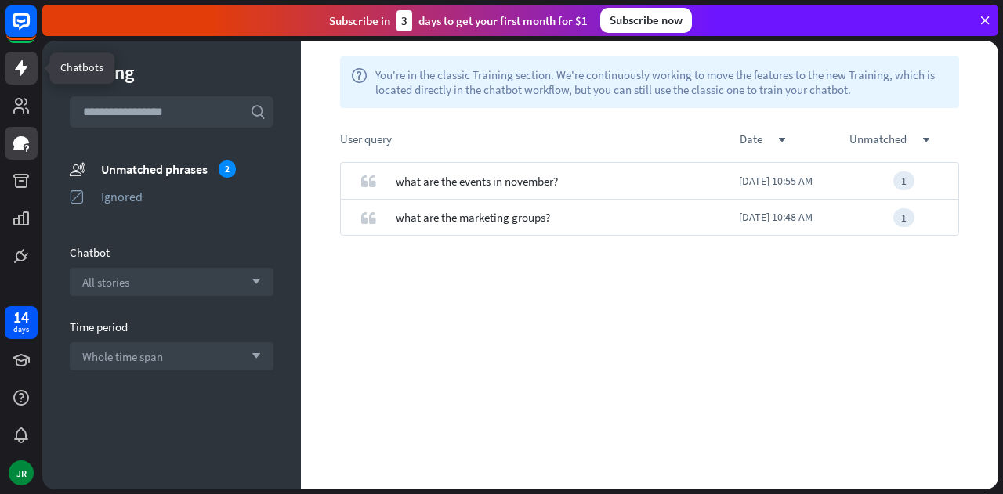
click at [22, 63] on icon at bounding box center [21, 68] width 13 height 16
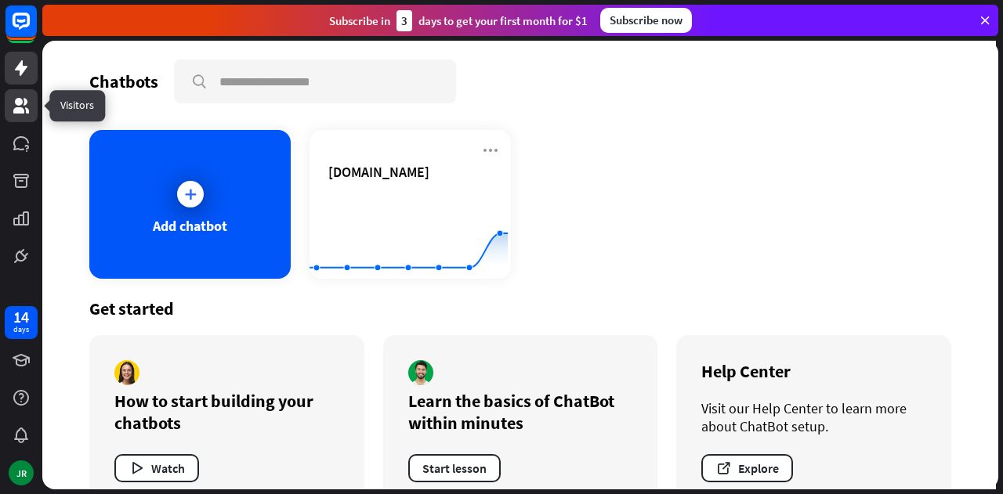
click at [15, 106] on icon at bounding box center [21, 105] width 19 height 19
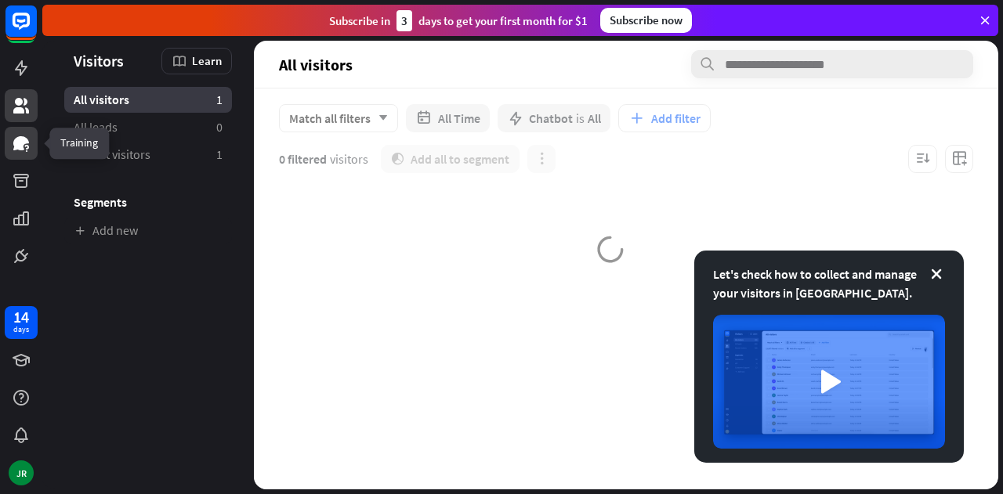
click at [20, 139] on icon at bounding box center [21, 143] width 16 height 14
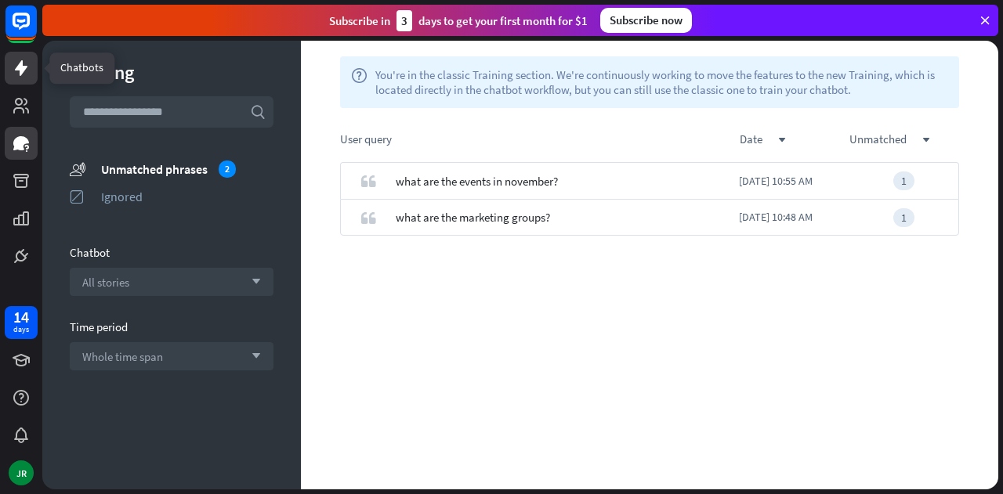
click at [20, 59] on icon at bounding box center [21, 68] width 19 height 19
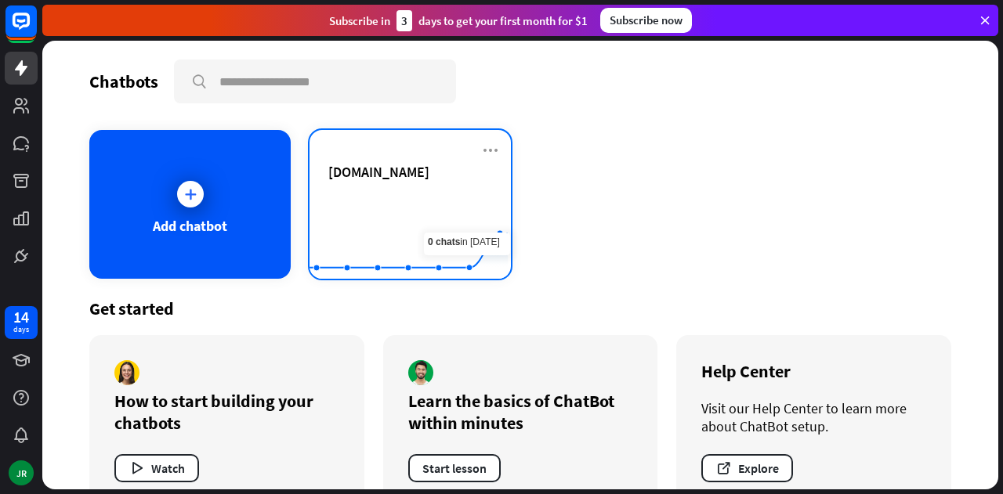
click at [369, 159] on div "[DOMAIN_NAME] Created with Highcharts 10.1.0 0 2 4" at bounding box center [409, 204] width 201 height 149
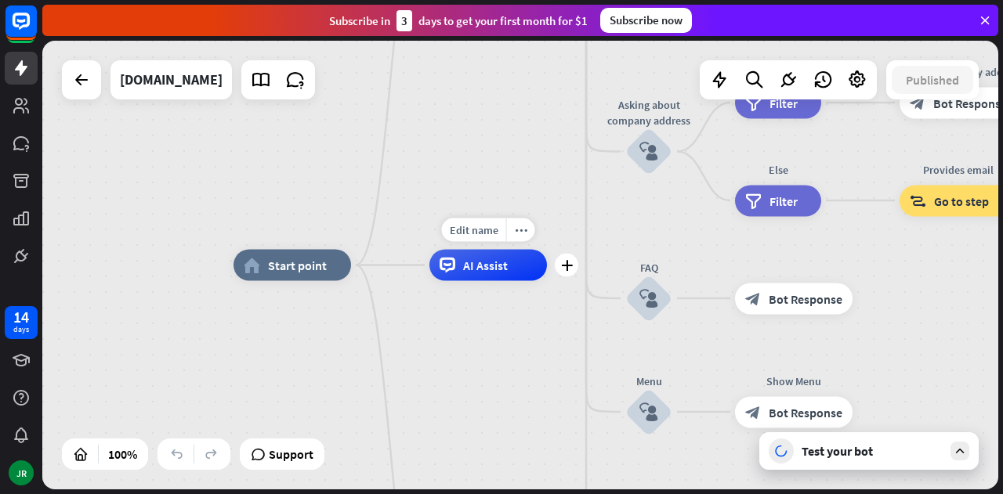
click at [462, 262] on div "AI Assist" at bounding box center [487, 265] width 117 height 31
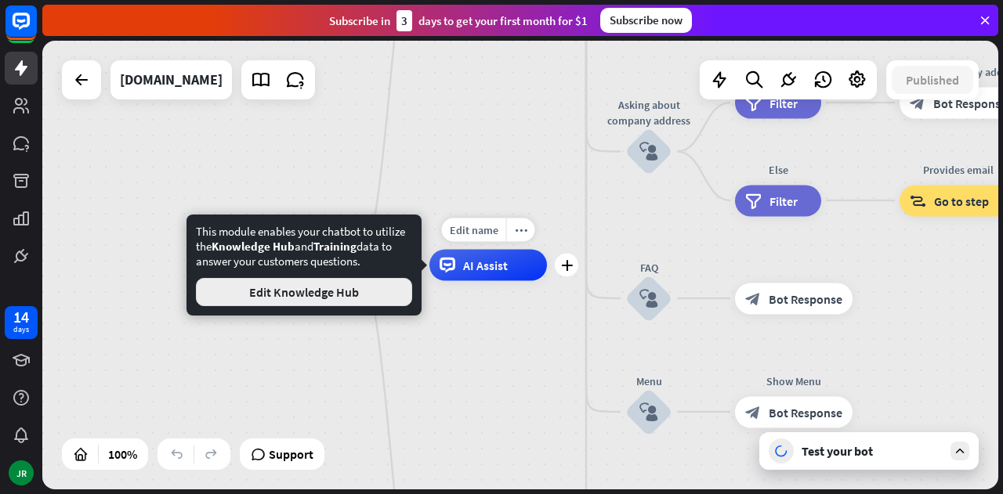
click at [320, 294] on button "Edit Knowledge Hub" at bounding box center [304, 292] width 216 height 28
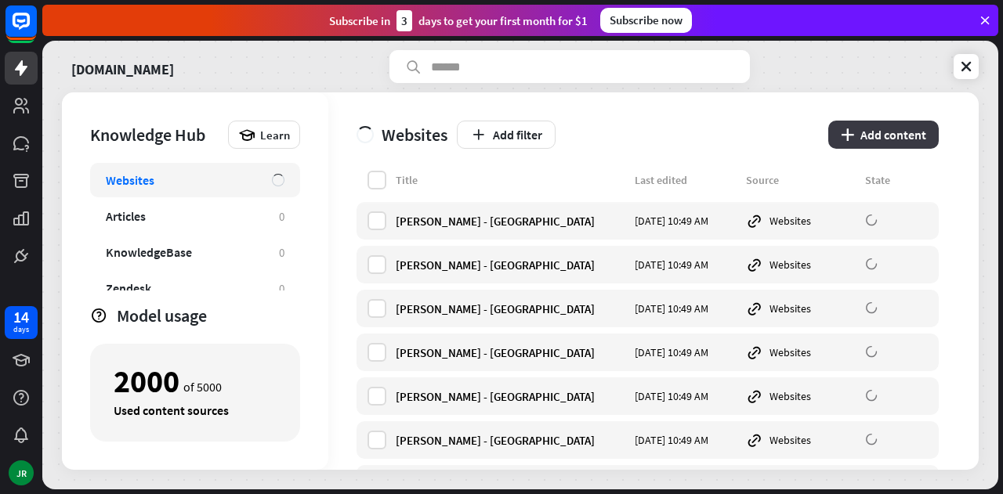
click at [866, 137] on button "plus Add content" at bounding box center [883, 135] width 110 height 28
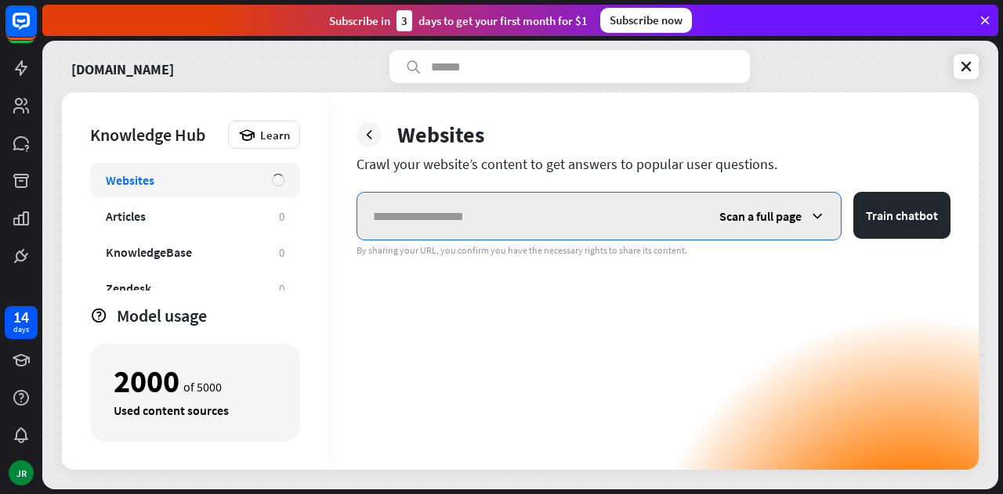
paste input "**********"
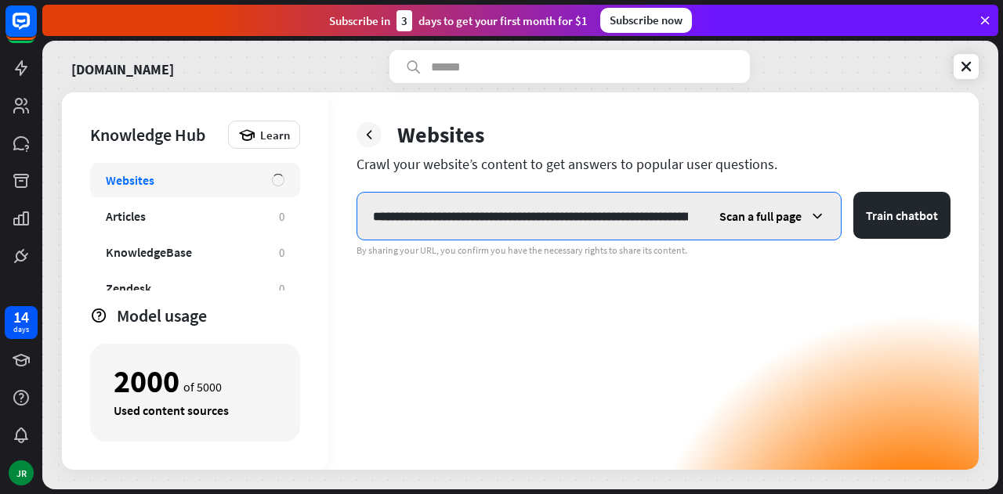
scroll to position [0, 122]
type input "**********"
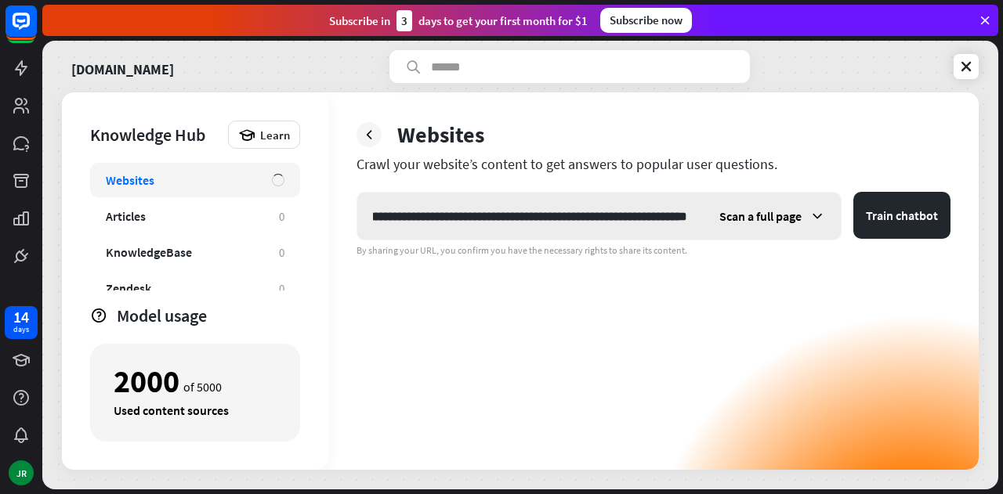
click at [802, 215] on div "Scan a full page" at bounding box center [771, 216] width 137 height 47
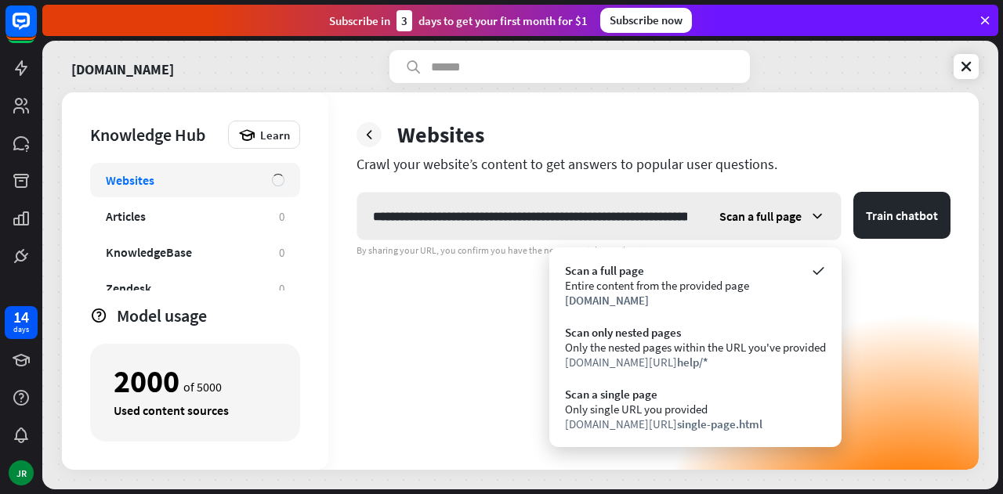
click at [804, 217] on div "Scan a full page" at bounding box center [771, 216] width 137 height 47
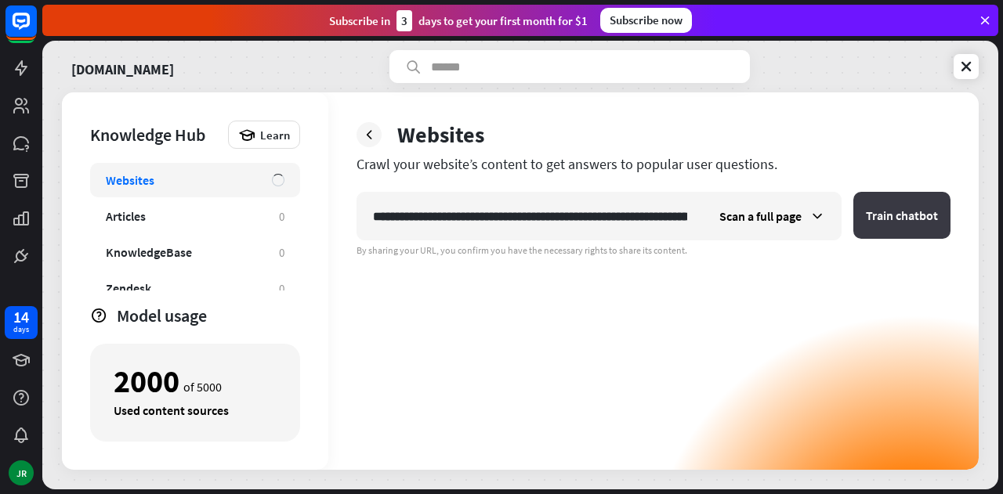
click at [917, 213] on button "Train chatbot" at bounding box center [901, 215] width 97 height 47
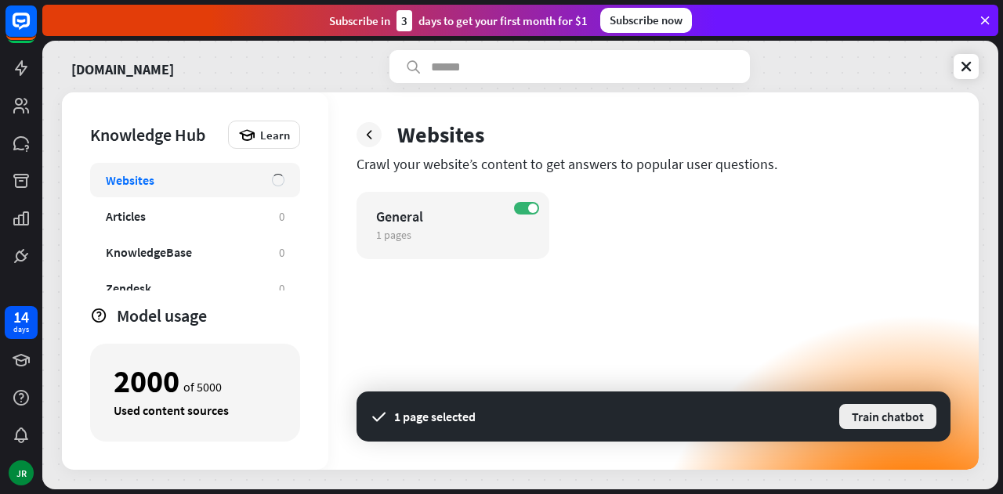
click at [884, 421] on button "Train chatbot" at bounding box center [887, 417] width 100 height 28
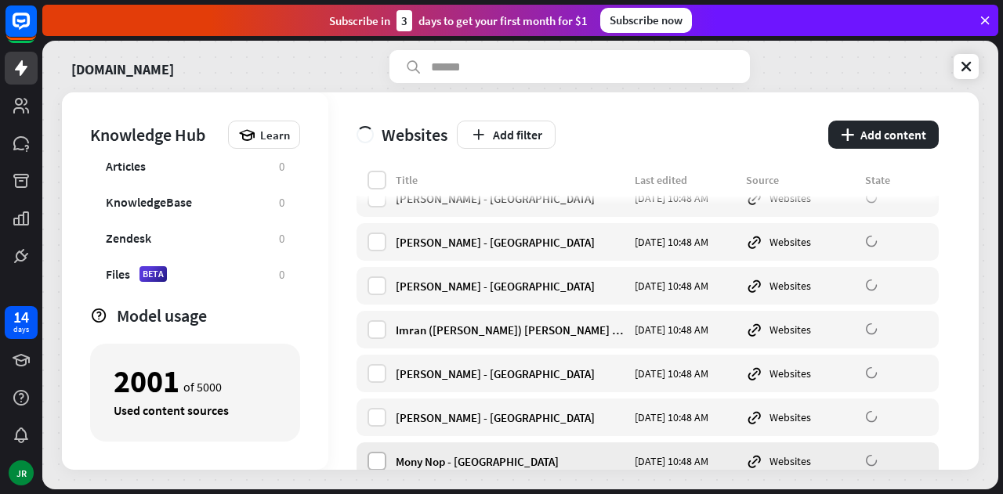
scroll to position [17382, 0]
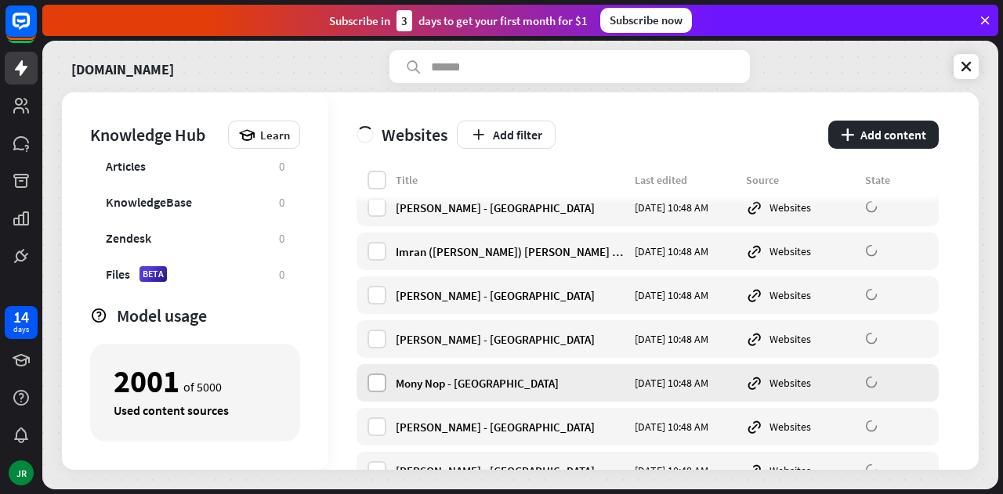
click at [379, 383] on label at bounding box center [376, 383] width 19 height 19
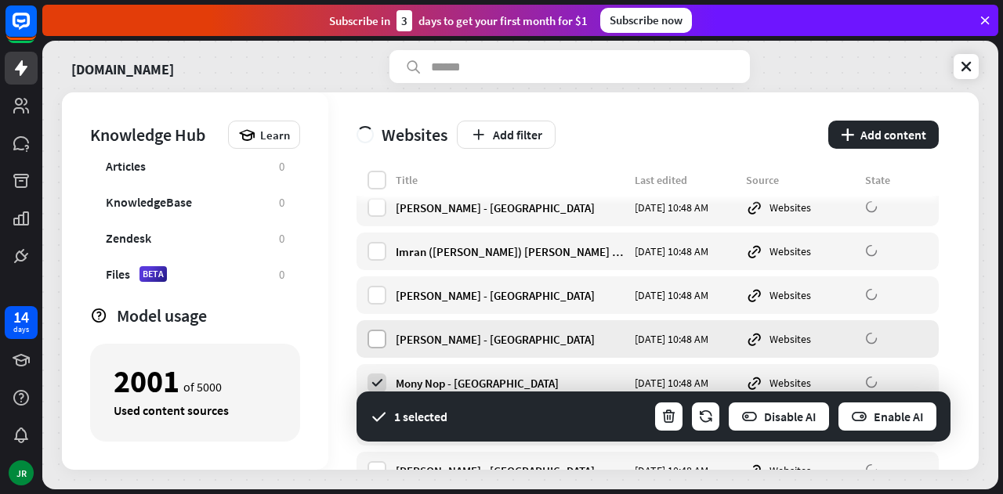
click at [384, 335] on label at bounding box center [376, 339] width 19 height 19
click at [375, 298] on label at bounding box center [376, 295] width 19 height 19
click at [379, 250] on label at bounding box center [376, 251] width 19 height 19
click at [374, 208] on label at bounding box center [376, 207] width 19 height 19
click at [669, 411] on icon "button" at bounding box center [668, 417] width 16 height 16
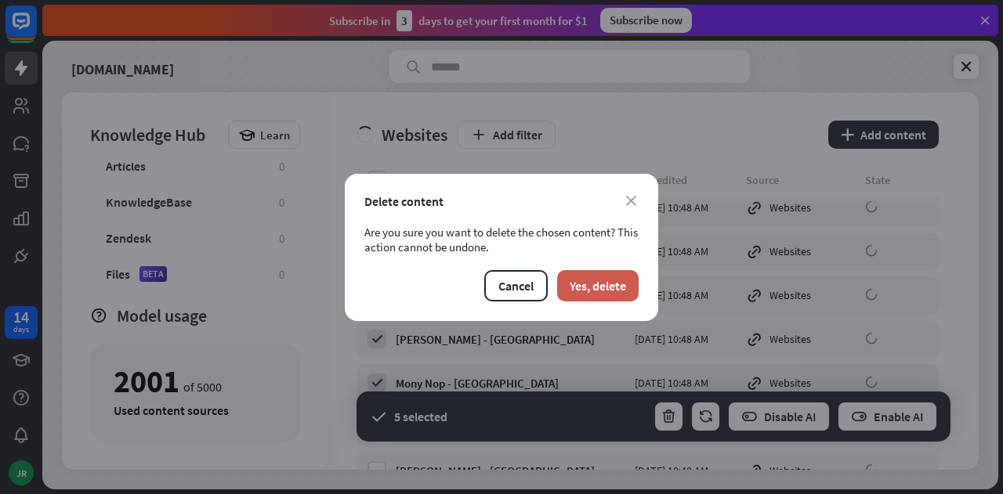
click at [595, 280] on button "Yes, delete" at bounding box center [597, 285] width 81 height 31
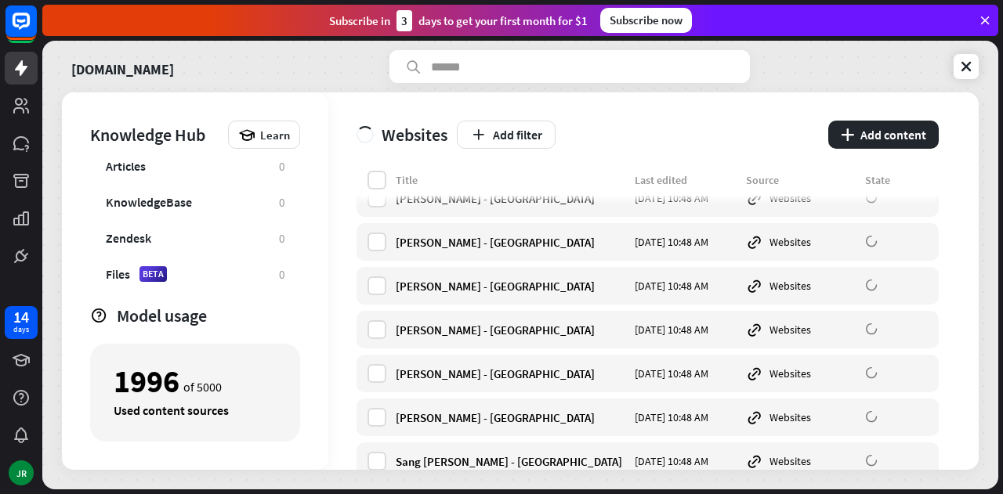
scroll to position [27031, 0]
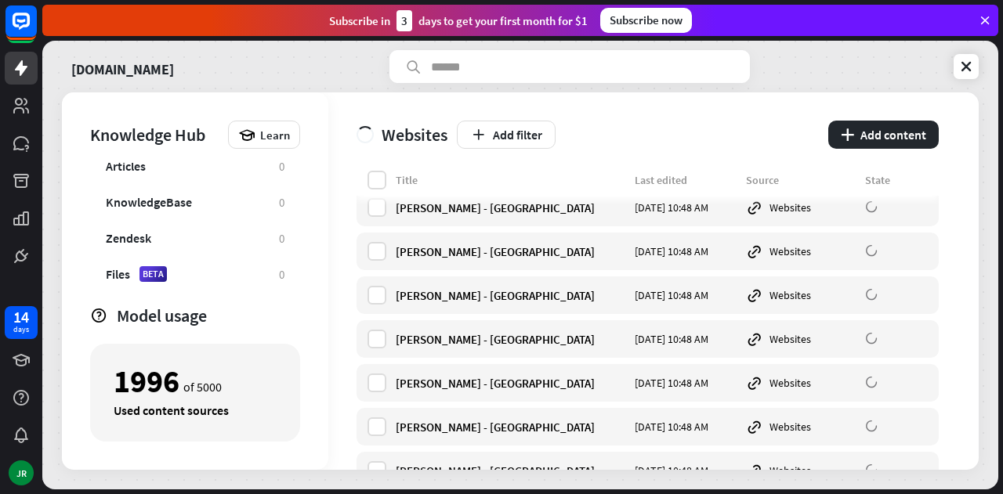
click at [177, 389] on div "1996" at bounding box center [147, 381] width 66 height 27
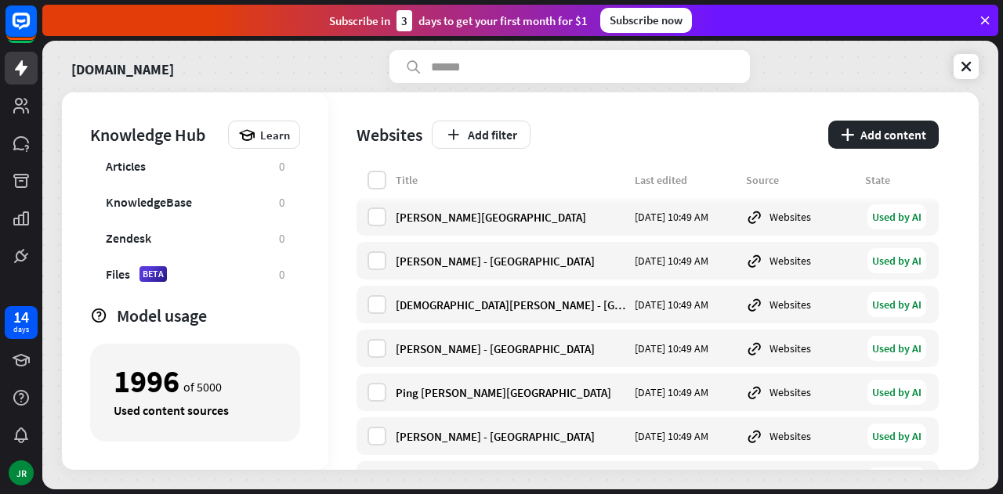
scroll to position [1331, 0]
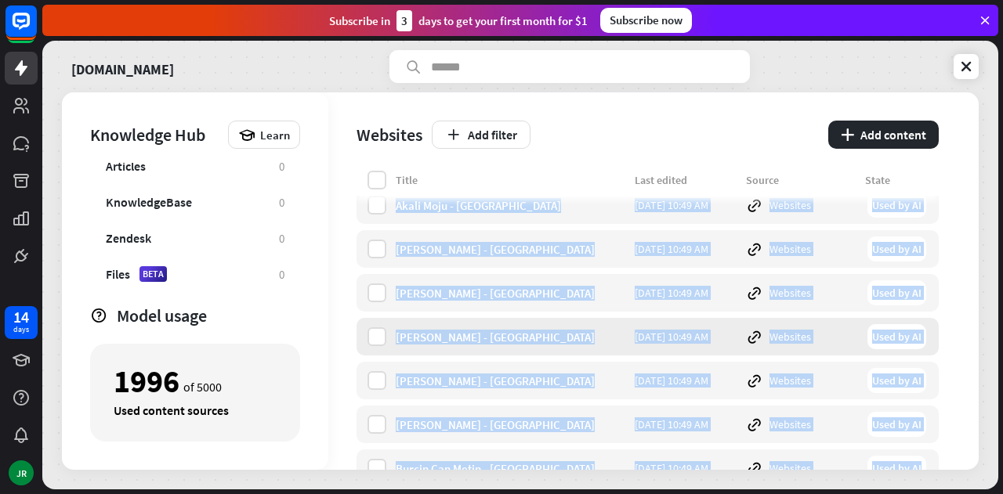
drag, startPoint x: 963, startPoint y: 129, endPoint x: 934, endPoint y: 347, distance: 219.8
click at [932, 448] on div "Websites Add filter plus Add content Title Last edited Source State Home [DATE]…" at bounding box center [653, 281] width 650 height 378
click at [934, 328] on div "[PERSON_NAME] - [GEOGRAPHIC_DATA] [DATE] 10:49 AM Websites Used by AI" at bounding box center [647, 337] width 582 height 38
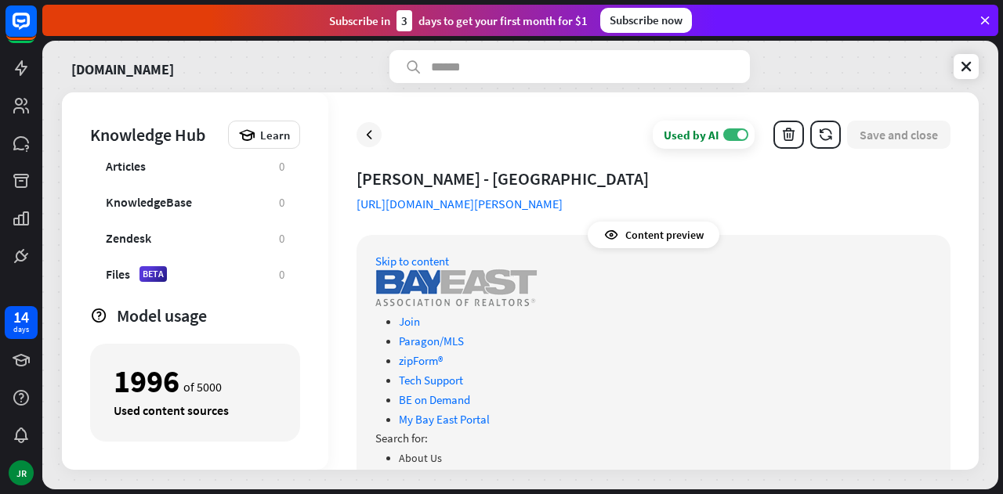
drag, startPoint x: 373, startPoint y: 145, endPoint x: 440, endPoint y: 152, distance: 67.7
click at [373, 145] on div at bounding box center [368, 134] width 25 height 25
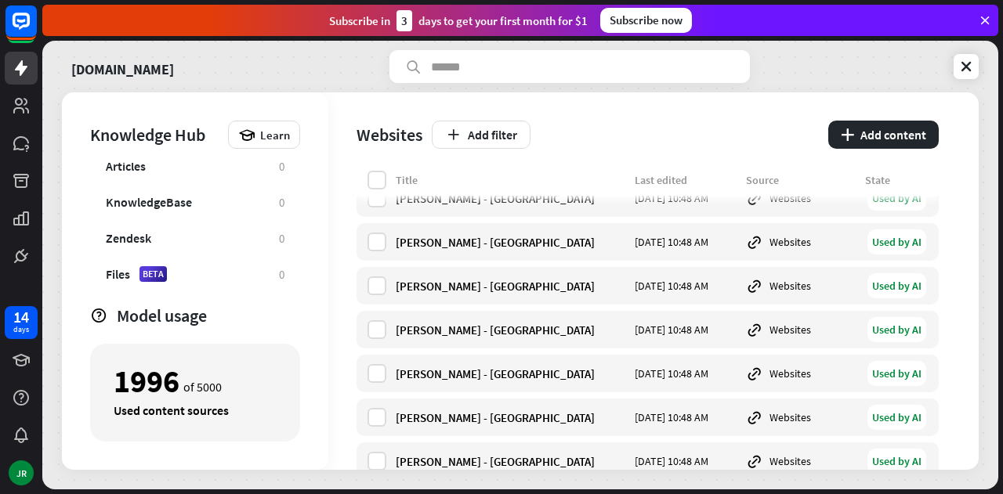
scroll to position [34297, 0]
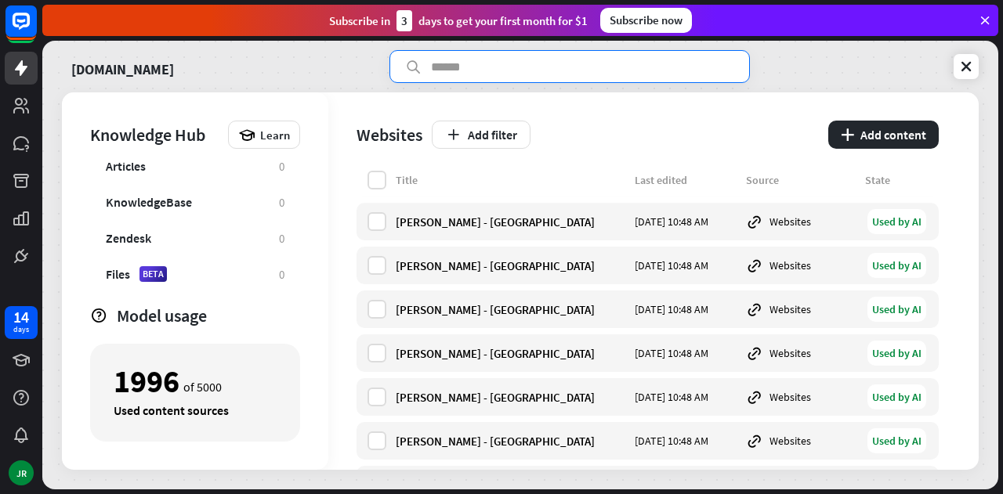
click at [473, 60] on input "text" at bounding box center [569, 66] width 360 height 33
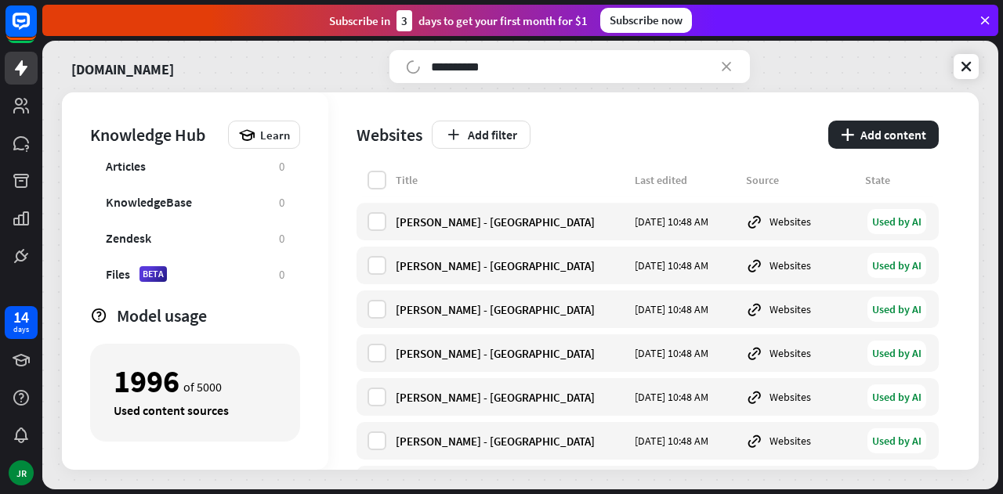
click at [638, 119] on div "Websites Add filter plus Add content" at bounding box center [647, 131] width 582 height 78
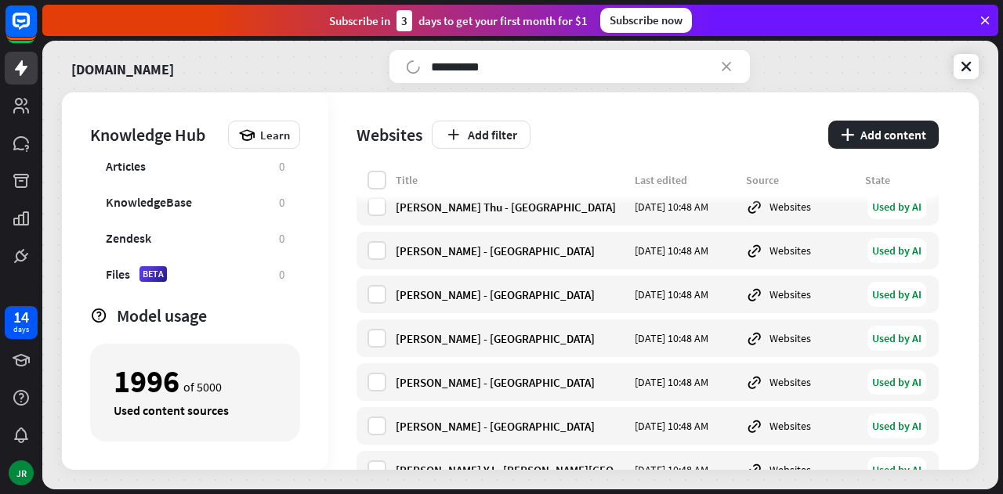
scroll to position [39623, 0]
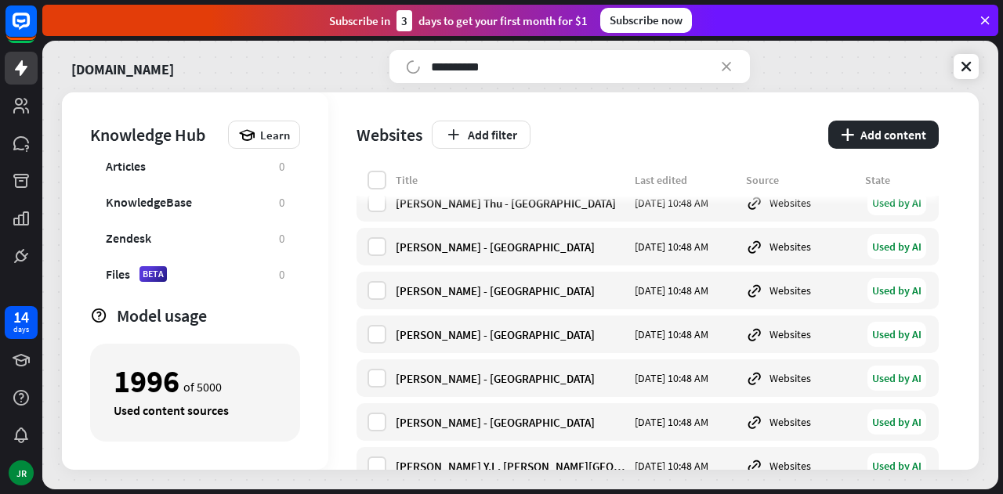
drag, startPoint x: 205, startPoint y: 382, endPoint x: 192, endPoint y: 383, distance: 13.3
click at [206, 381] on div "1996 of 5000" at bounding box center [195, 381] width 163 height 27
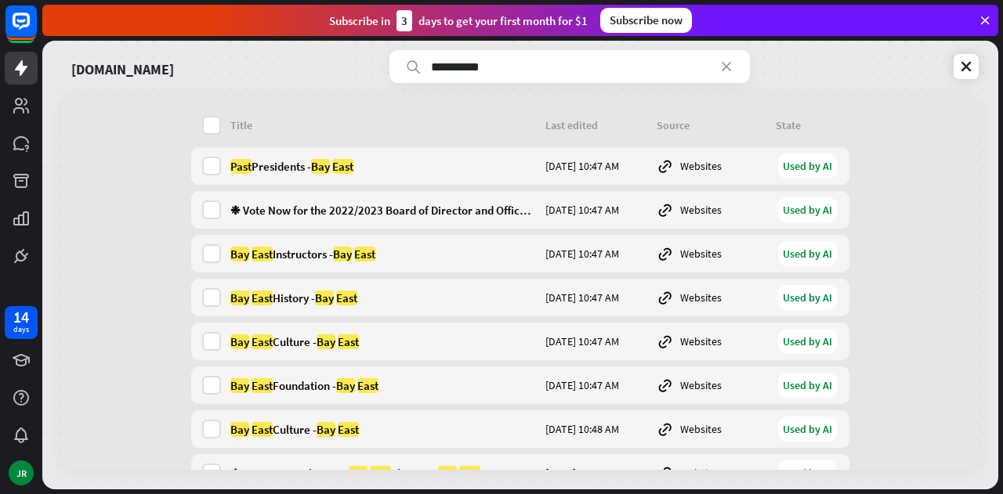
click at [418, 123] on div "Title" at bounding box center [382, 125] width 305 height 14
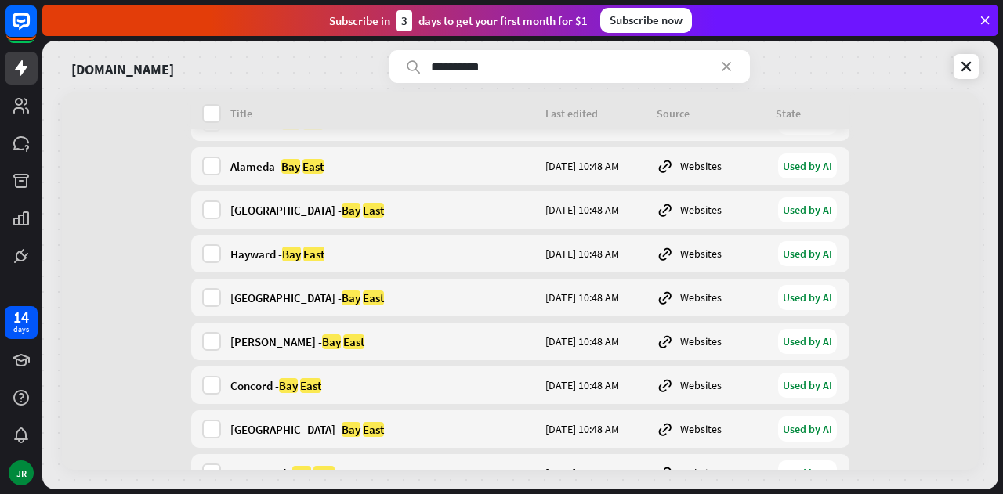
scroll to position [3994, 0]
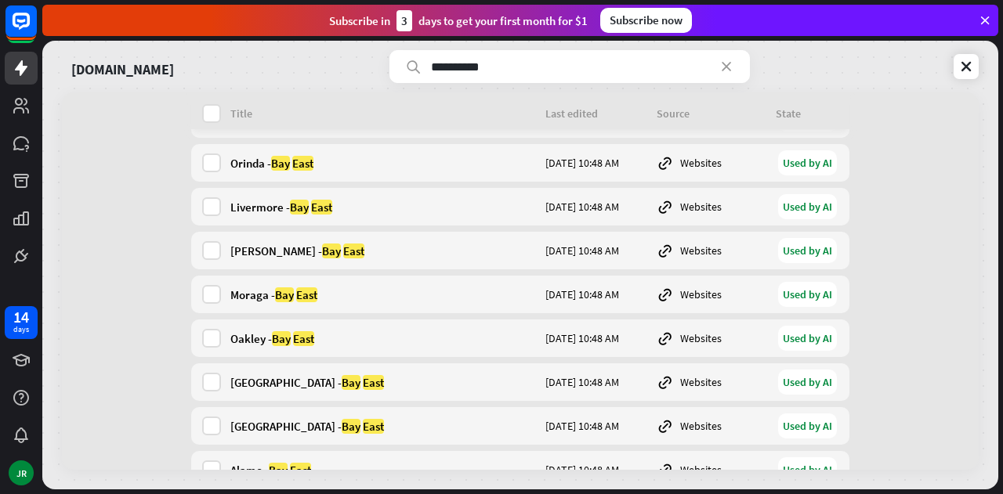
click at [522, 73] on input "**********" at bounding box center [569, 66] width 360 height 33
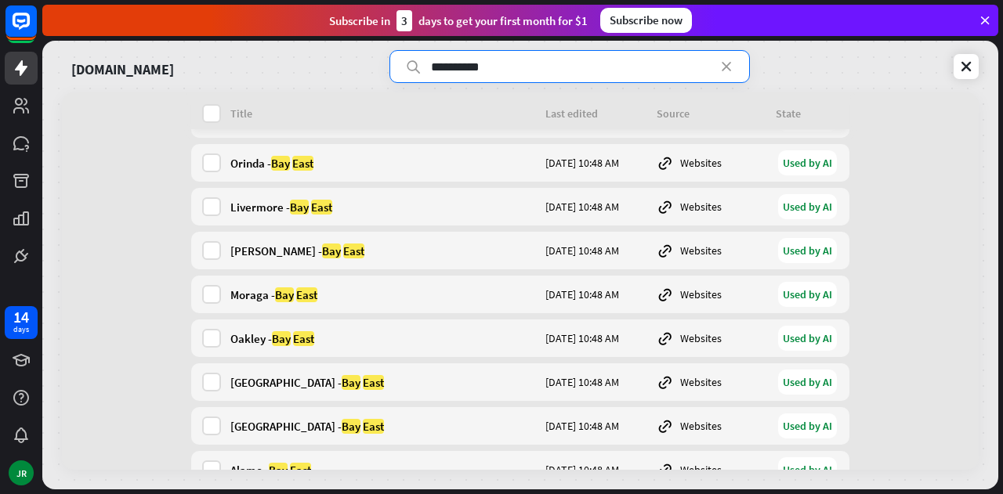
click at [522, 73] on input "**********" at bounding box center [569, 66] width 360 height 33
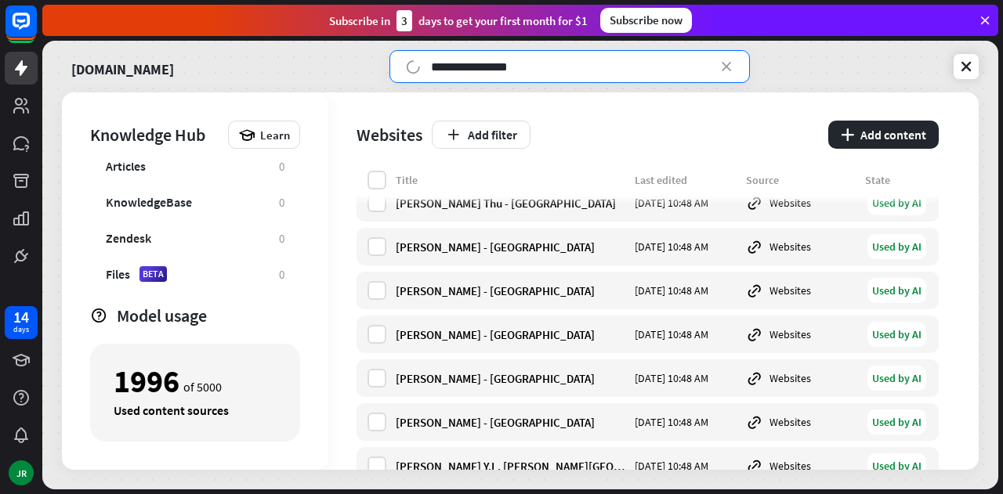
type input "**********"
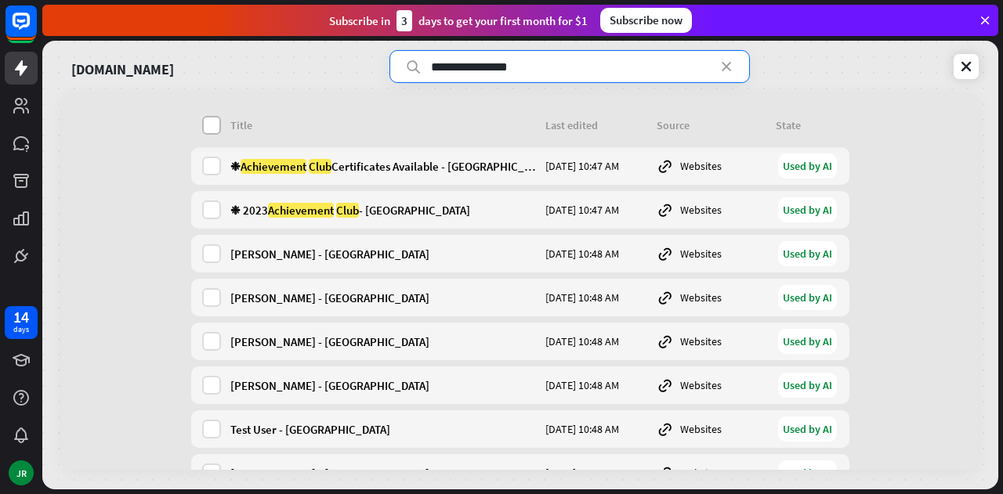
click at [202, 123] on label at bounding box center [211, 125] width 19 height 19
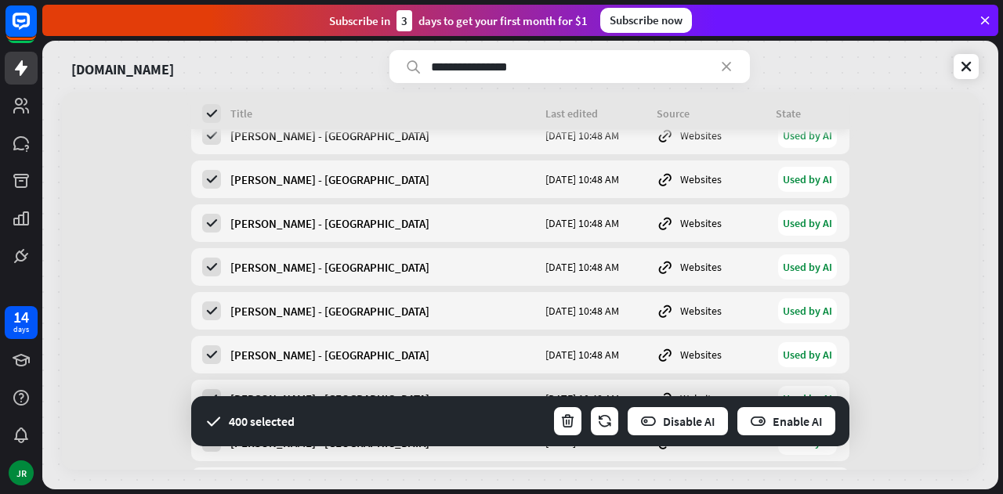
scroll to position [17294, 0]
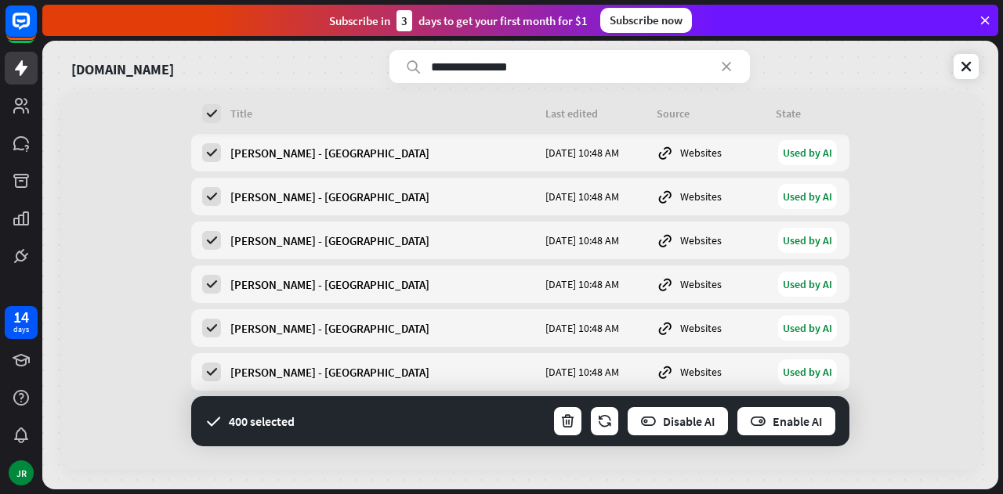
click at [209, 125] on div "Title Last edited Source State" at bounding box center [520, 116] width 658 height 25
click at [207, 120] on icon at bounding box center [211, 114] width 14 height 14
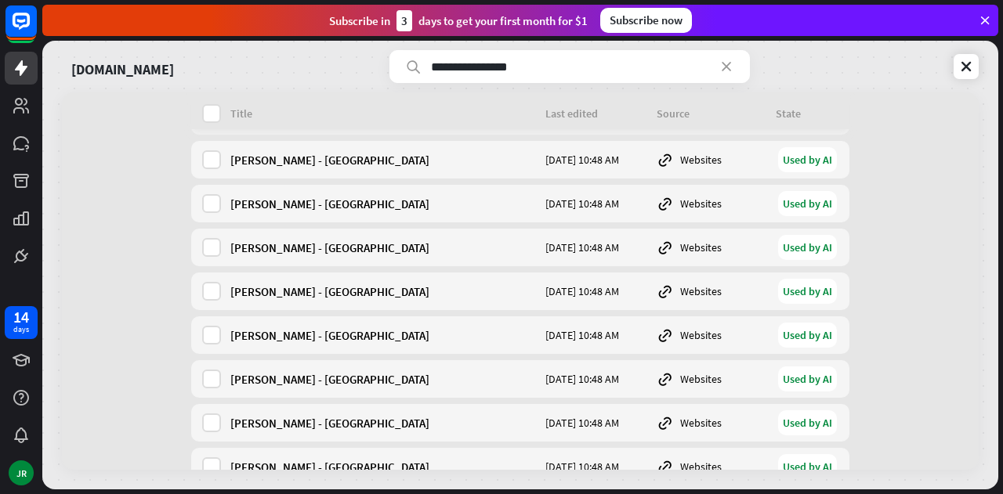
scroll to position [0, 0]
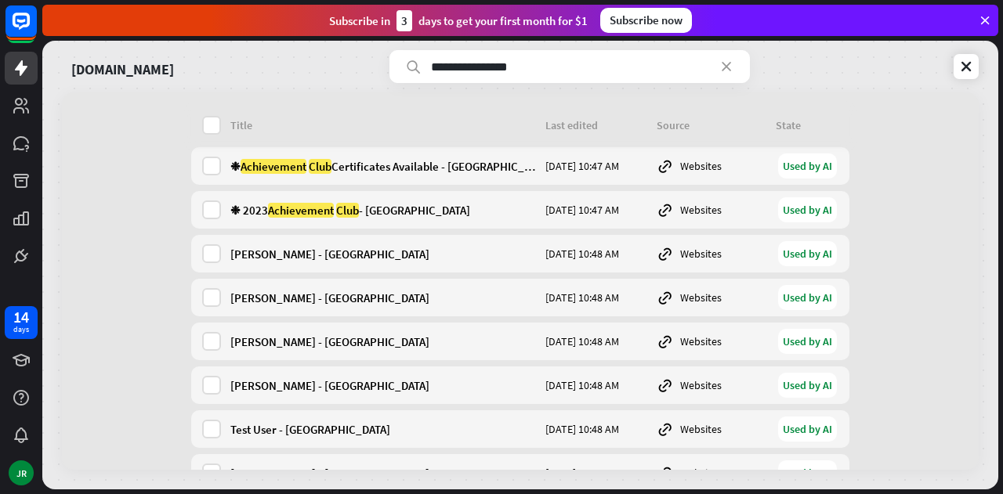
click at [193, 123] on div "Title Last edited Source State" at bounding box center [520, 128] width 658 height 25
click at [209, 126] on label at bounding box center [211, 125] width 19 height 19
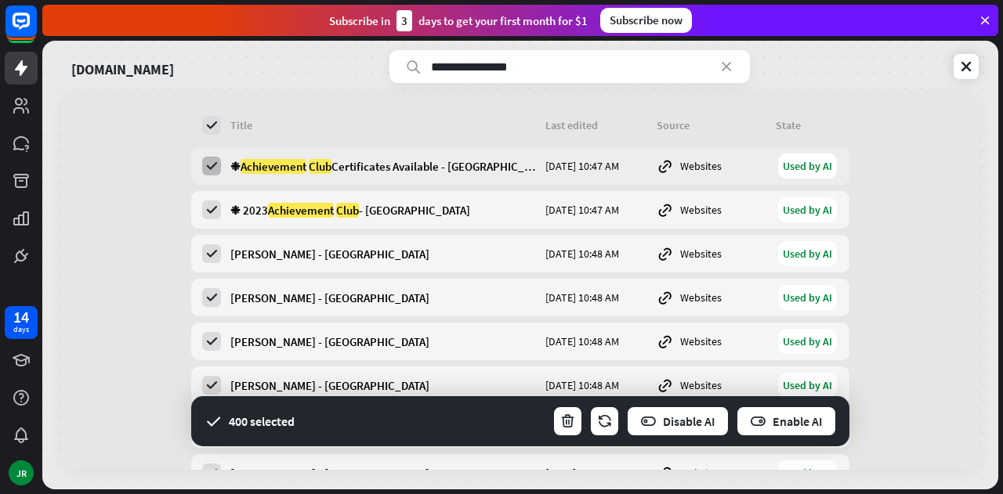
click at [205, 170] on icon at bounding box center [211, 166] width 14 height 14
click at [208, 173] on label at bounding box center [211, 166] width 19 height 19
click at [572, 420] on icon "button" at bounding box center [567, 422] width 16 height 16
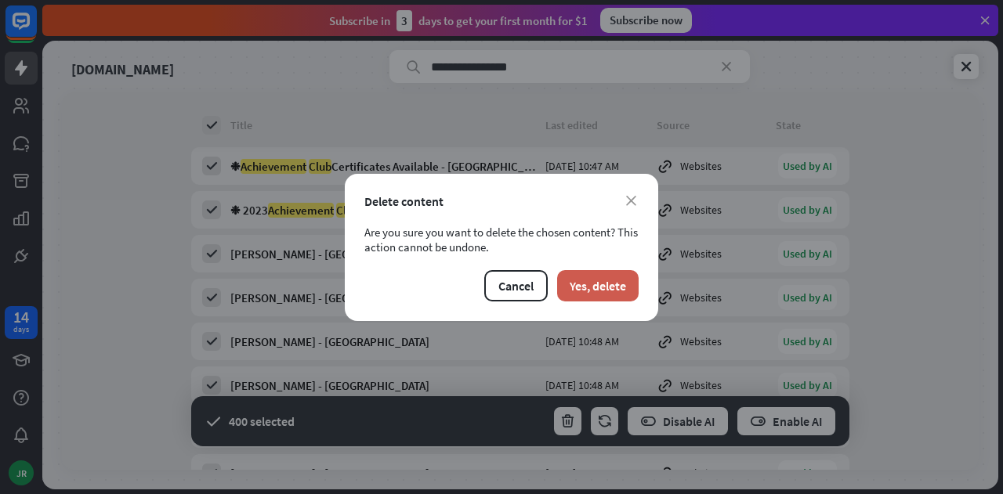
click at [592, 290] on button "Yes, delete" at bounding box center [597, 285] width 81 height 31
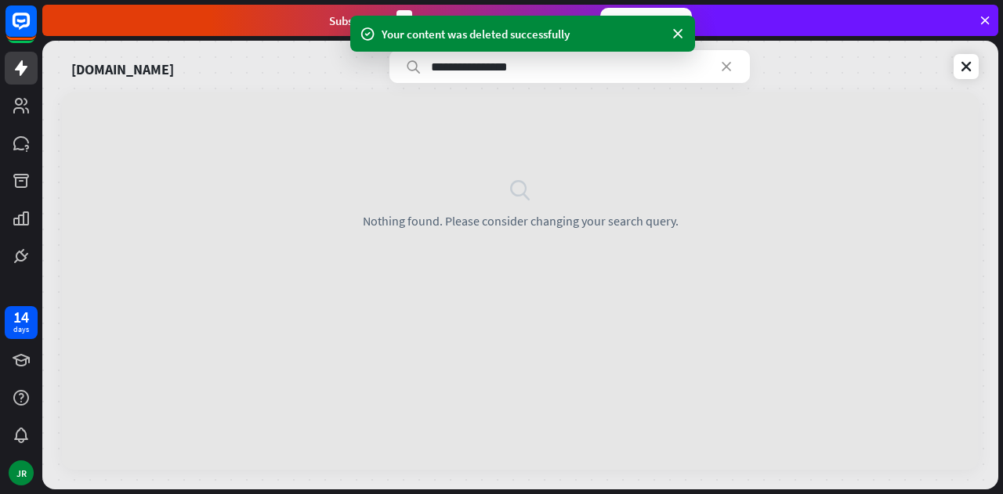
click at [664, 74] on input "**********" at bounding box center [569, 66] width 360 height 33
click at [724, 68] on icon at bounding box center [726, 67] width 16 height 16
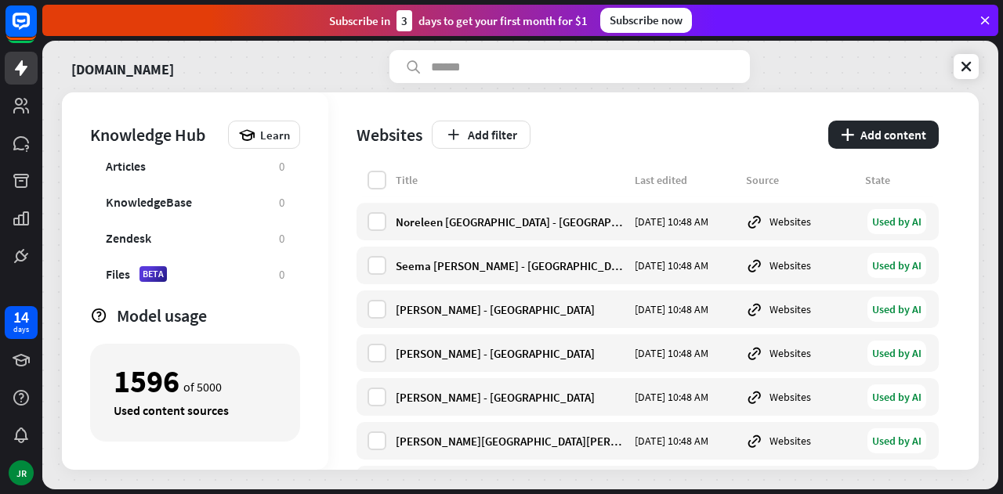
scroll to position [28510, 0]
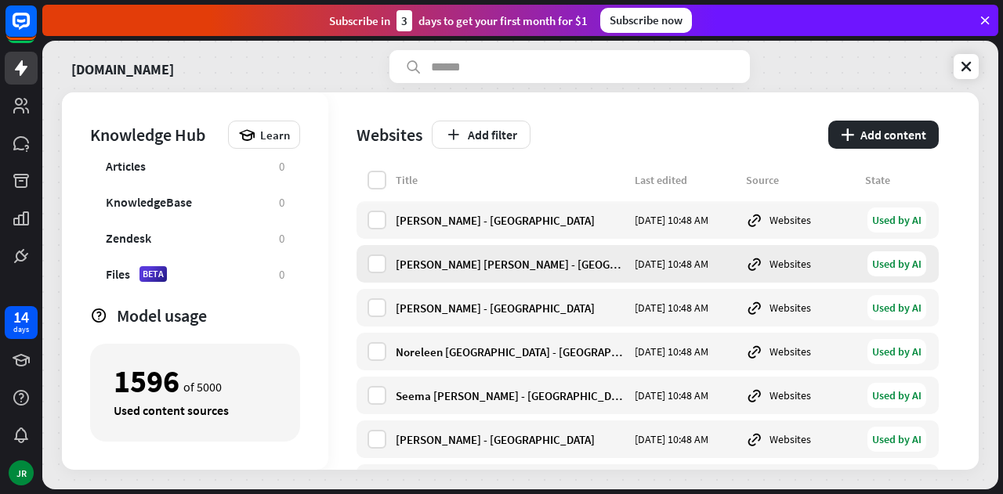
click at [482, 266] on div "[PERSON_NAME] [PERSON_NAME] - [GEOGRAPHIC_DATA]" at bounding box center [510, 264] width 229 height 15
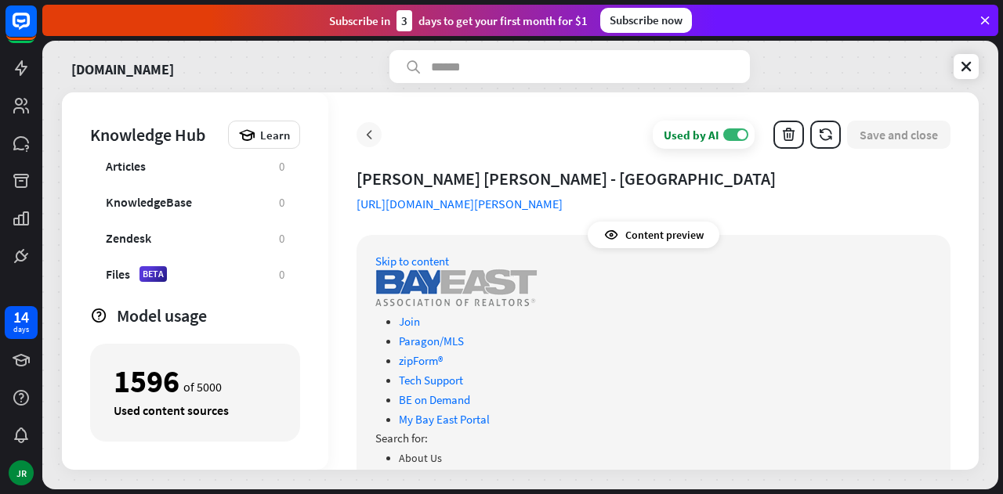
click at [360, 132] on div at bounding box center [368, 134] width 25 height 25
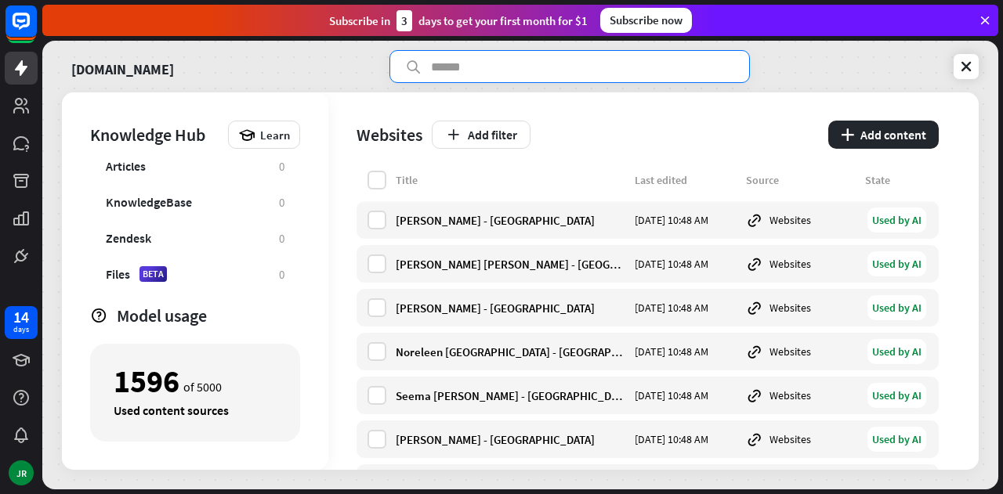
click at [525, 55] on input "text" at bounding box center [569, 66] width 360 height 33
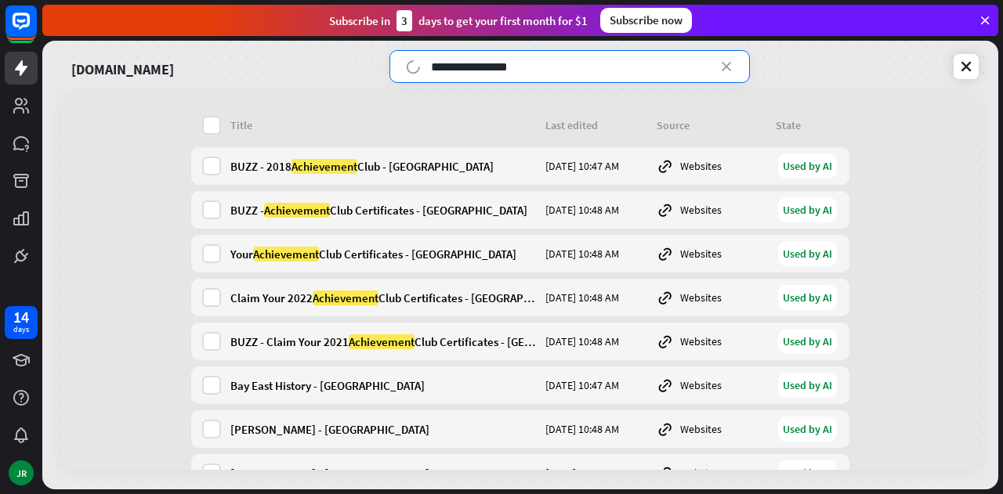
type input "**********"
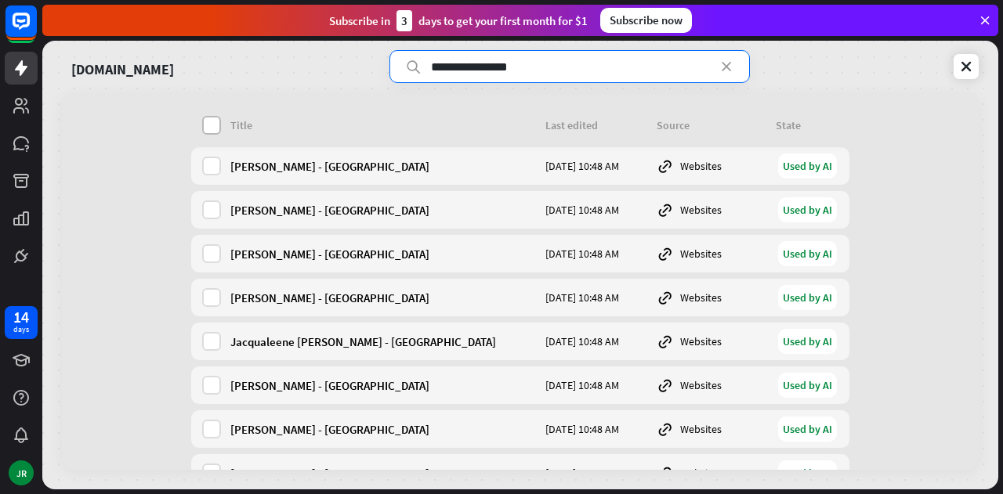
click at [204, 126] on label at bounding box center [211, 125] width 19 height 19
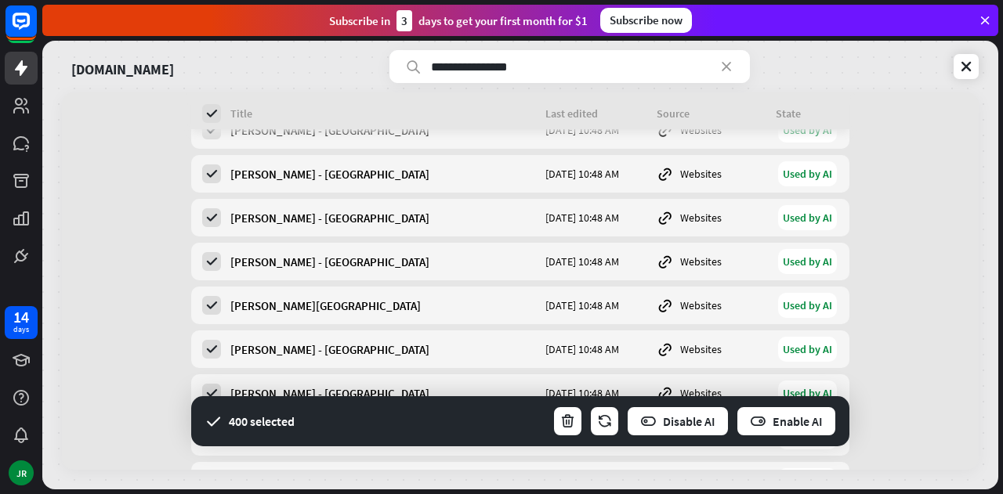
scroll to position [17294, 0]
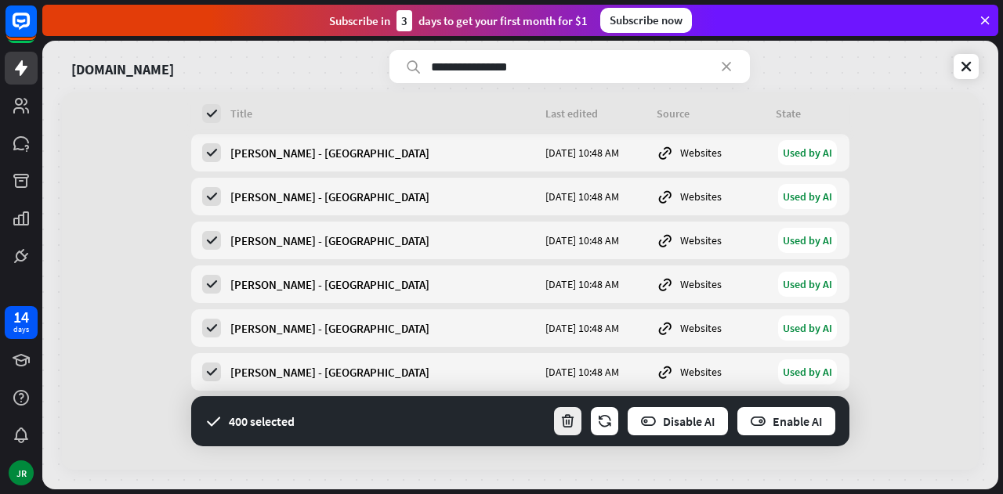
click at [569, 423] on icon "button" at bounding box center [567, 422] width 16 height 16
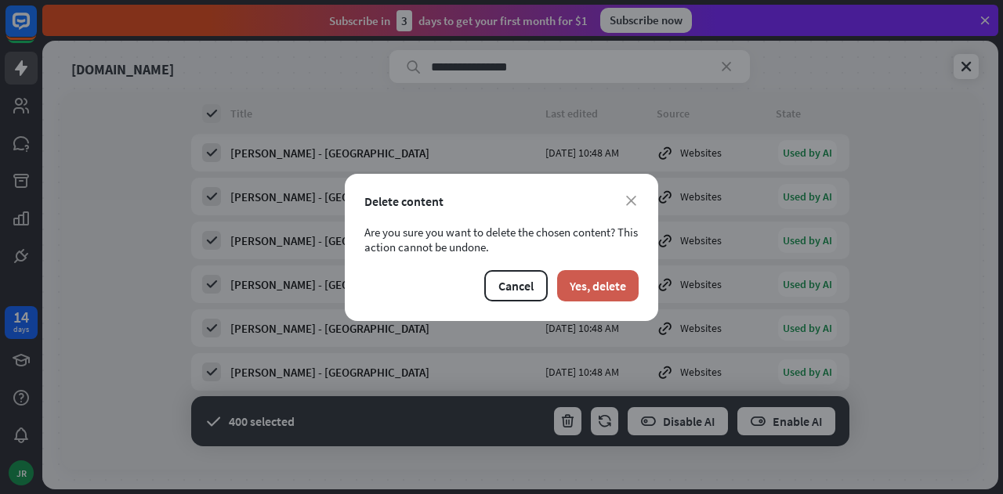
click at [599, 281] on button "Yes, delete" at bounding box center [597, 285] width 81 height 31
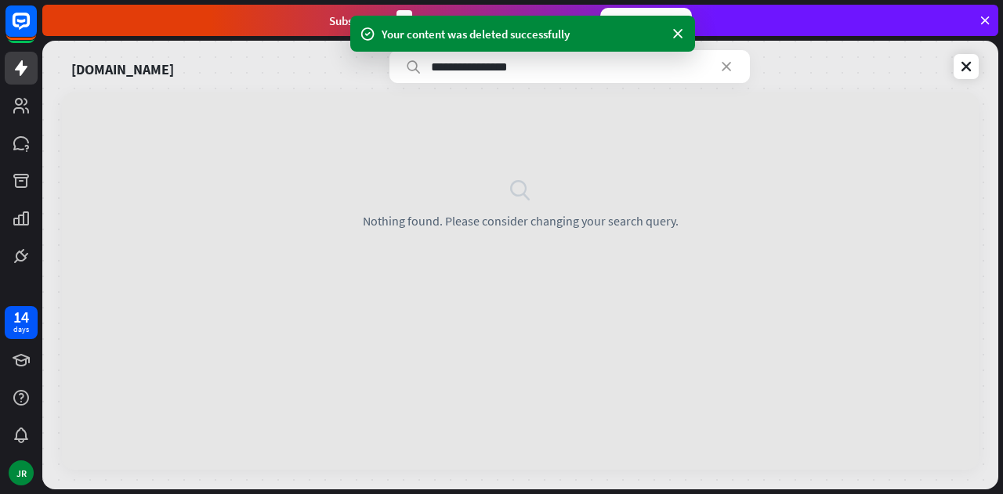
click at [583, 71] on input "**********" at bounding box center [569, 66] width 360 height 33
click at [638, 134] on div "search Nothing found. Please consider changing your search query." at bounding box center [520, 203] width 916 height 222
click at [735, 65] on input "**********" at bounding box center [569, 66] width 360 height 33
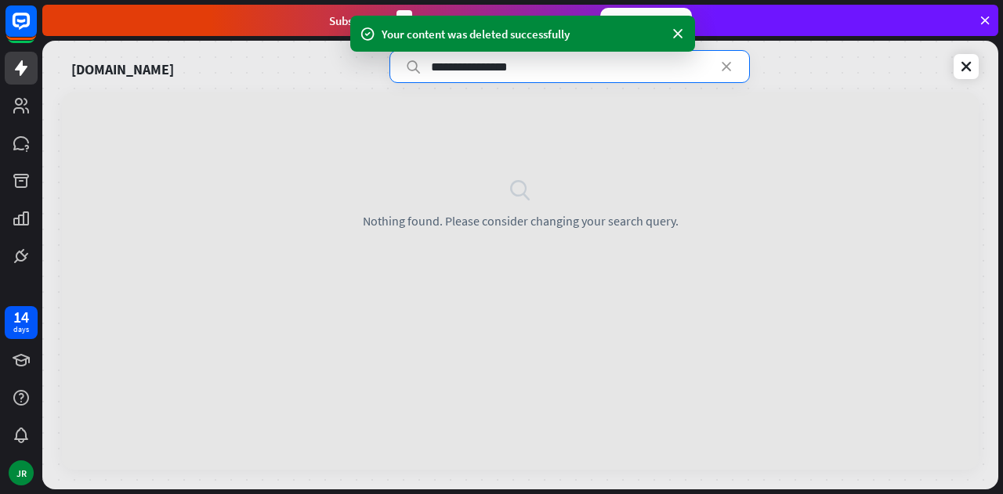
click at [737, 74] on input "**********" at bounding box center [569, 66] width 360 height 33
click at [727, 68] on icon at bounding box center [726, 67] width 16 height 16
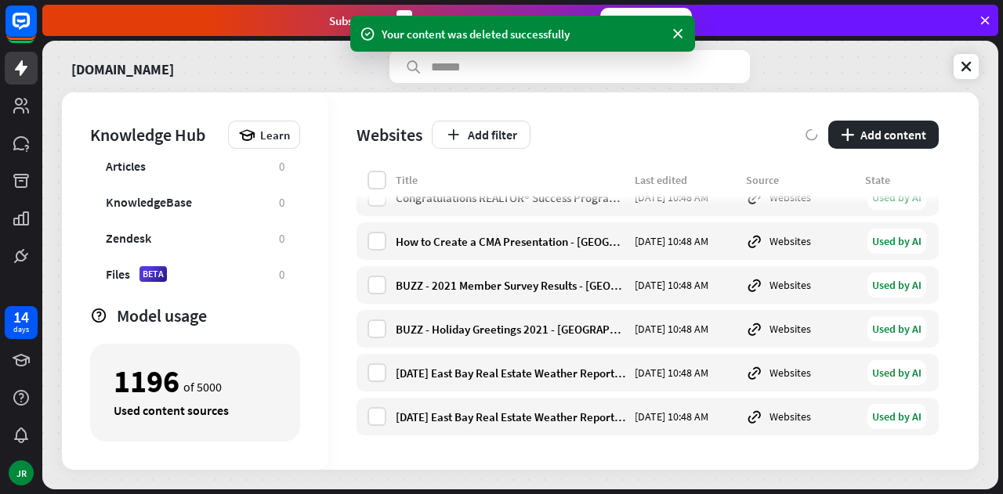
scroll to position [20286, 0]
click at [817, 79] on div "[DOMAIN_NAME]" at bounding box center [520, 66] width 916 height 33
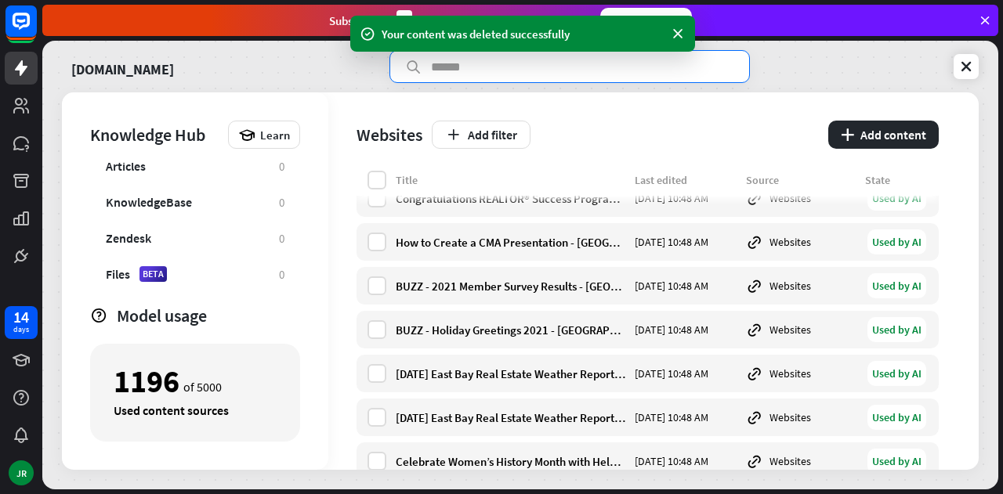
click at [633, 73] on input "text" at bounding box center [569, 66] width 360 height 33
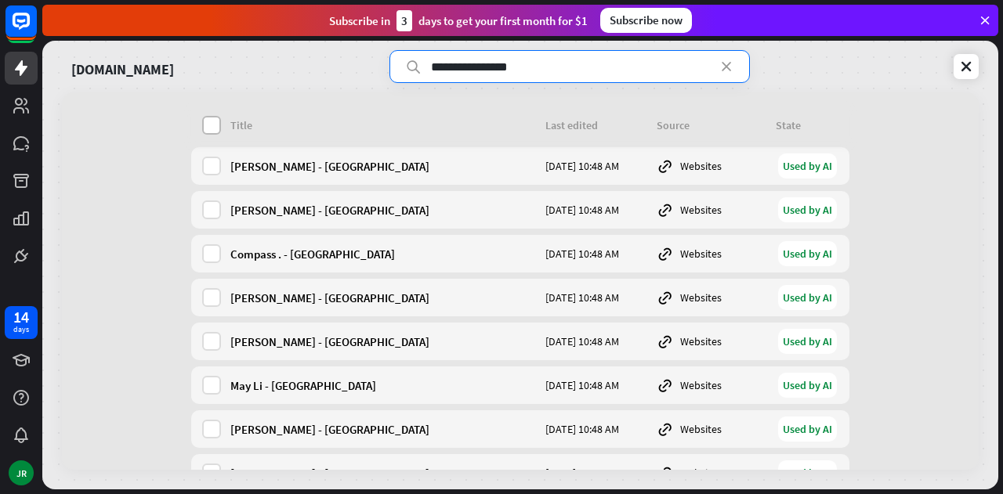
type input "**********"
click at [202, 125] on label at bounding box center [211, 125] width 19 height 19
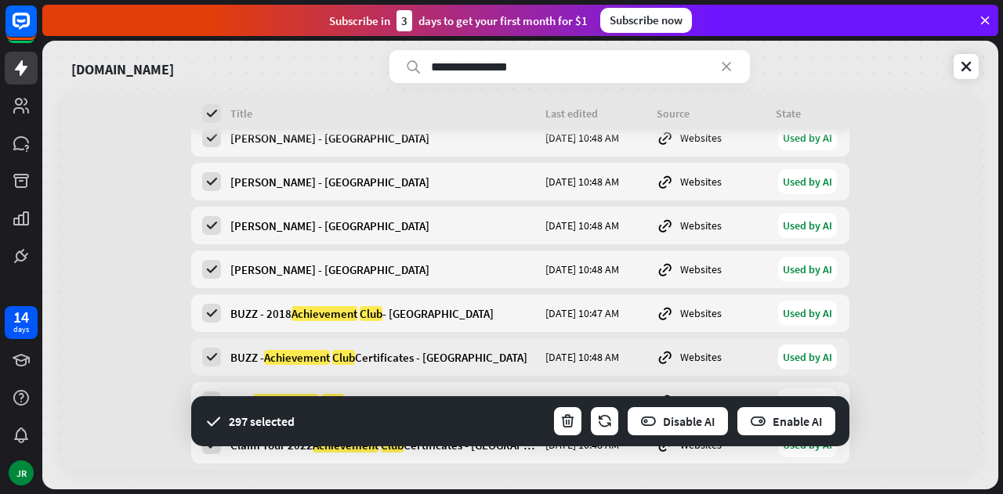
scroll to position [12776, 0]
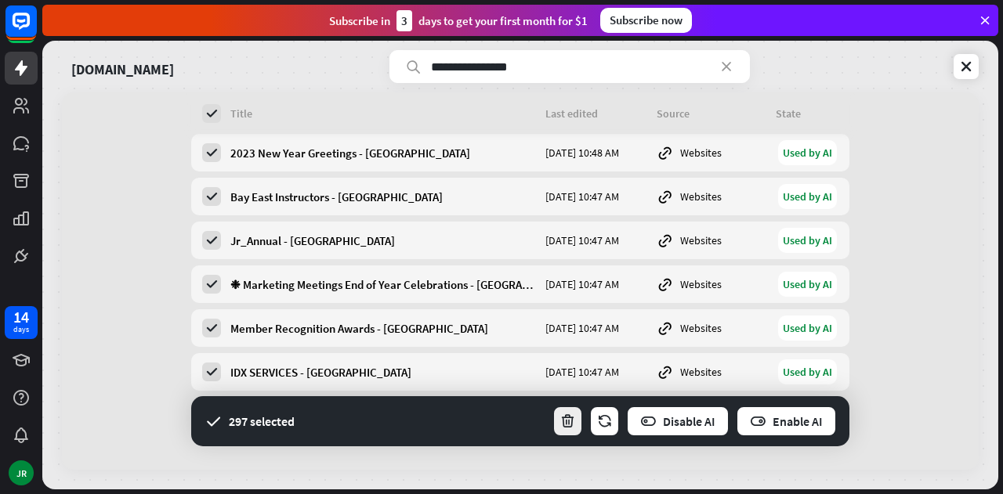
click at [565, 421] on icon "button" at bounding box center [567, 422] width 16 height 16
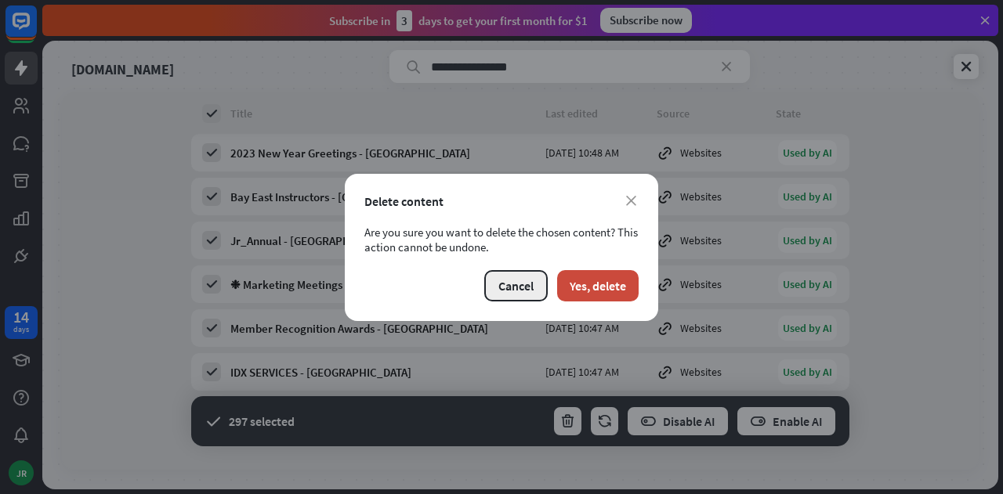
click at [522, 282] on button "Cancel" at bounding box center [515, 285] width 63 height 31
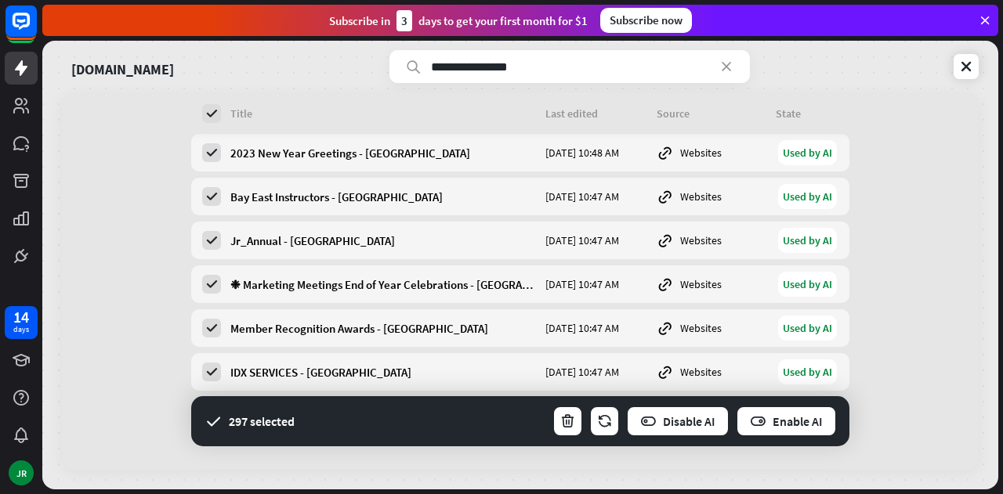
click at [218, 363] on div "IDX SERVICES - [GEOGRAPHIC_DATA] [DATE] 10:47 AM Websites Used by AI" at bounding box center [520, 372] width 658 height 38
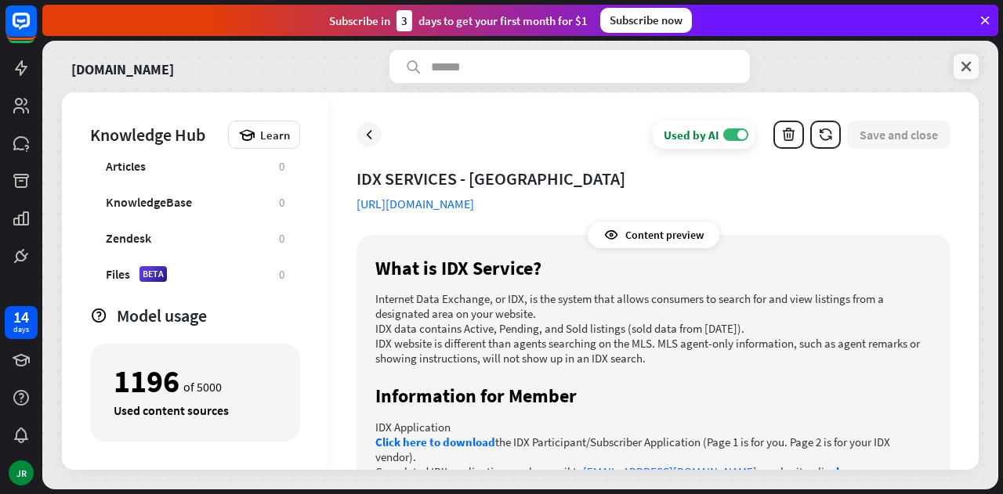
click at [971, 66] on icon at bounding box center [966, 67] width 16 height 16
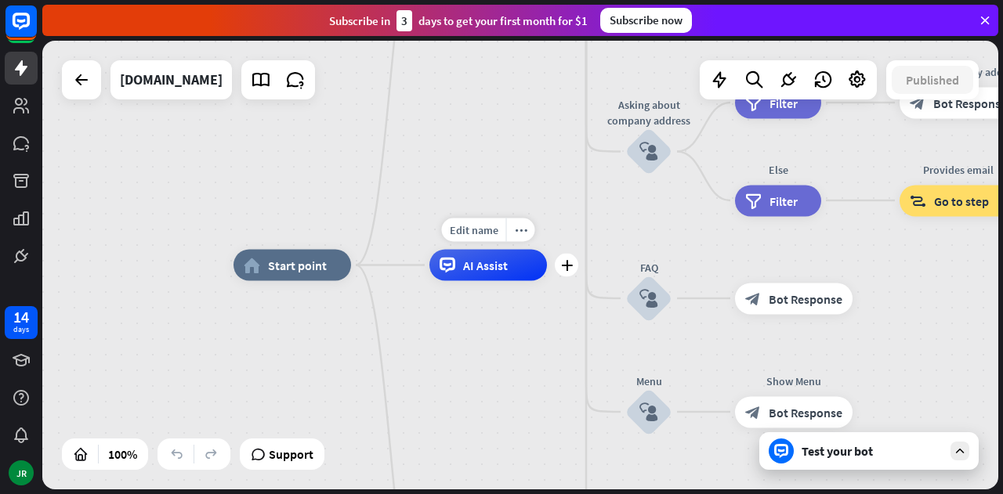
click at [476, 272] on span "AI Assist" at bounding box center [485, 266] width 45 height 16
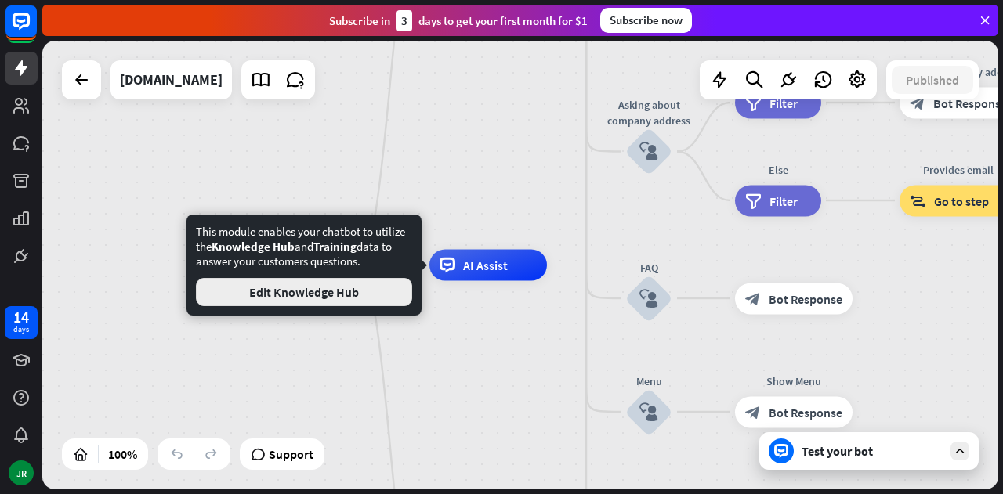
click at [338, 289] on button "Edit Knowledge Hub" at bounding box center [304, 292] width 216 height 28
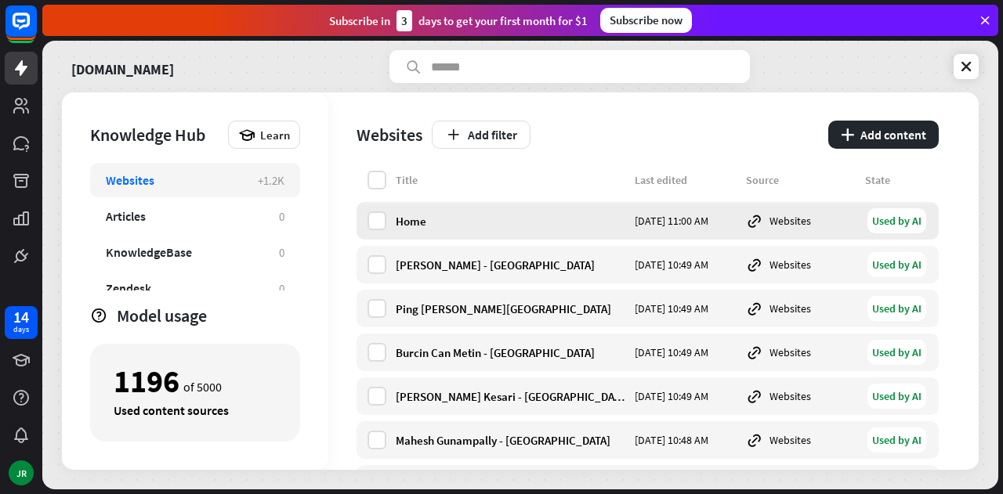
click at [409, 217] on div "Home" at bounding box center [510, 221] width 229 height 15
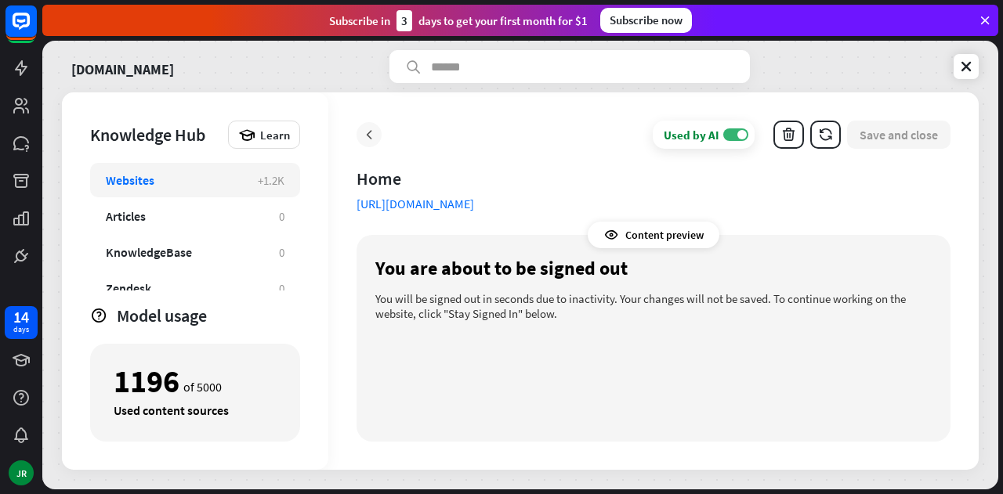
click at [371, 134] on icon at bounding box center [369, 135] width 16 height 16
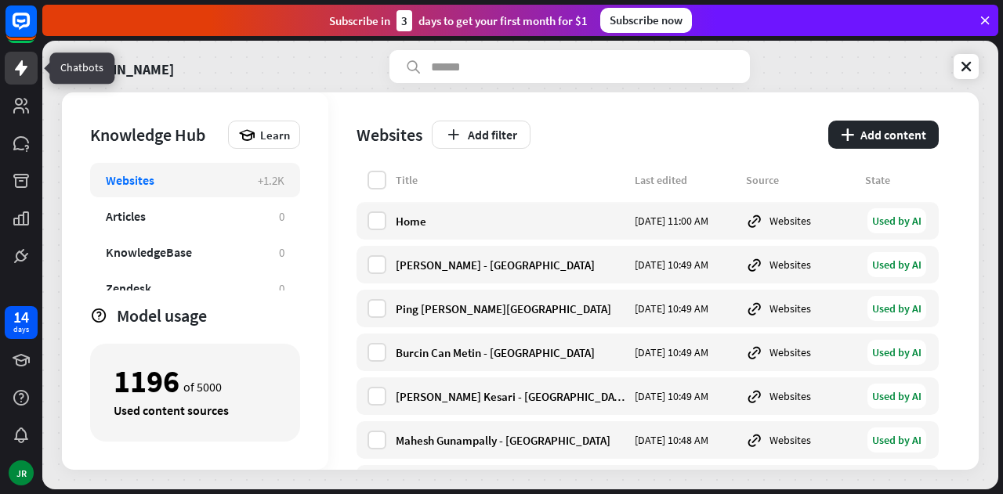
click at [17, 71] on icon at bounding box center [21, 68] width 19 height 19
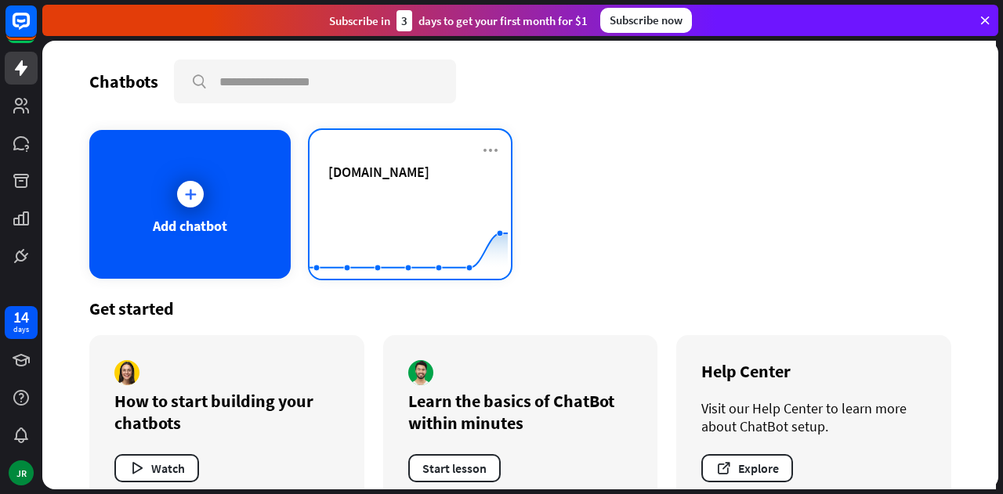
click at [356, 174] on span "[DOMAIN_NAME]" at bounding box center [378, 172] width 101 height 18
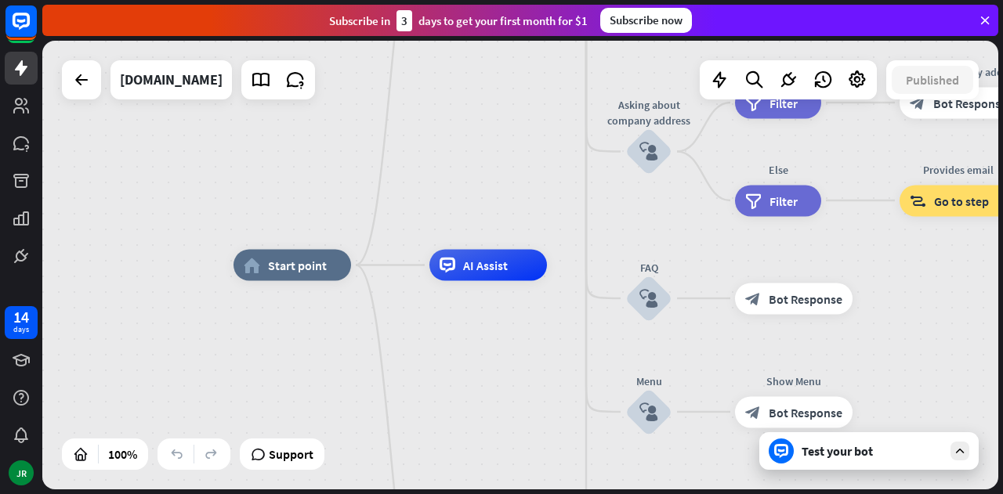
click at [835, 447] on div "Test your bot" at bounding box center [871, 451] width 141 height 16
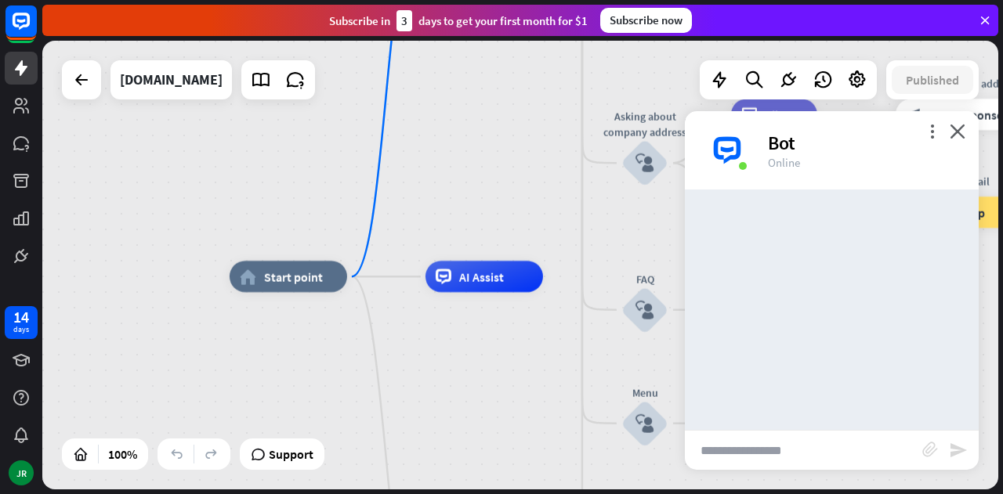
click at [764, 452] on input "text" at bounding box center [803, 450] width 237 height 39
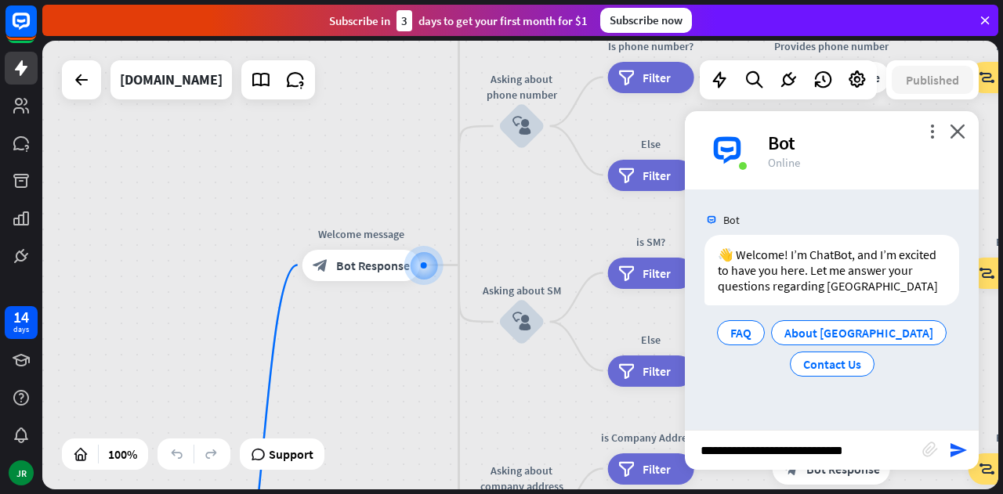
type input "**********"
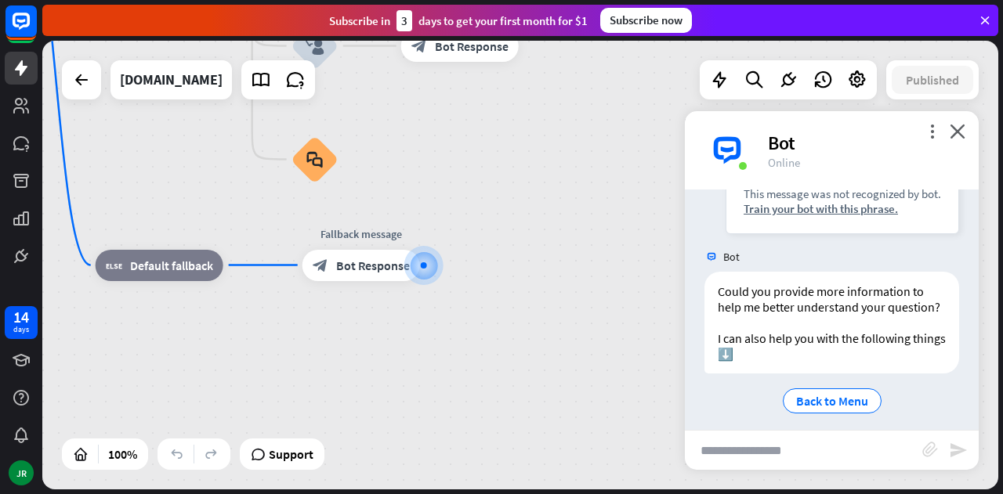
scroll to position [254, 0]
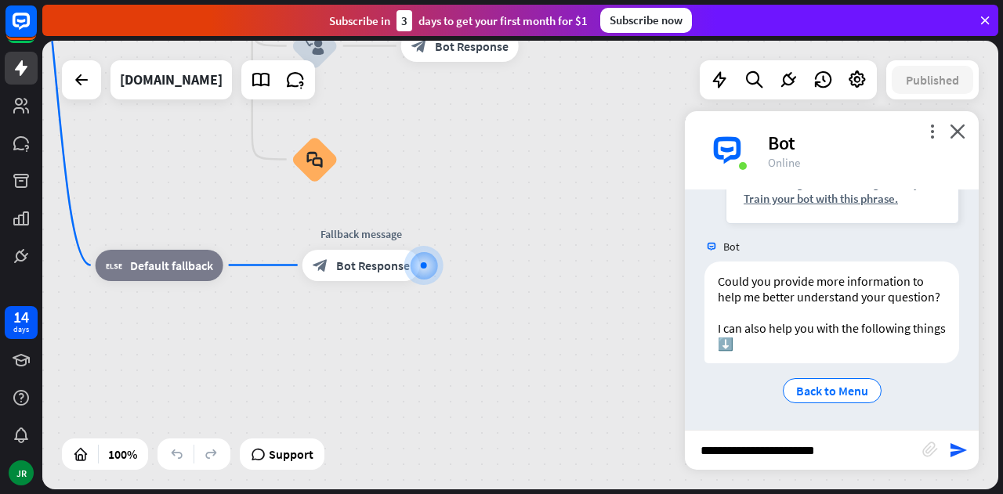
type input "**********"
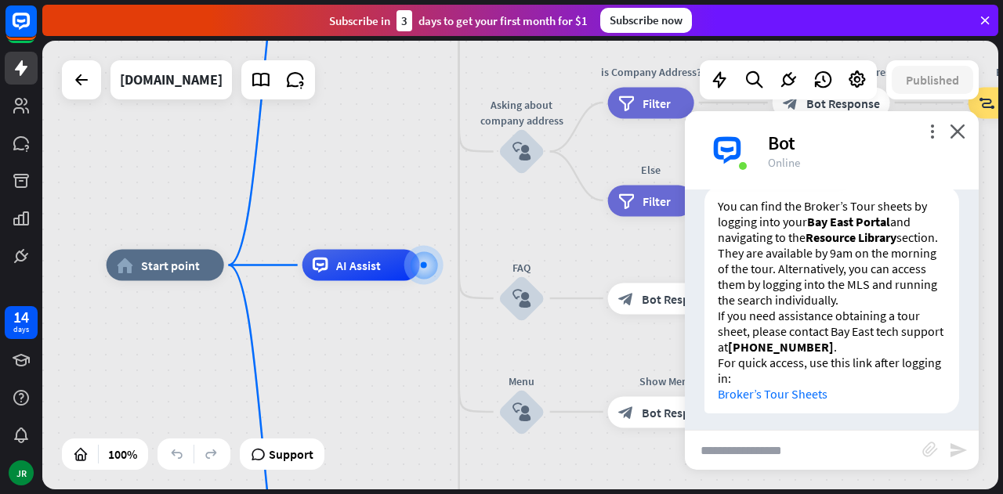
scroll to position [552, 0]
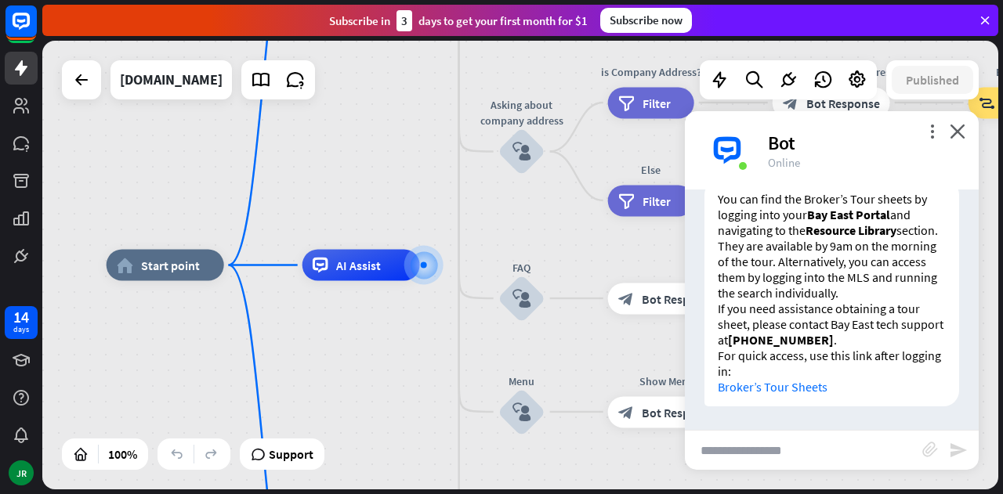
click at [782, 447] on input "text" at bounding box center [803, 450] width 237 height 39
click at [959, 129] on icon "close" at bounding box center [957, 131] width 16 height 15
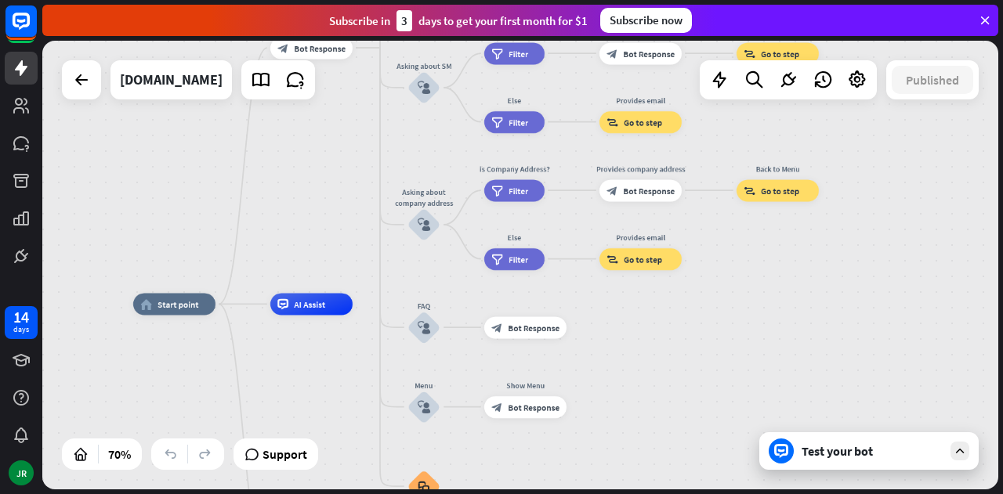
drag, startPoint x: 775, startPoint y: 316, endPoint x: 647, endPoint y: 355, distance: 134.3
click at [647, 355] on div "home_2 Start point Welcome message block_bot_response Bot Response About us blo…" at bounding box center [467, 461] width 669 height 314
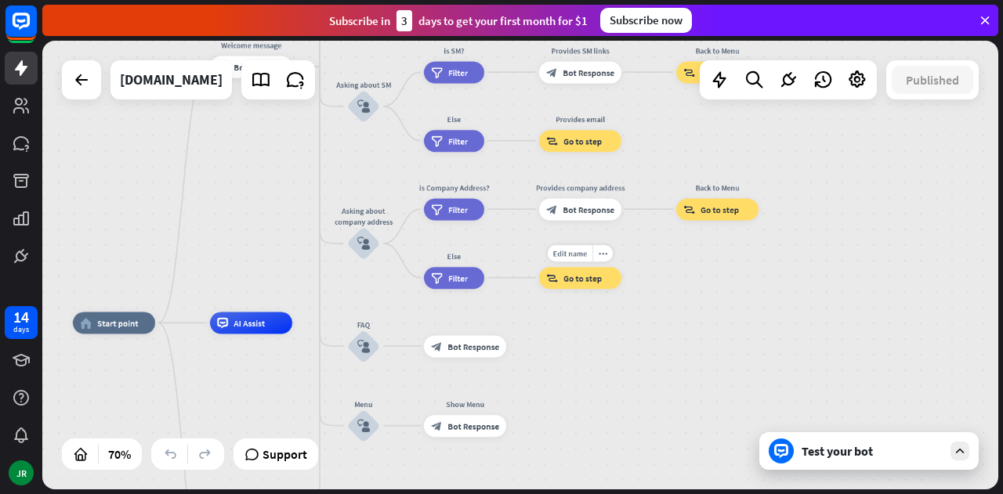
click at [580, 274] on span "Go to step" at bounding box center [582, 278] width 38 height 11
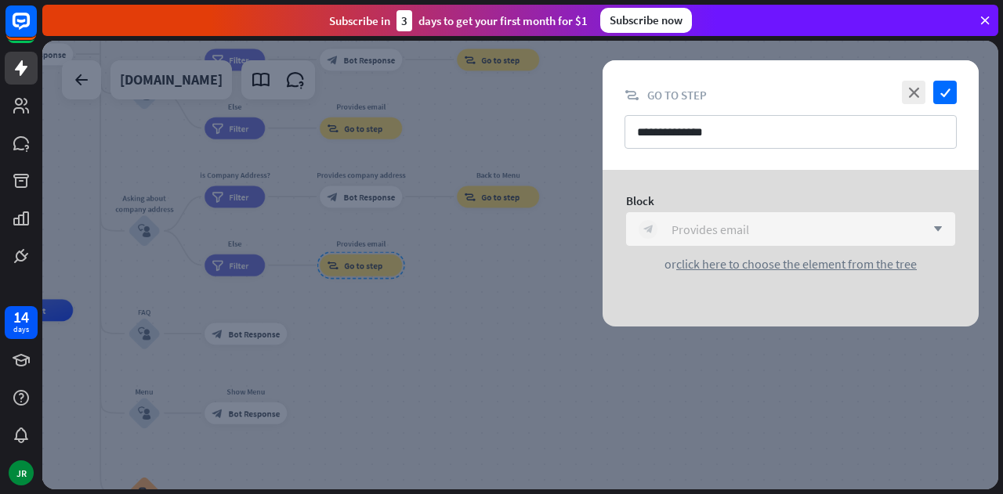
click at [897, 226] on div "block_bot_response Provides email" at bounding box center [781, 229] width 287 height 19
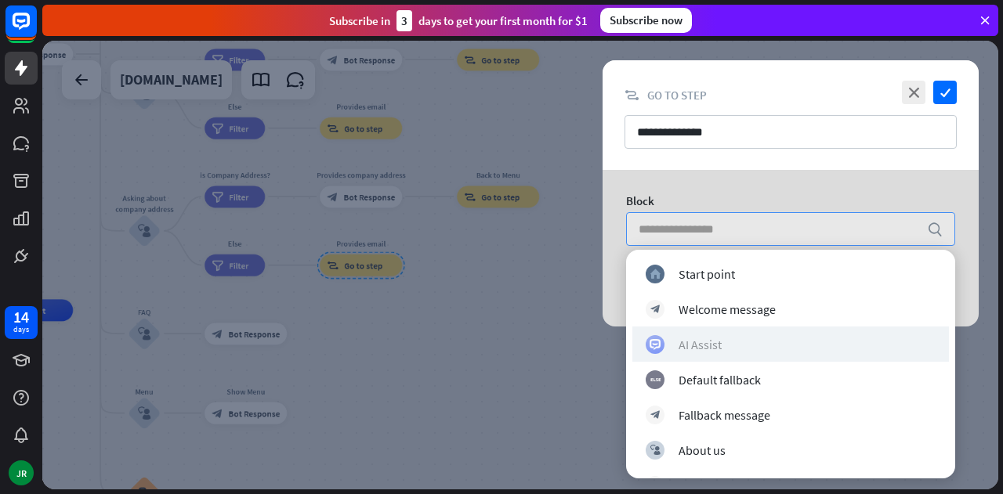
click at [753, 341] on div "AI Assist" at bounding box center [790, 343] width 290 height 19
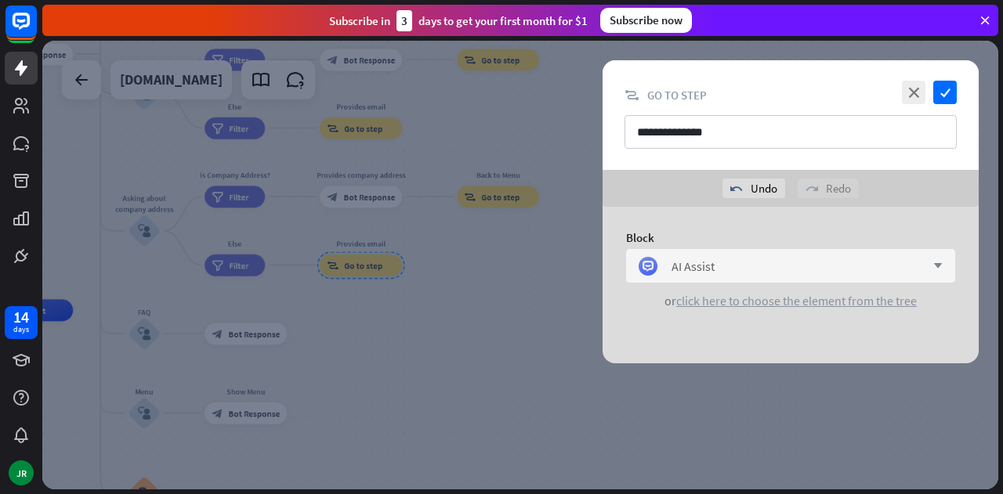
click at [736, 300] on span "click here to choose the element from the tree" at bounding box center [796, 301] width 240 height 16
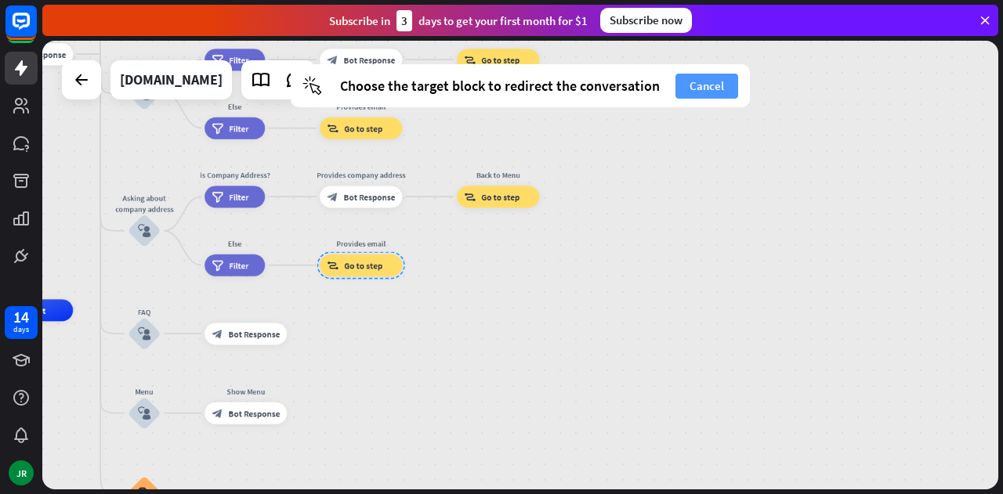
click at [721, 82] on button "Cancel" at bounding box center [706, 86] width 63 height 25
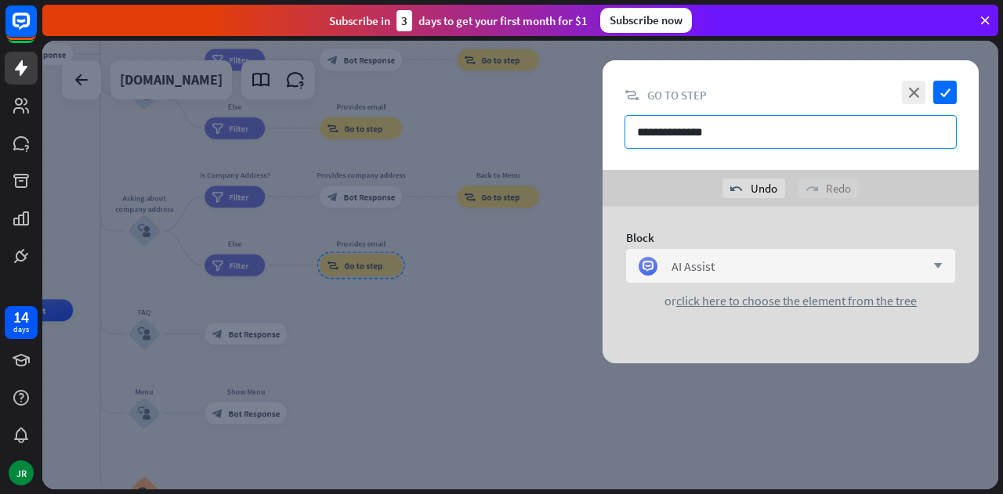
click at [779, 132] on input "**********" at bounding box center [790, 132] width 332 height 34
click at [764, 268] on div "AI Assist" at bounding box center [781, 266] width 287 height 19
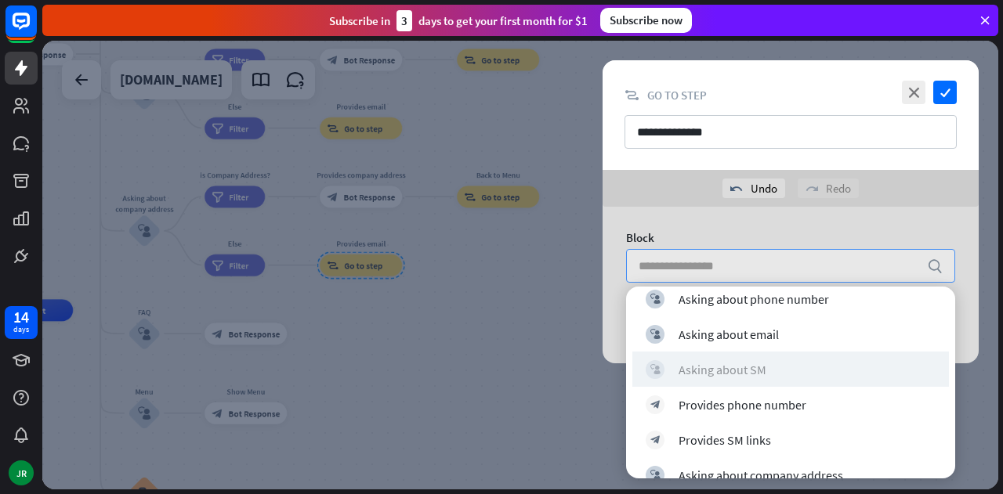
scroll to position [548, 0]
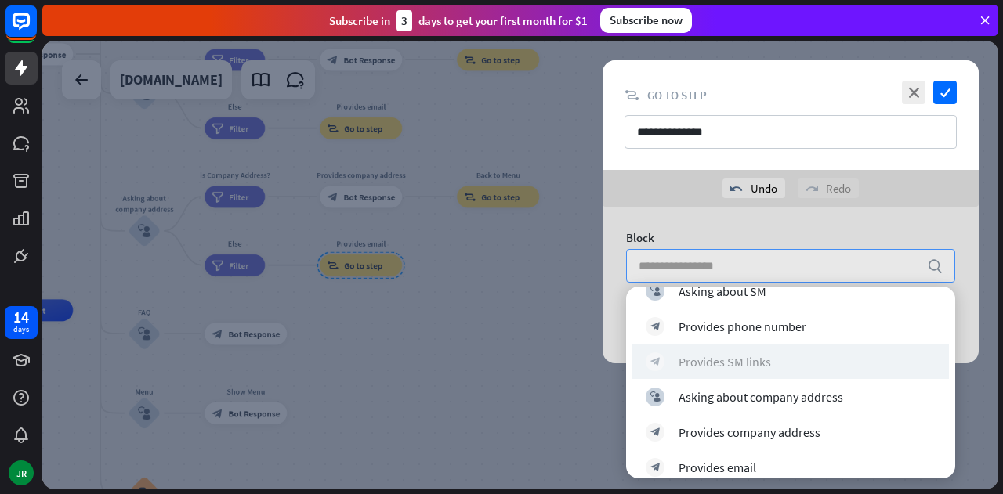
click at [742, 370] on div "block_bot_response Provides SM links" at bounding box center [790, 361] width 290 height 19
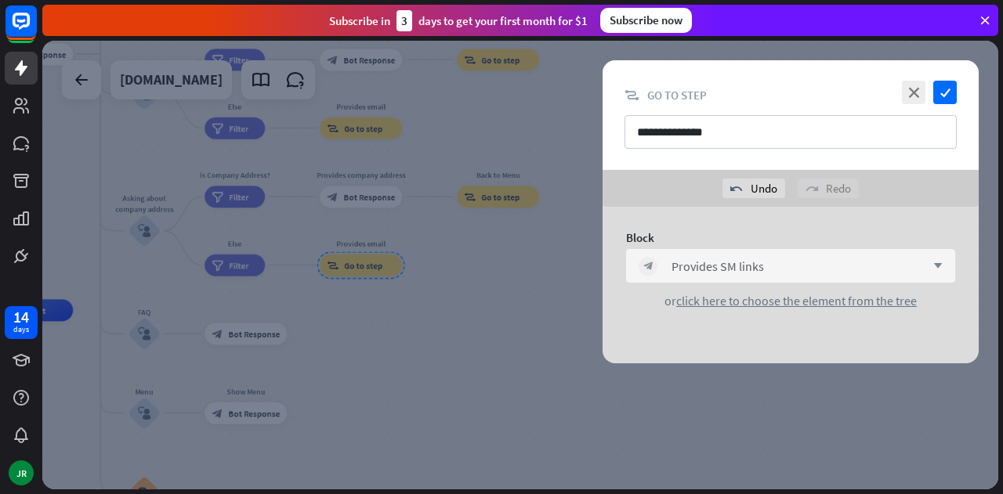
click at [789, 328] on div "Block block_bot_response Provides SM links arrow_down or click here to choose t…" at bounding box center [790, 269] width 376 height 125
click at [843, 312] on div "Block block_bot_response Provides SM links arrow_down or click here to choose t…" at bounding box center [790, 269] width 376 height 125
click at [847, 301] on span "click here to choose the element from the tree" at bounding box center [796, 301] width 240 height 16
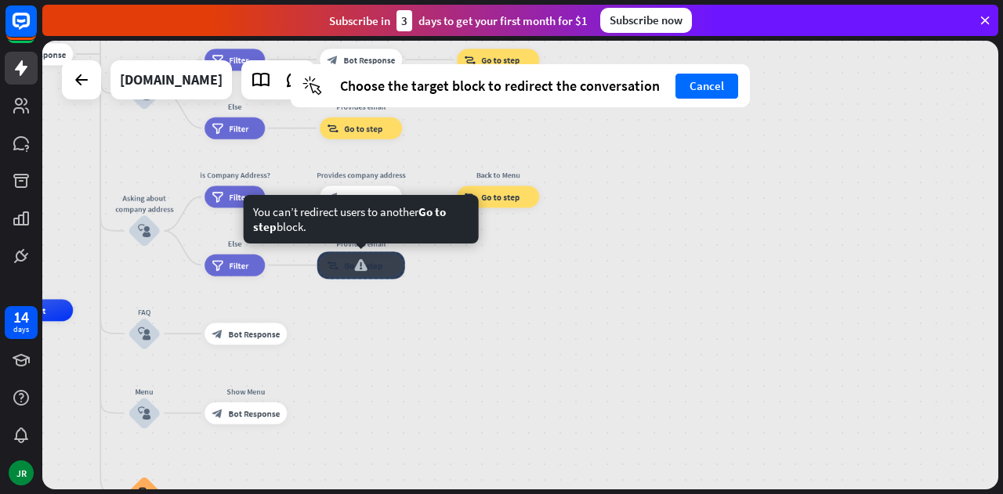
click at [363, 269] on div at bounding box center [361, 264] width 88 height 27
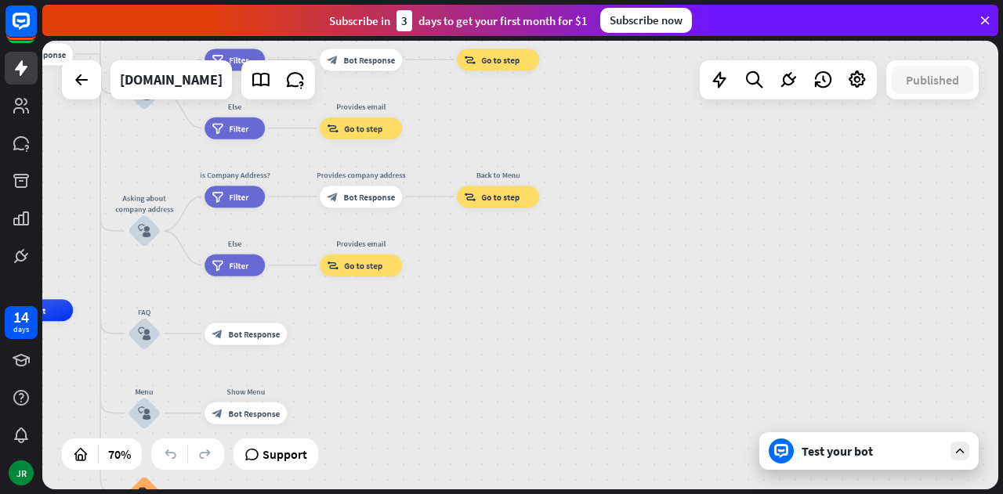
click at [844, 470] on div "home_2 Start point Welcome message block_bot_response Bot Response About us blo…" at bounding box center [520, 265] width 956 height 449
click at [854, 462] on div "Test your bot" at bounding box center [868, 451] width 219 height 38
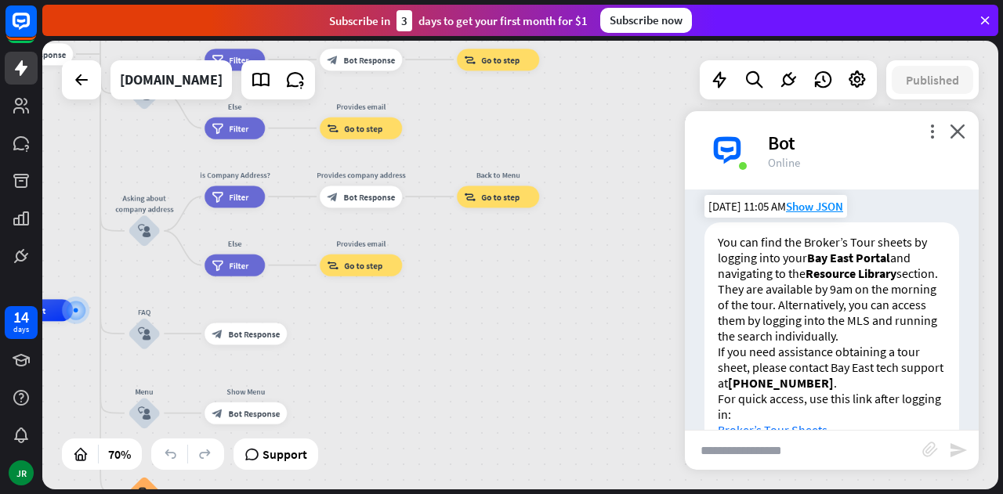
scroll to position [552, 0]
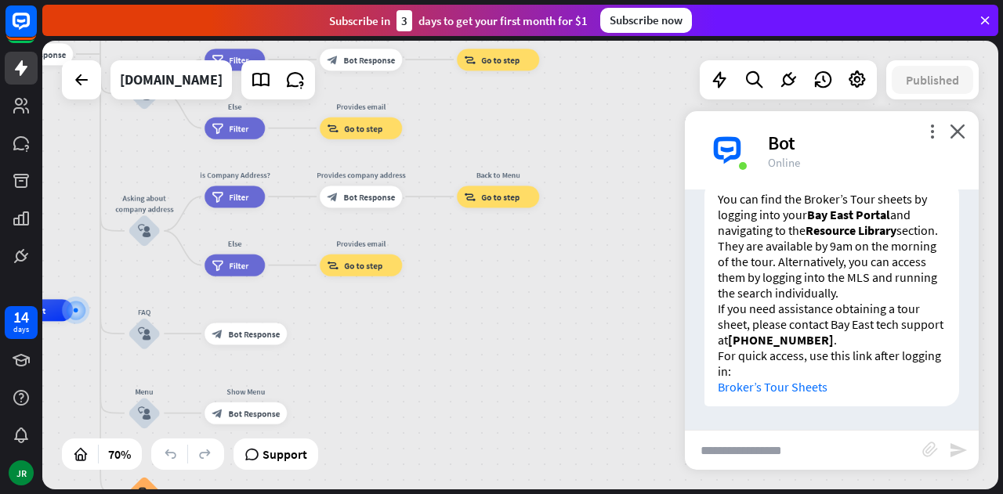
click at [839, 452] on input "text" at bounding box center [803, 450] width 237 height 39
type input "**********"
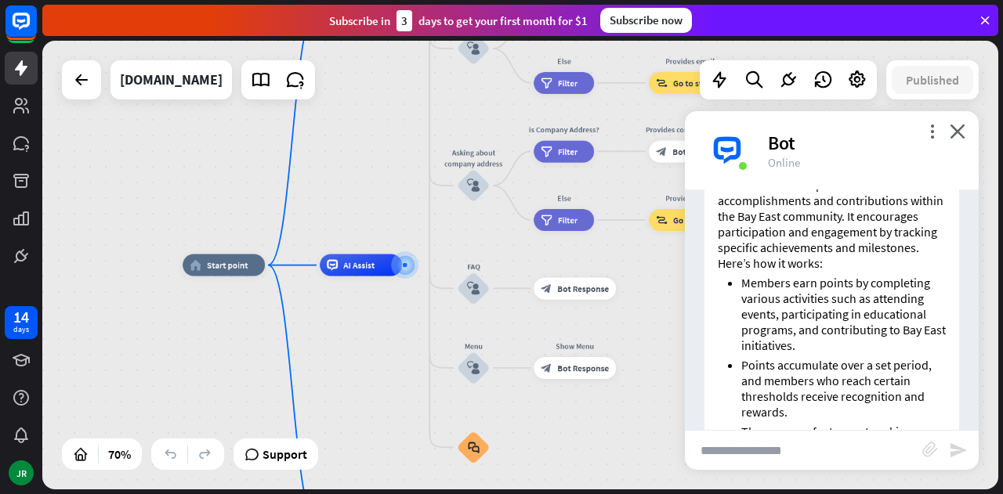
scroll to position [1003, 0]
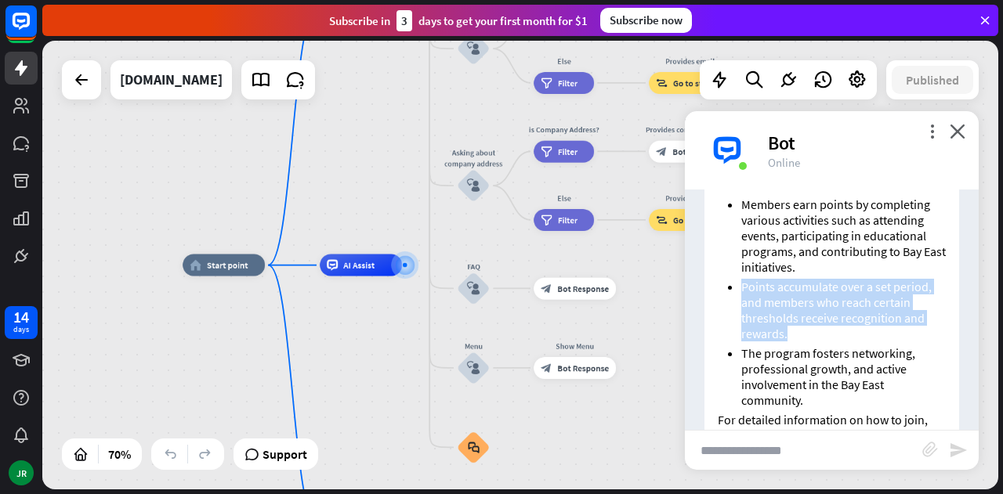
drag, startPoint x: 743, startPoint y: 319, endPoint x: 858, endPoint y: 364, distance: 123.0
click at [858, 341] on li "Points accumulate over a set period, and members who reach certain thresholds r…" at bounding box center [843, 310] width 204 height 63
click at [857, 341] on li "Points accumulate over a set period, and members who reach certain thresholds r…" at bounding box center [843, 310] width 204 height 63
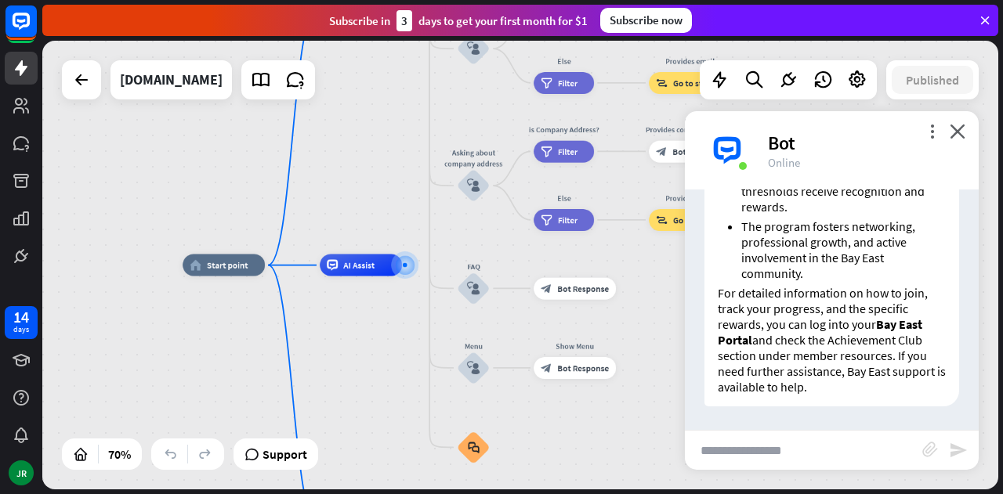
scroll to position [1160, 0]
drag, startPoint x: 764, startPoint y: 340, endPoint x: 882, endPoint y: 341, distance: 117.5
click at [882, 341] on p "For detailed information on how to join, track your progress, and the specific …" at bounding box center [831, 340] width 228 height 110
click at [862, 363] on p "For detailed information on how to join, track your progress, and the specific …" at bounding box center [831, 340] width 228 height 110
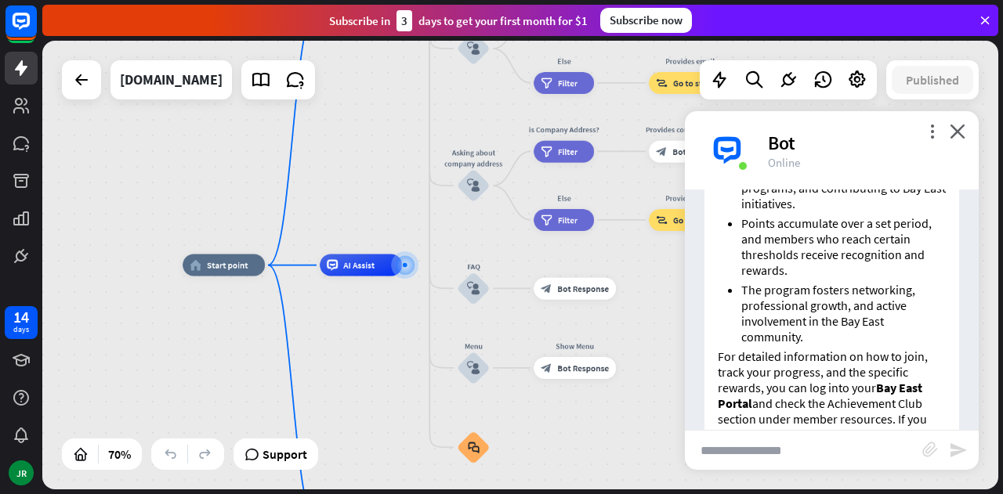
scroll to position [1003, 0]
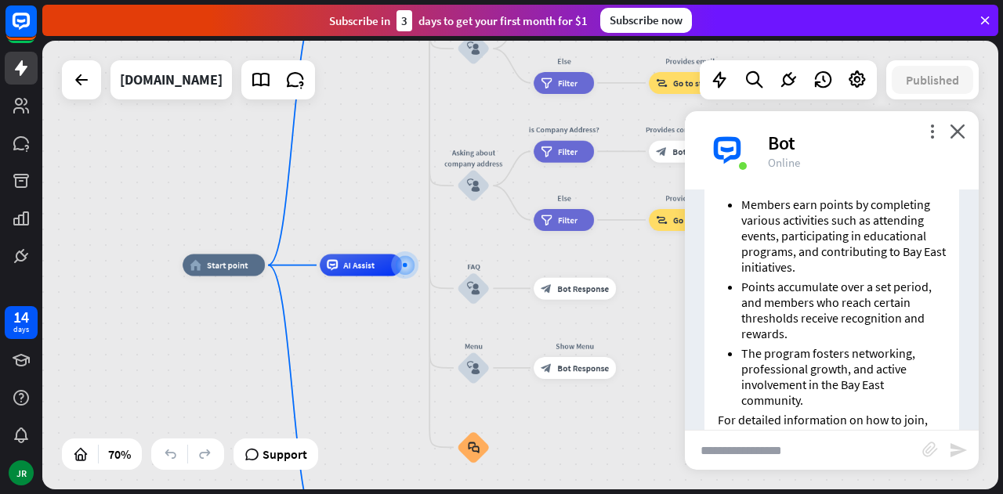
click at [819, 237] on li "Members earn points by completing various activities such as attending events, …" at bounding box center [843, 236] width 204 height 78
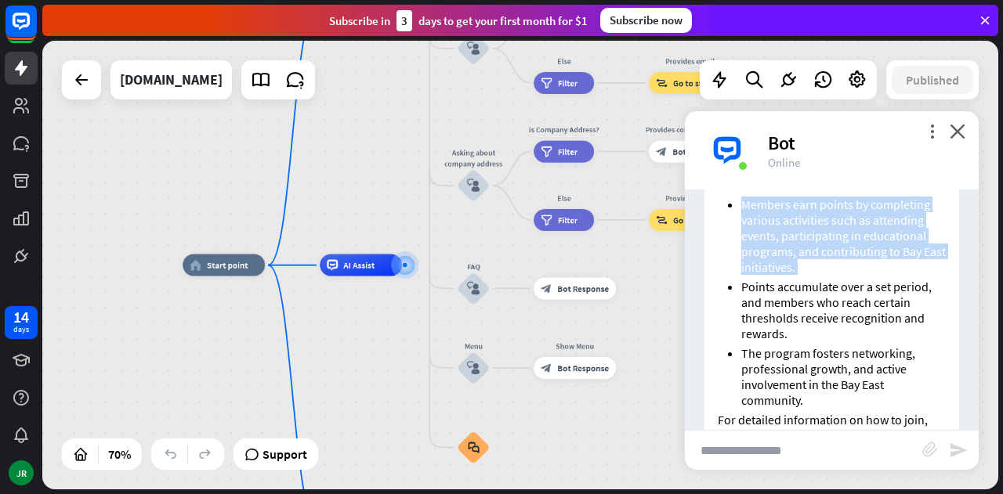
click at [819, 237] on li "Members earn points by completing various activities such as attending events, …" at bounding box center [843, 236] width 204 height 78
click at [804, 262] on li "Members earn points by completing various activities such as attending events, …" at bounding box center [843, 236] width 204 height 78
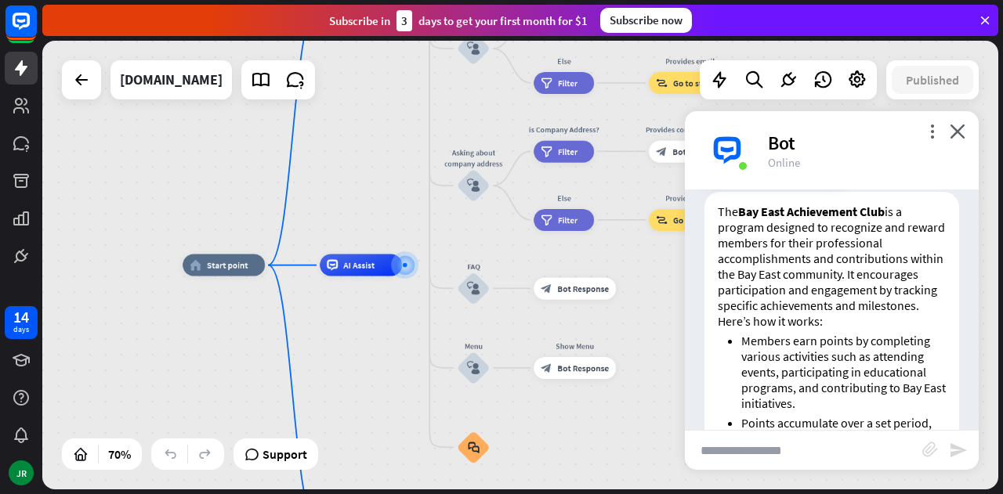
scroll to position [847, 0]
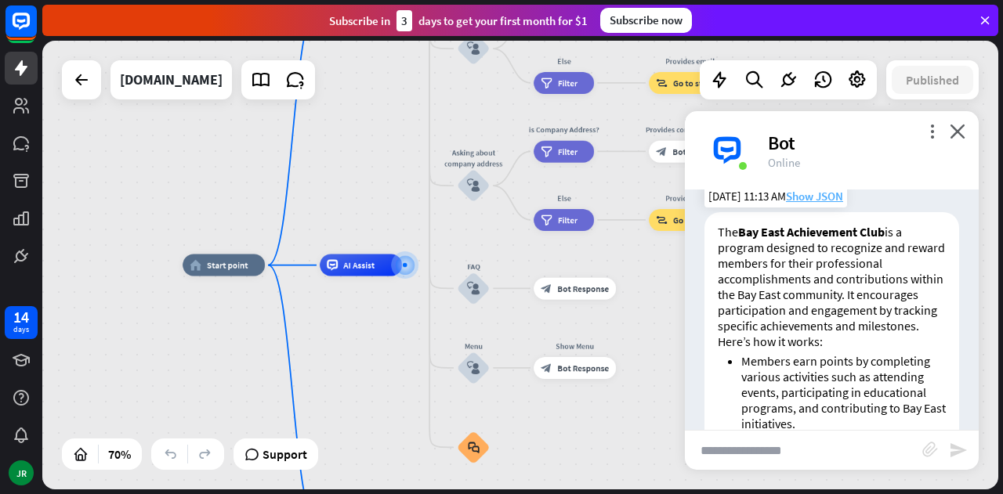
click at [812, 204] on span "Show JSON" at bounding box center [814, 196] width 57 height 15
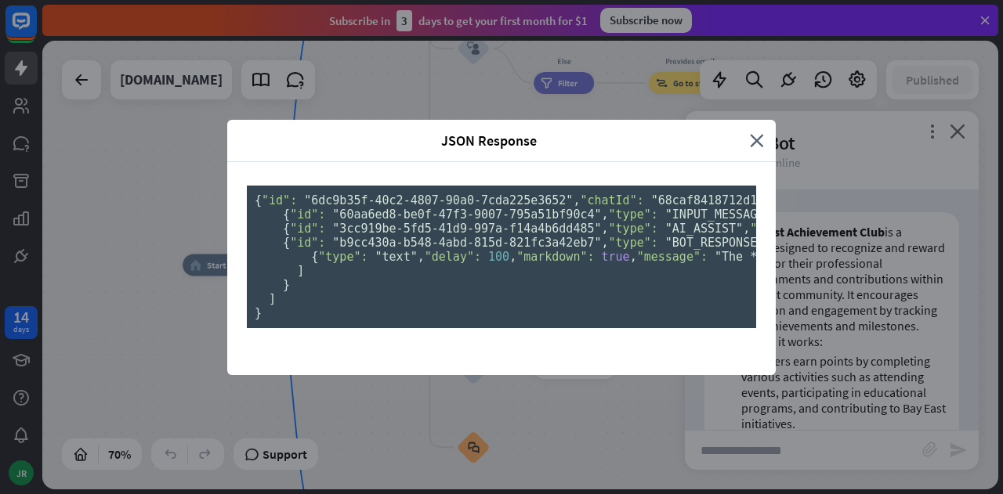
scroll to position [470, 0]
drag, startPoint x: 578, startPoint y: 362, endPoint x: 603, endPoint y: 359, distance: 25.3
click at [603, 328] on pre "{ "id": "6dc9b35f-40c2-4807-90a0-7cda225e3652" , "chatId": "68caf8418712d100071…" at bounding box center [501, 257] width 509 height 143
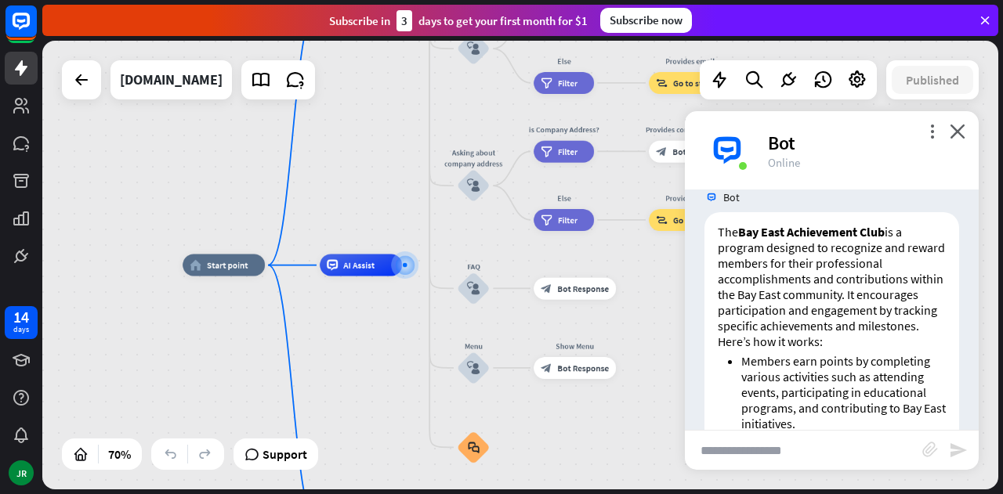
click at [825, 291] on div "JSON Response close { "id": "6dc9b35f-40c2-4807-90a0-7cda225e3652" , "chatId": …" at bounding box center [501, 247] width 1003 height 494
click at [807, 298] on p "The Bay East Achievement Club is a program designed to recognize and reward mem…" at bounding box center [831, 279] width 228 height 110
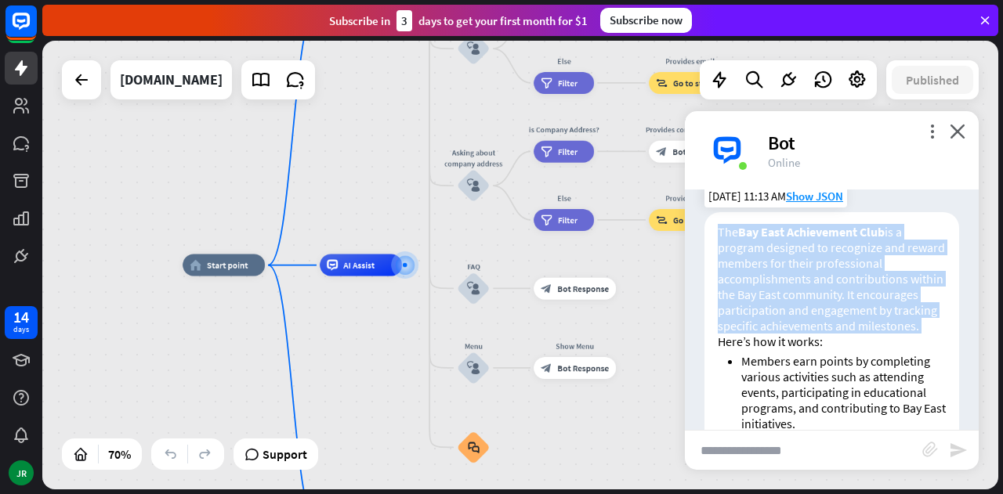
click at [807, 298] on p "The Bay East Achievement Club is a program designed to recognize and reward mem…" at bounding box center [831, 279] width 228 height 110
click at [796, 320] on p "The Bay East Achievement Club is a program designed to recognize and reward mem…" at bounding box center [831, 279] width 228 height 110
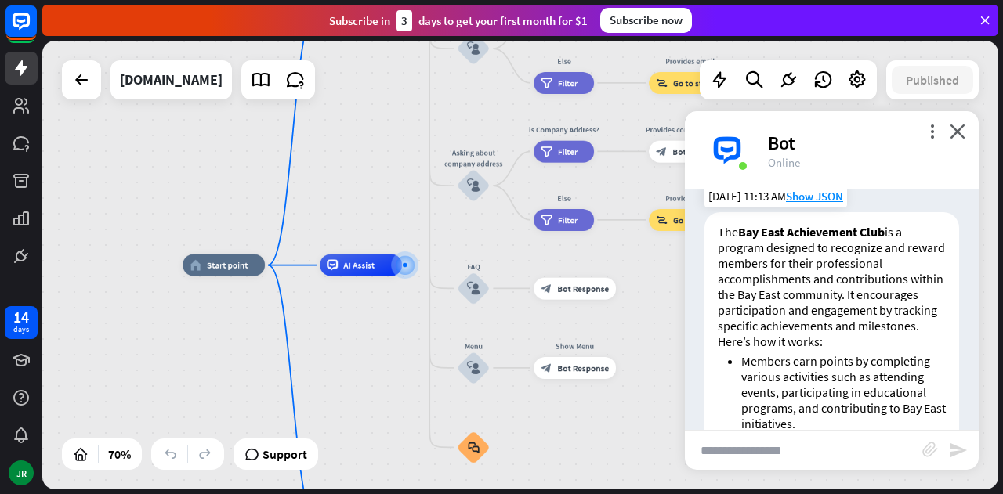
click at [791, 313] on p "The Bay East Achievement Club is a program designed to recognize and reward mem…" at bounding box center [831, 279] width 228 height 110
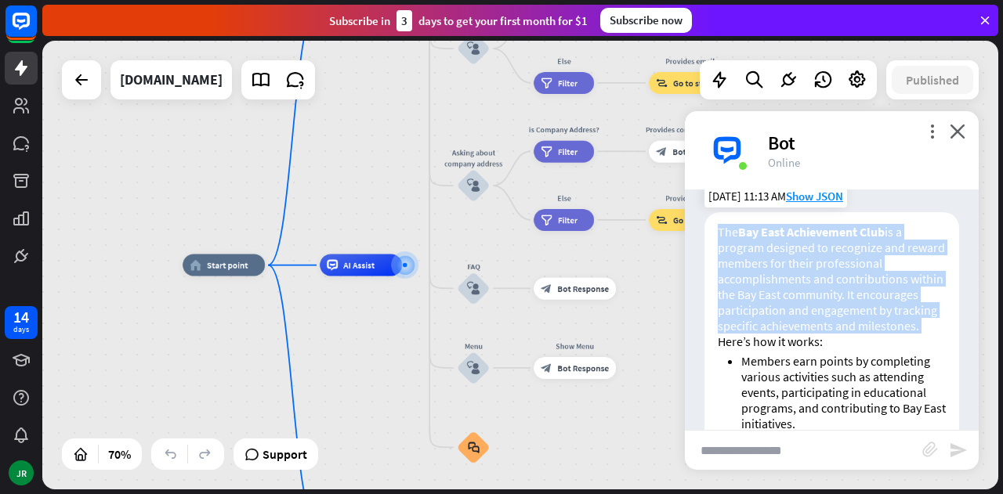
click at [791, 313] on p "The Bay East Achievement Club is a program designed to recognize and reward mem…" at bounding box center [831, 279] width 228 height 110
click at [774, 266] on p "The Bay East Achievement Club is a program designed to recognize and reward mem…" at bounding box center [831, 279] width 228 height 110
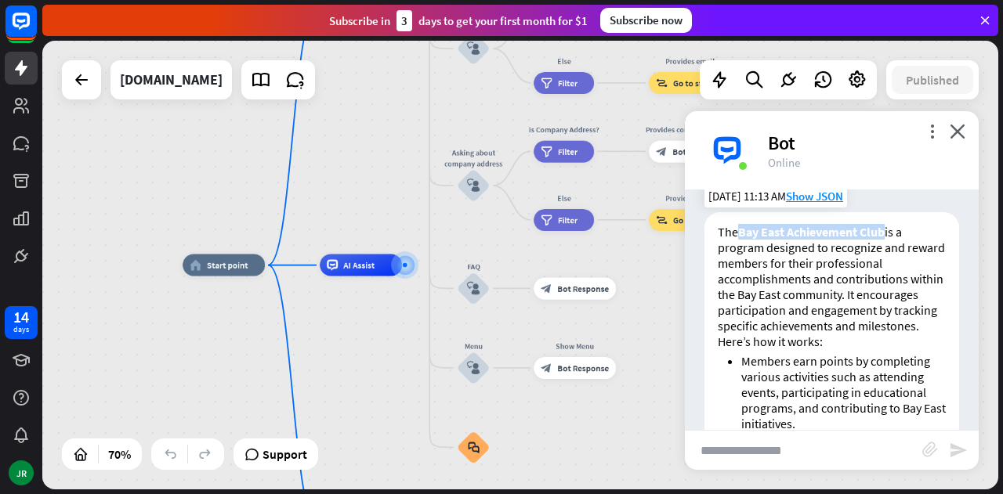
drag, startPoint x: 741, startPoint y: 252, endPoint x: 888, endPoint y: 248, distance: 147.3
click at [888, 248] on p "The Bay East Achievement Club is a program designed to recognize and reward mem…" at bounding box center [831, 279] width 228 height 110
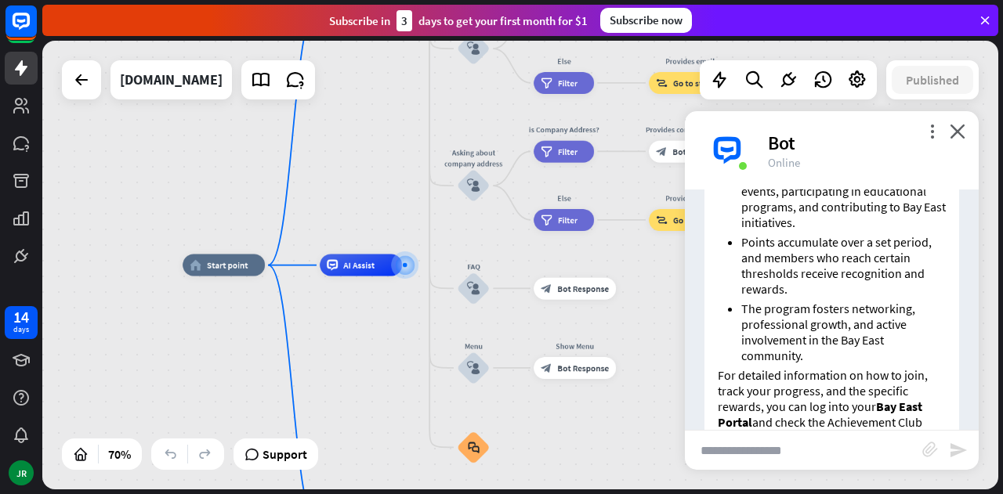
scroll to position [1082, 0]
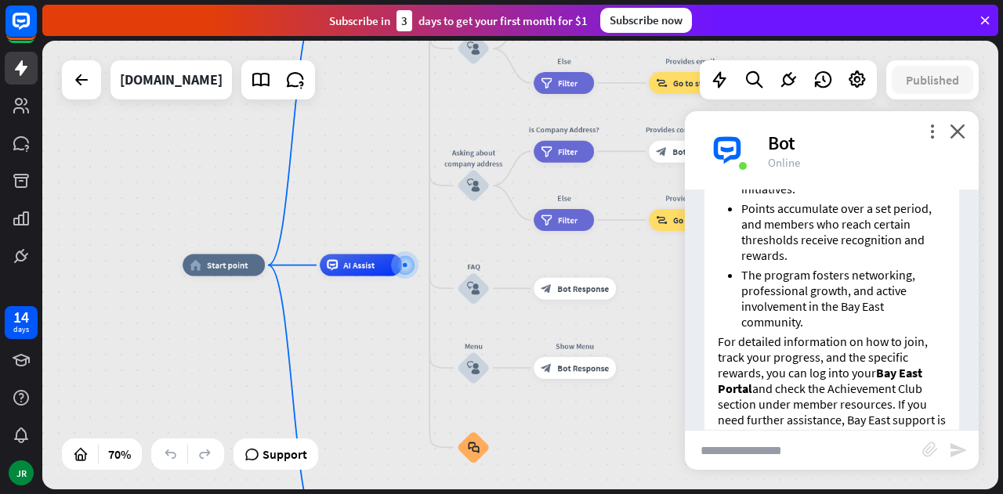
click at [794, 323] on li "The program fosters networking, professional growth, and active involvement in …" at bounding box center [843, 298] width 204 height 63
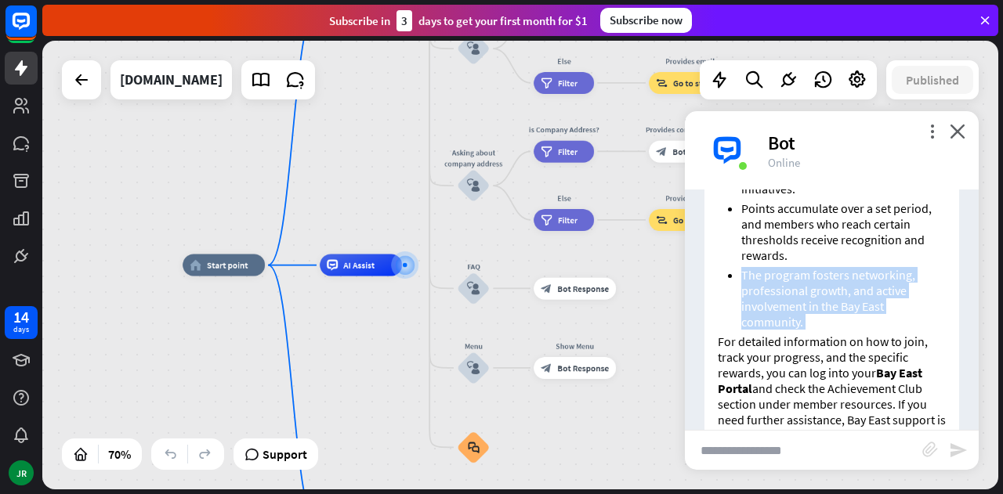
click at [794, 323] on li "The program fosters networking, professional growth, and active involvement in …" at bounding box center [843, 298] width 204 height 63
click at [792, 330] on li "The program fosters networking, professional growth, and active involvement in …" at bounding box center [843, 298] width 204 height 63
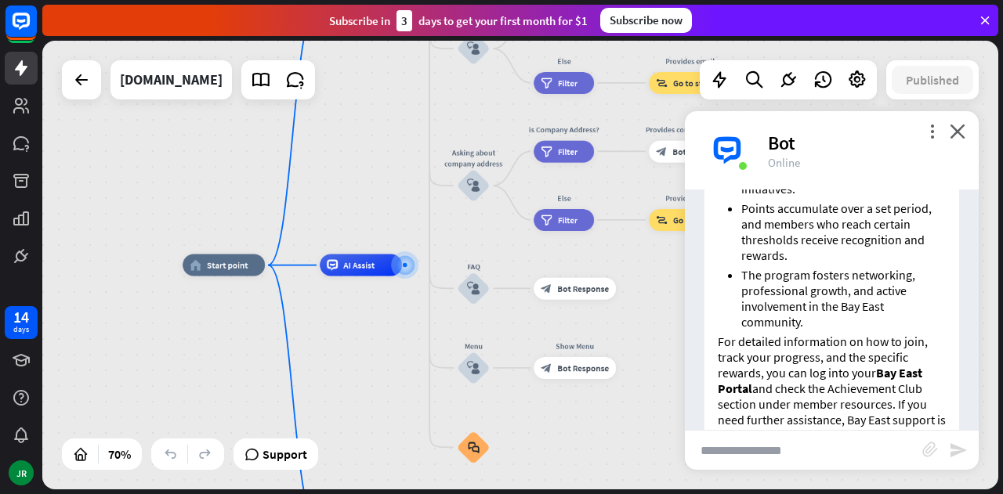
scroll to position [1003, 0]
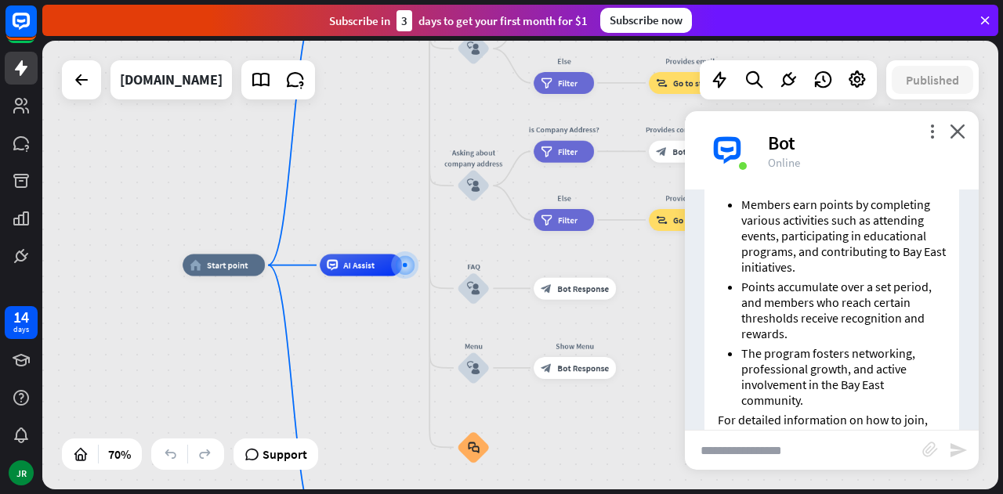
click at [790, 323] on li "Points accumulate over a set period, and members who reach certain thresholds r…" at bounding box center [843, 310] width 204 height 63
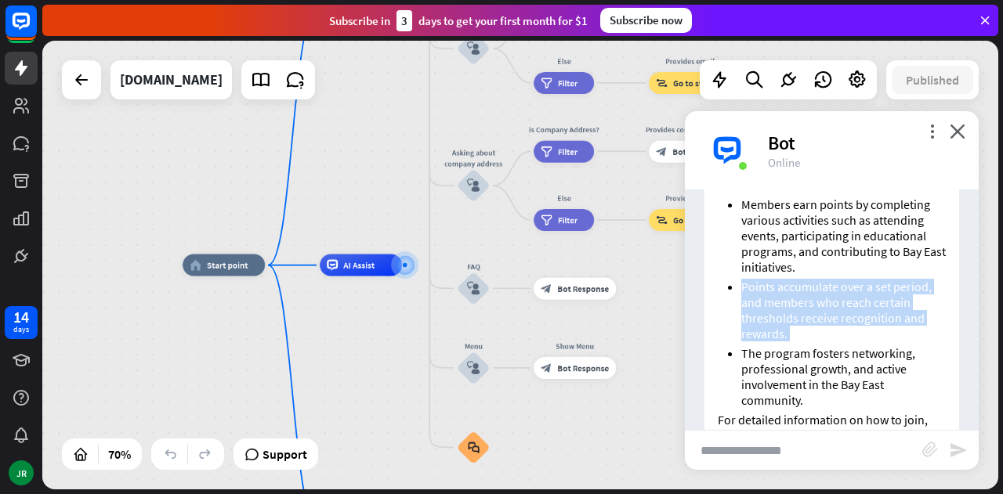
click at [790, 323] on li "Points accumulate over a set period, and members who reach certain thresholds r…" at bounding box center [843, 310] width 204 height 63
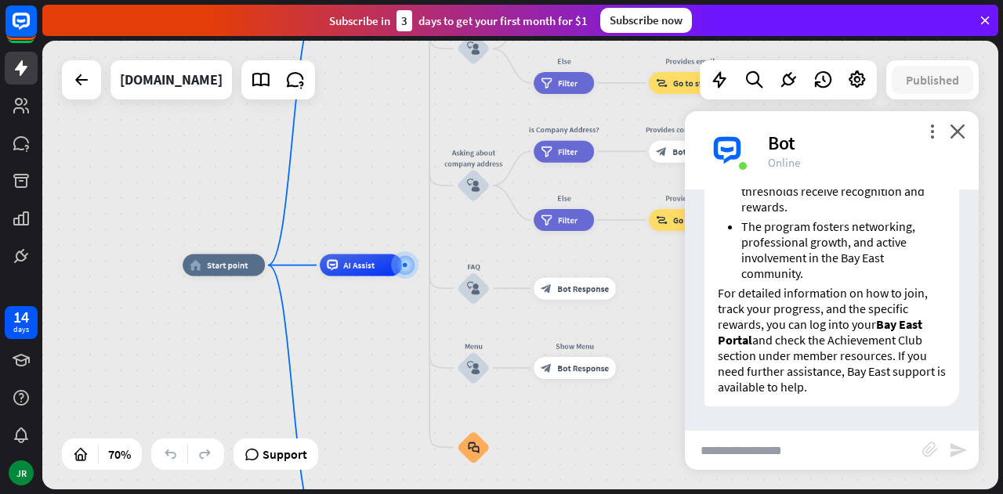
scroll to position [1082, 0]
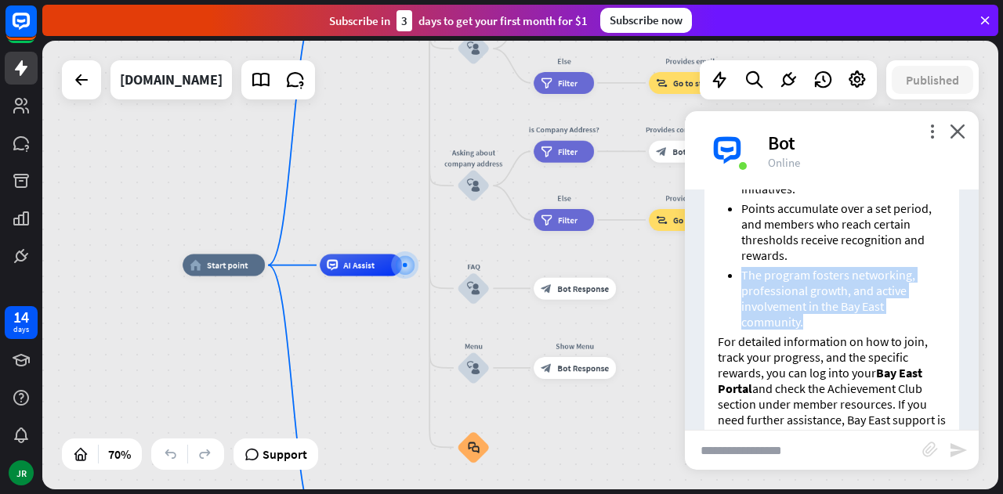
drag, startPoint x: 802, startPoint y: 353, endPoint x: 735, endPoint y: 302, distance: 84.4
click at [735, 302] on ul "Members earn points by completing various activities such as attending events, …" at bounding box center [831, 223] width 228 height 211
copy li "The program fosters networking, professional growth, and active involvement in …"
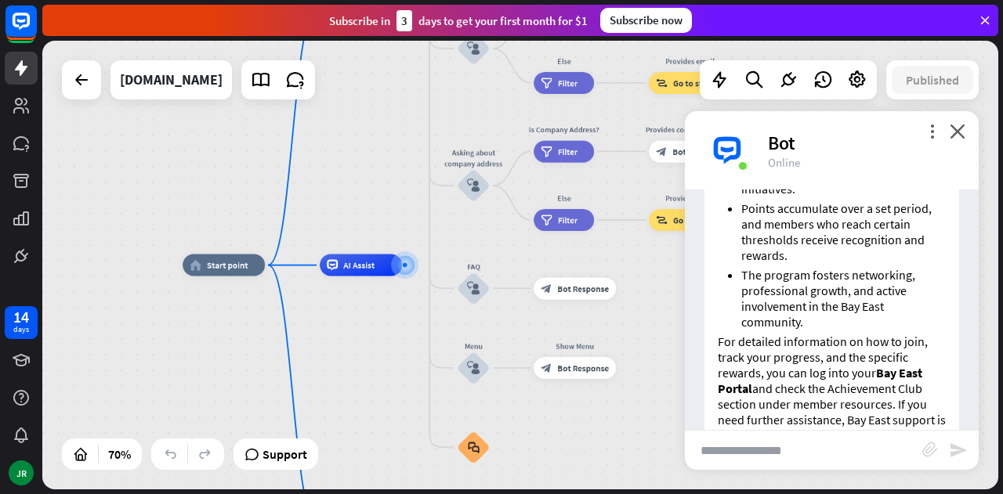
click at [792, 263] on li "Points accumulate over a set period, and members who reach certain thresholds r…" at bounding box center [843, 232] width 204 height 63
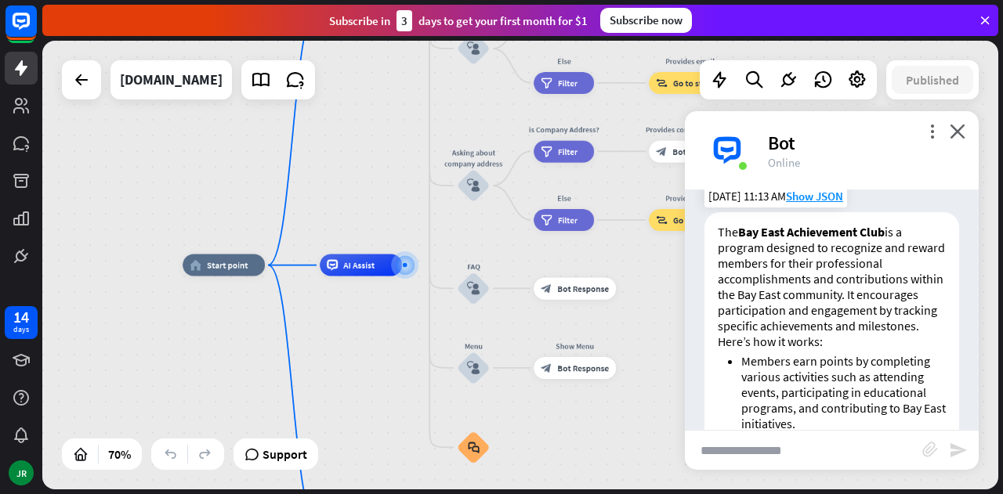
scroll to position [1160, 0]
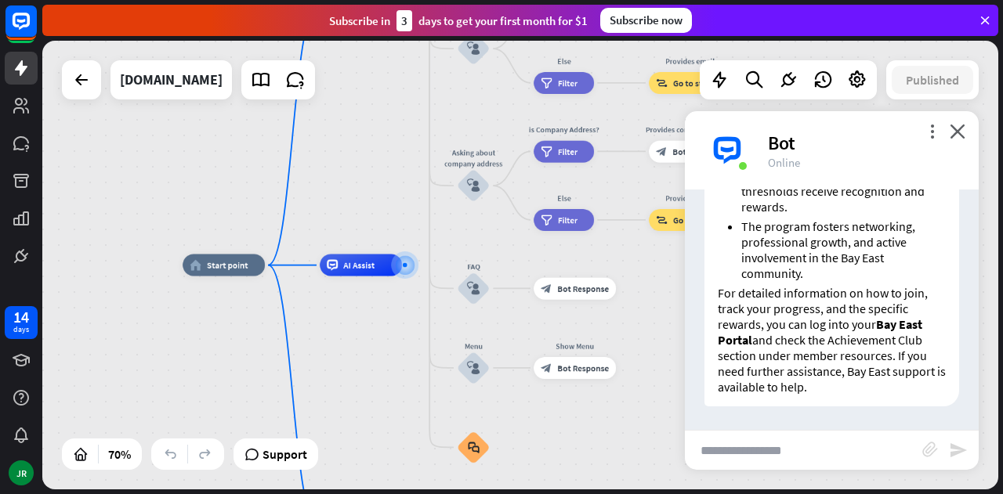
click at [808, 443] on input "text" at bounding box center [803, 450] width 237 height 39
type input "**********"
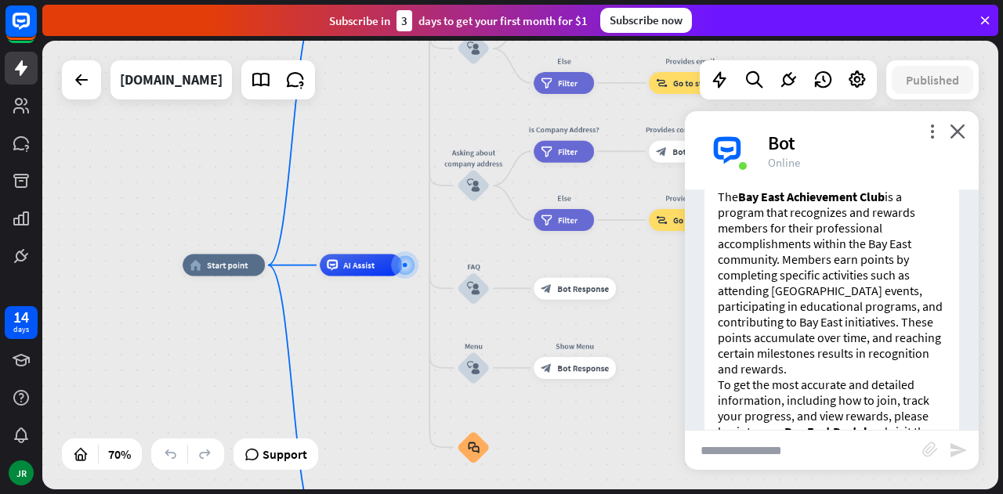
scroll to position [1454, 0]
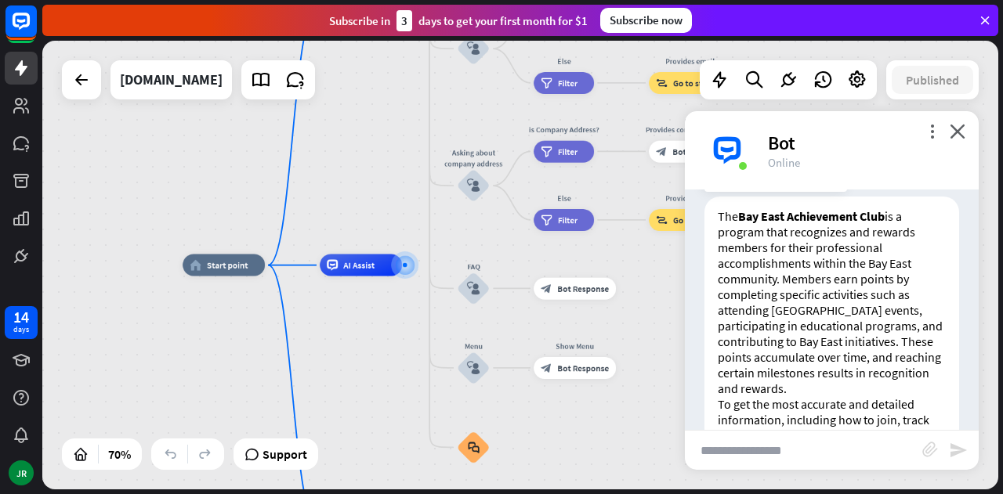
click at [789, 277] on p "The Bay East Achievement Club is a program that recognizes and rewards members …" at bounding box center [831, 302] width 228 height 188
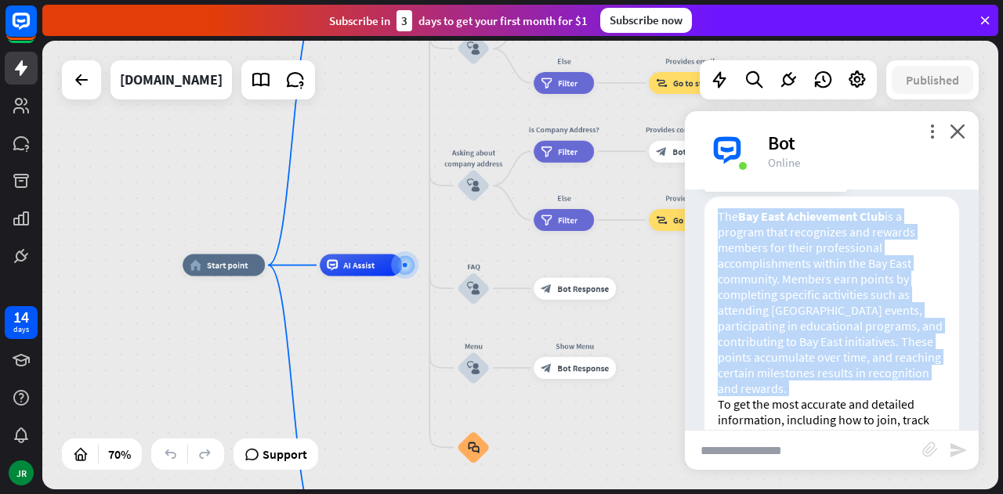
click at [789, 277] on p "The Bay East Achievement Club is a program that recognizes and rewards members …" at bounding box center [831, 302] width 228 height 188
click at [793, 297] on p "The Bay East Achievement Club is a program that recognizes and rewards members …" at bounding box center [831, 302] width 228 height 188
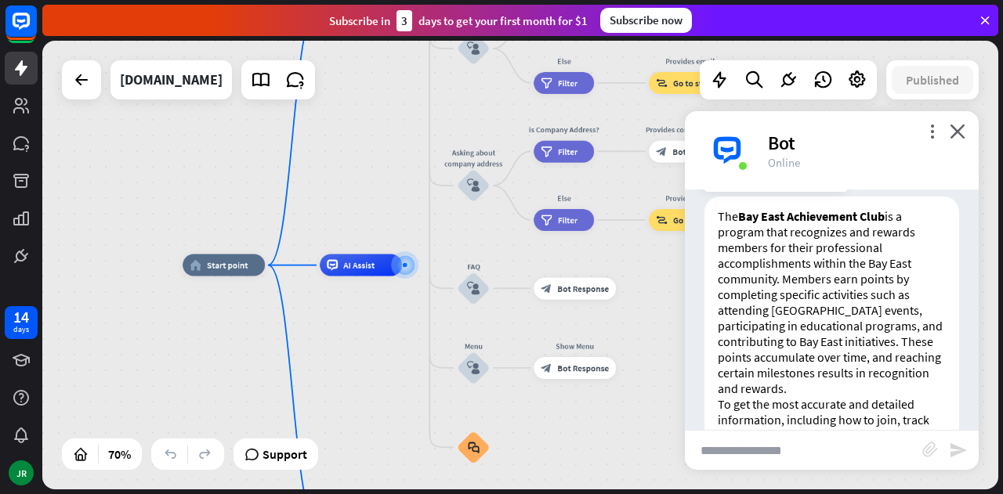
click at [788, 308] on p "The Bay East Achievement Club is a program that recognizes and rewards members …" at bounding box center [831, 302] width 228 height 188
drag, startPoint x: 788, startPoint y: 308, endPoint x: 881, endPoint y: 316, distance: 93.5
click at [881, 316] on p "The Bay East Achievement Club is a program that recognizes and rewards members …" at bounding box center [831, 302] width 228 height 188
click at [882, 326] on p "The Bay East Achievement Club is a program that recognizes and rewards members …" at bounding box center [831, 302] width 228 height 188
click at [785, 341] on p "The Bay East Achievement Club is a program that recognizes and rewards members …" at bounding box center [831, 302] width 228 height 188
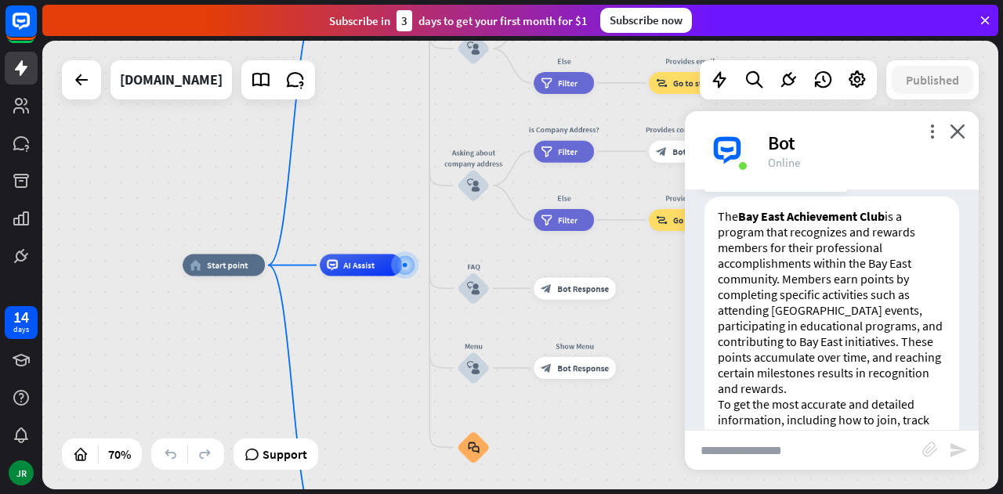
click at [793, 327] on p "The Bay East Achievement Club is a program that recognizes and rewards members …" at bounding box center [831, 302] width 228 height 188
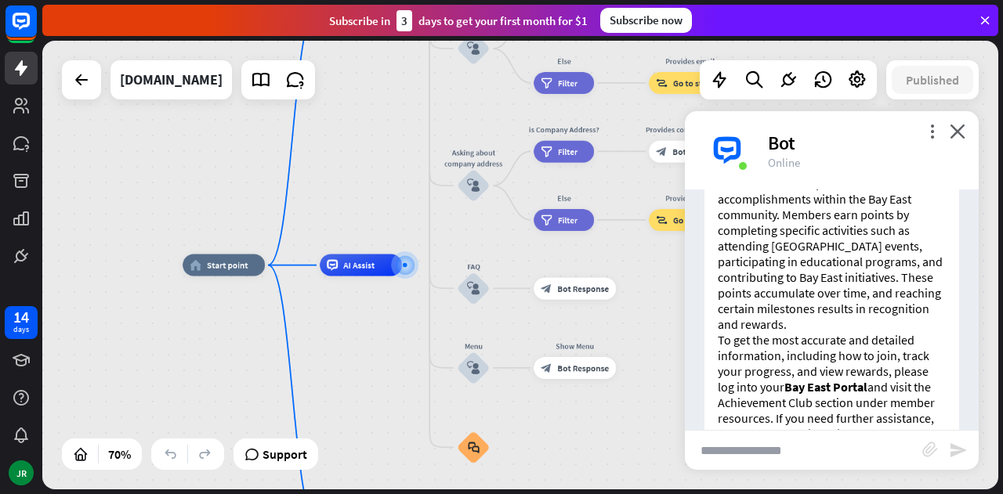
scroll to position [1611, 0]
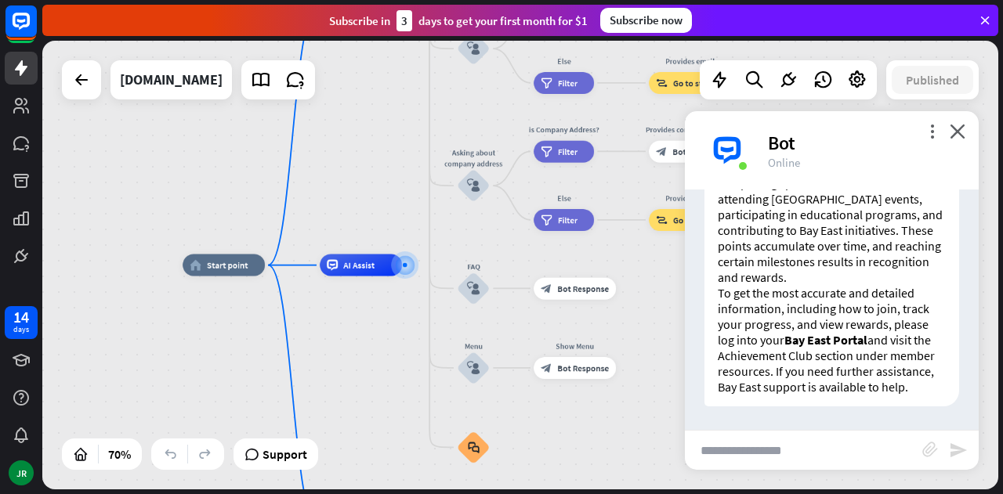
click at [785, 285] on p "To get the most accurate and detailed information, including how to join, track…" at bounding box center [831, 340] width 228 height 110
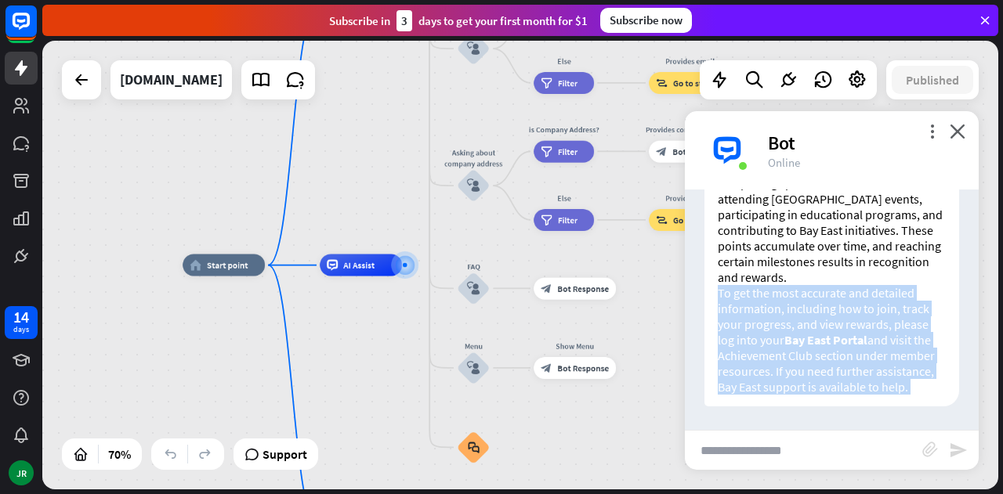
click at [785, 285] on p "To get the most accurate and detailed information, including how to join, track…" at bounding box center [831, 340] width 228 height 110
click at [786, 289] on p "To get the most accurate and detailed information, including how to join, track…" at bounding box center [831, 340] width 228 height 110
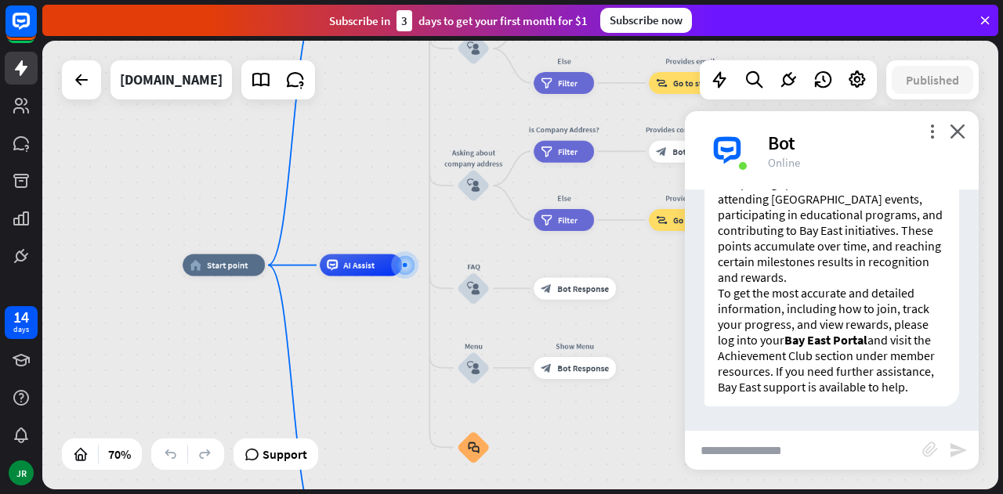
click at [786, 294] on p "To get the most accurate and detailed information, including how to join, track…" at bounding box center [831, 340] width 228 height 110
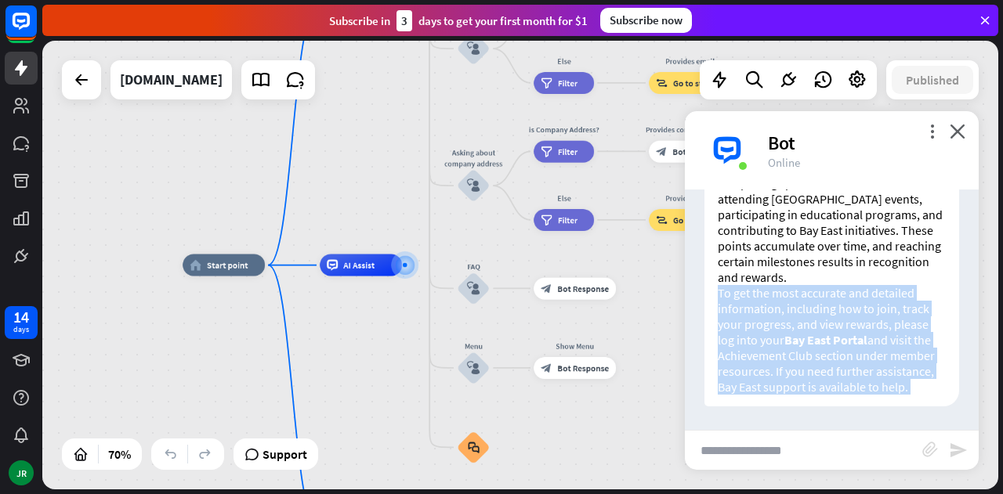
click at [786, 294] on p "To get the most accurate and detailed information, including how to join, track…" at bounding box center [831, 340] width 228 height 110
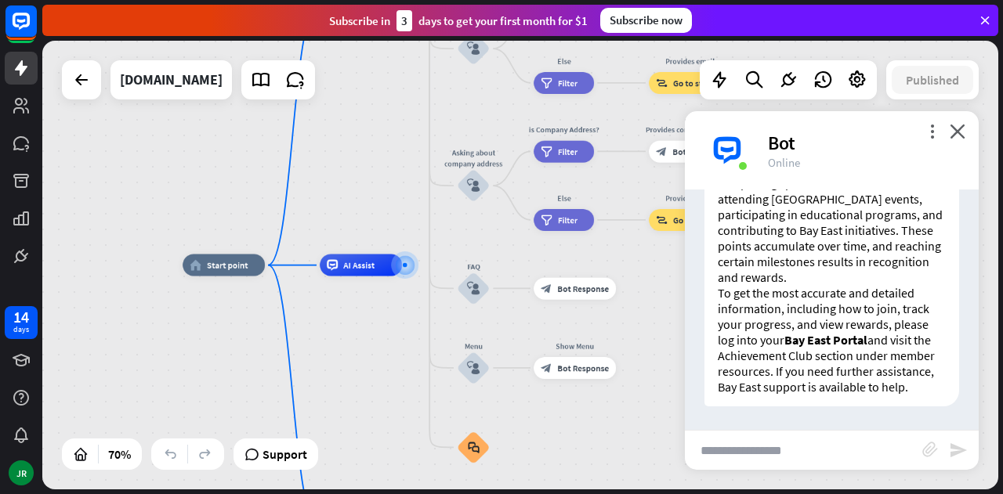
scroll to position [1533, 0]
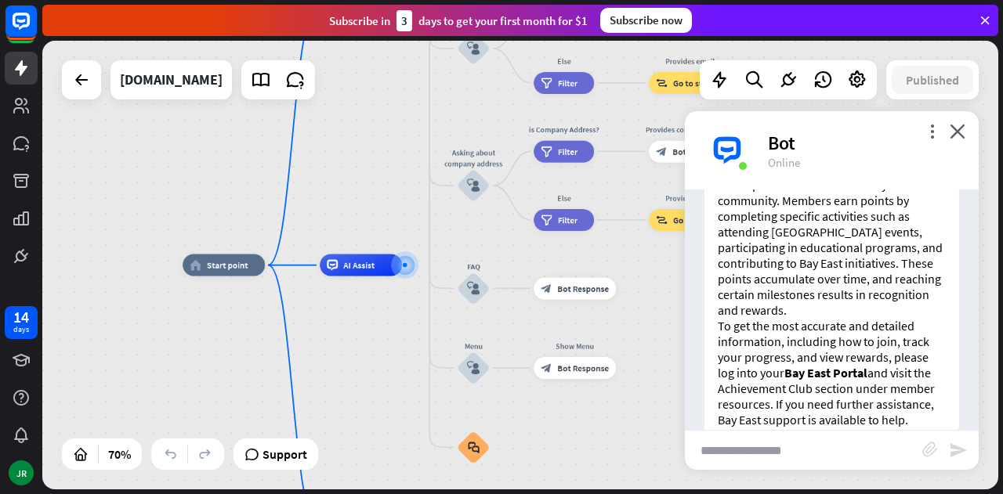
click at [789, 229] on p "The Bay East Achievement Club is a program that recognizes and rewards members …" at bounding box center [831, 224] width 228 height 188
